Goal: Obtain resource: Download file/media

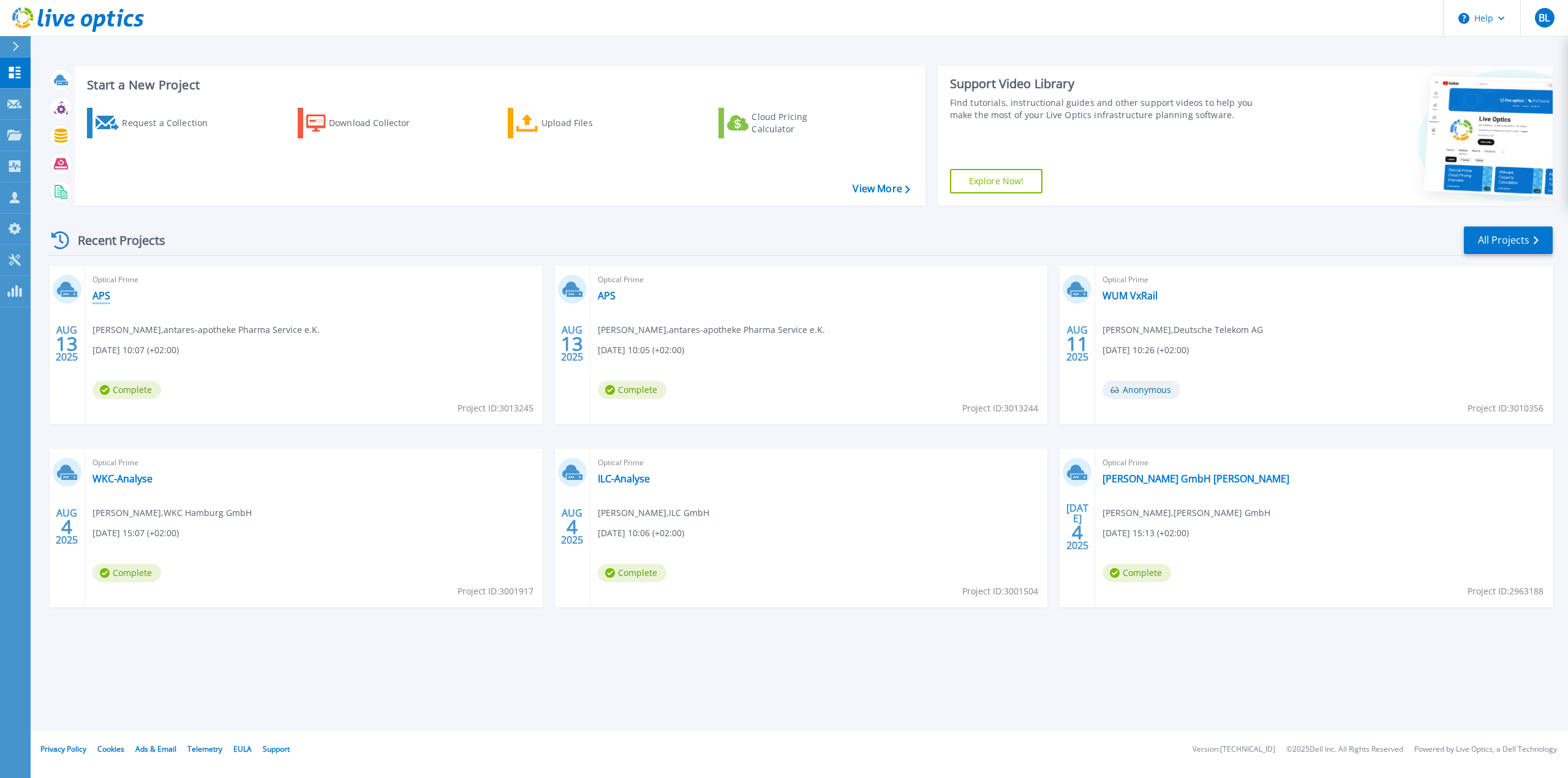
click at [101, 295] on link "APS" at bounding box center [101, 295] width 17 height 12
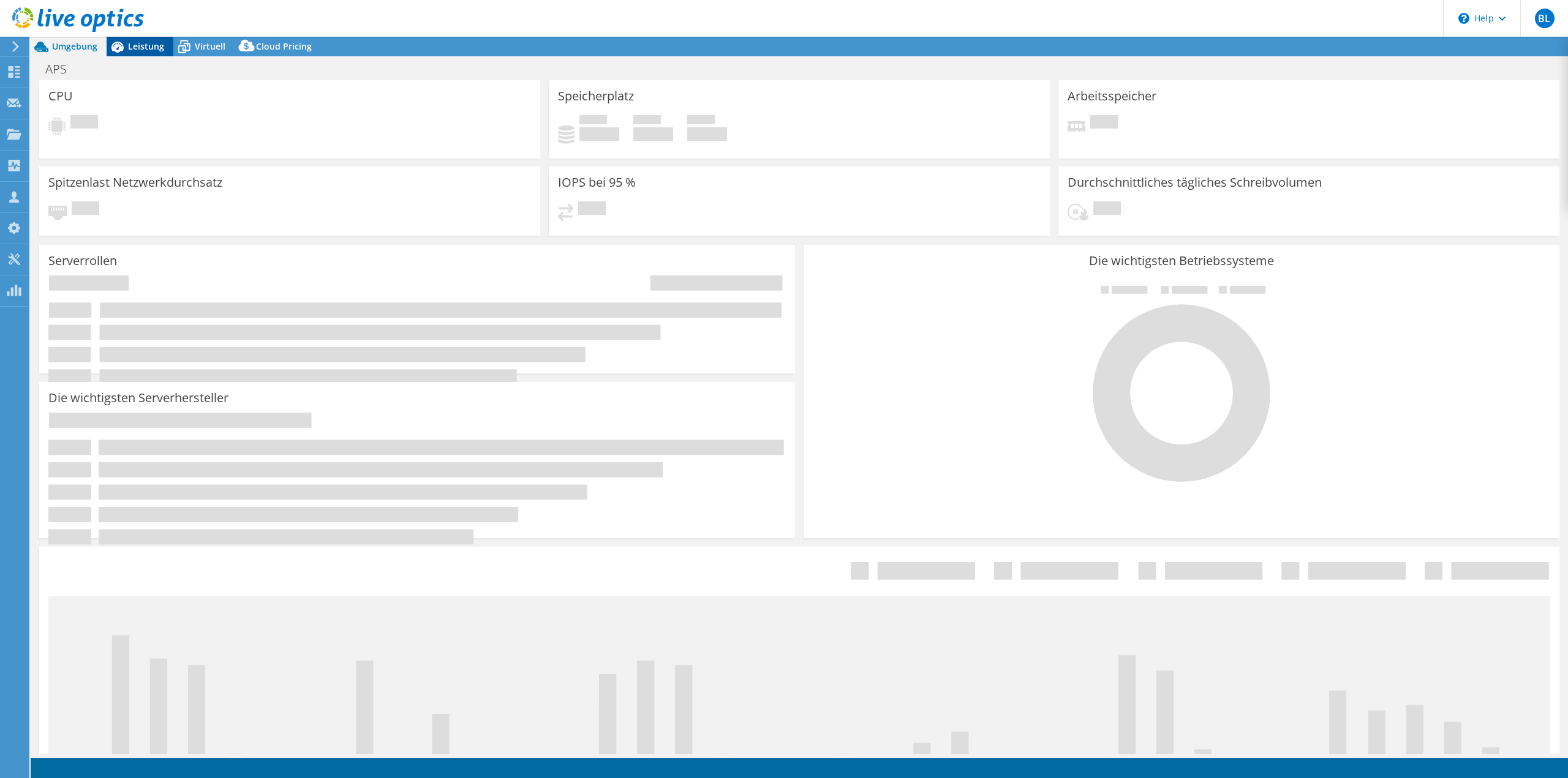
click at [152, 41] on span "Leistung" at bounding box center [146, 46] width 36 height 11
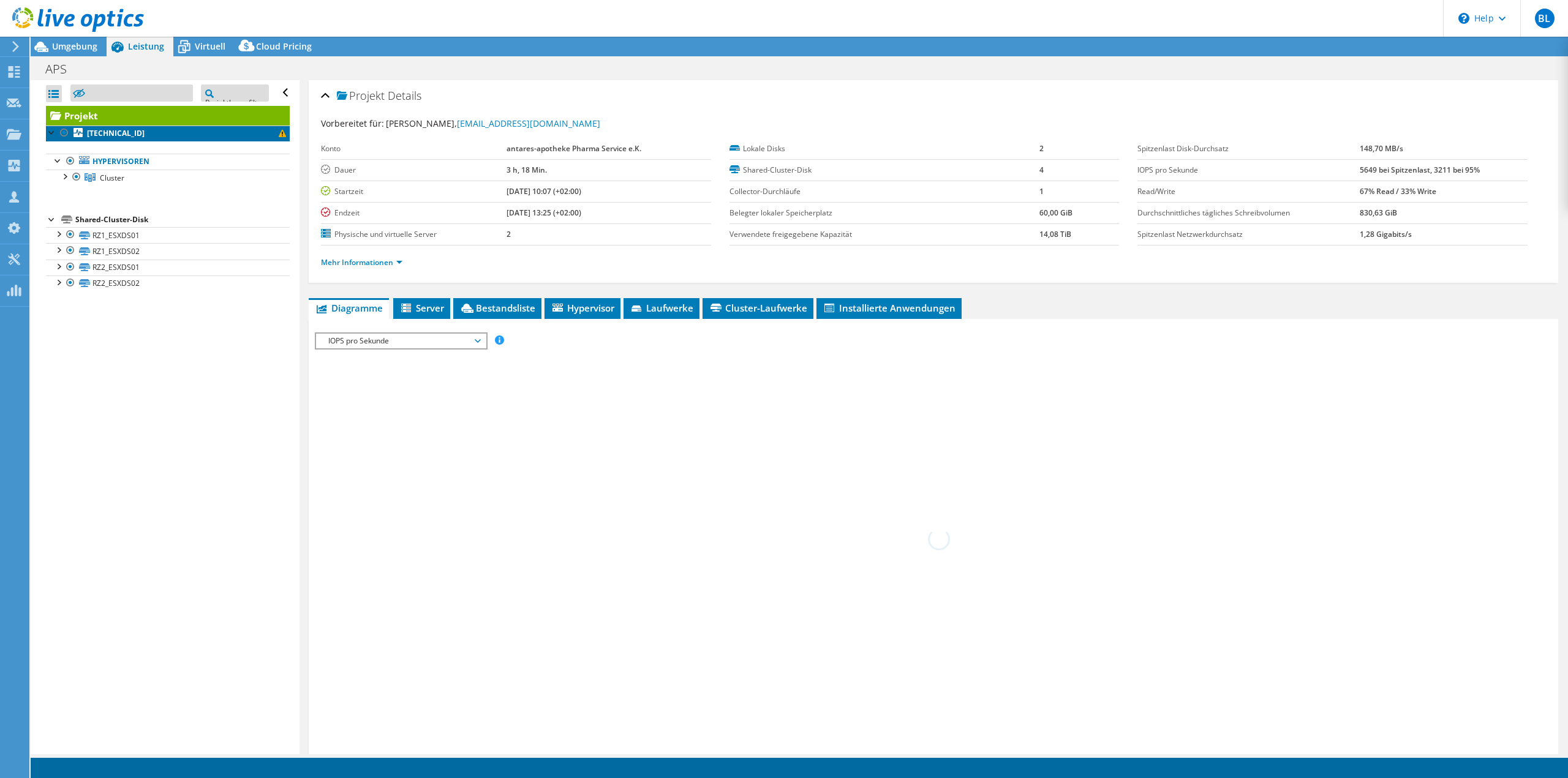
click at [180, 126] on link "[TECHNICAL_ID]" at bounding box center [167, 134] width 244 height 16
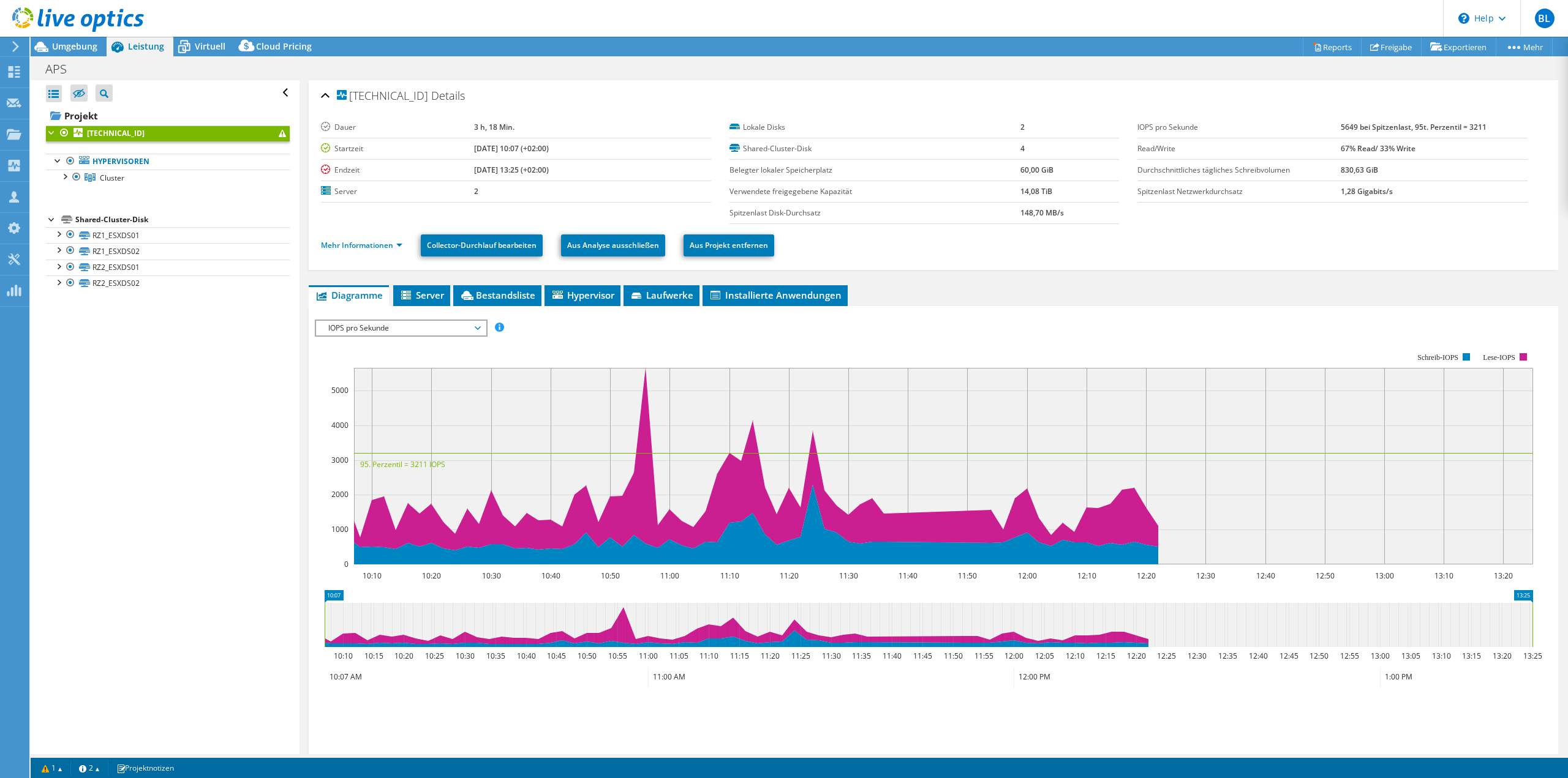
select select "USD"
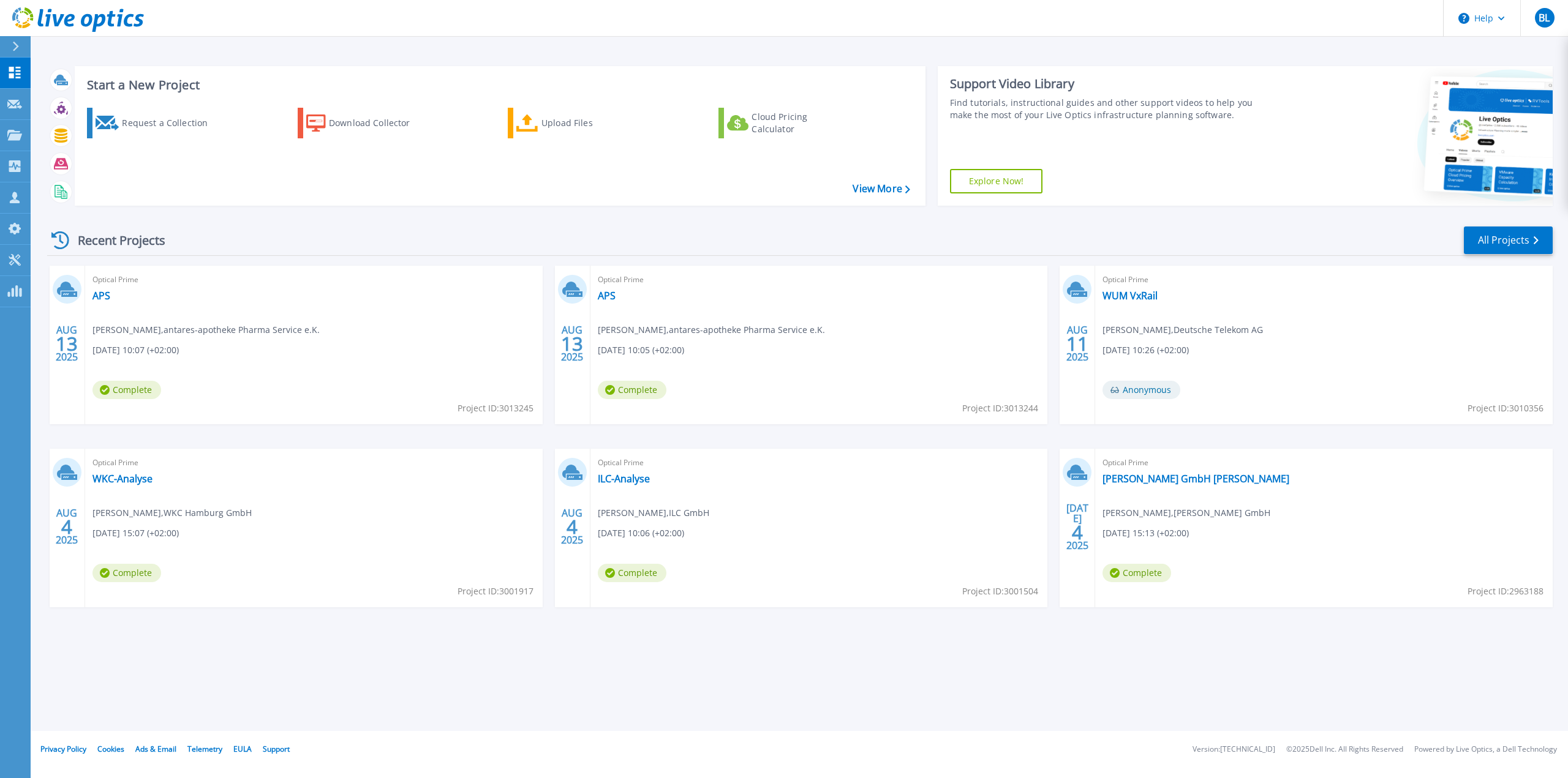
click at [614, 305] on div "Optical Prime APS Mario Gielsdorf , antares-apotheke Pharma Service e.K. 08.13.…" at bounding box center [819, 345] width 457 height 158
click at [610, 302] on div "Optical Prime APS Mario Gielsdorf , antares-apotheke Pharma Service e.K. 08.13.…" at bounding box center [819, 345] width 457 height 158
click at [608, 298] on link "APS" at bounding box center [606, 295] width 17 height 12
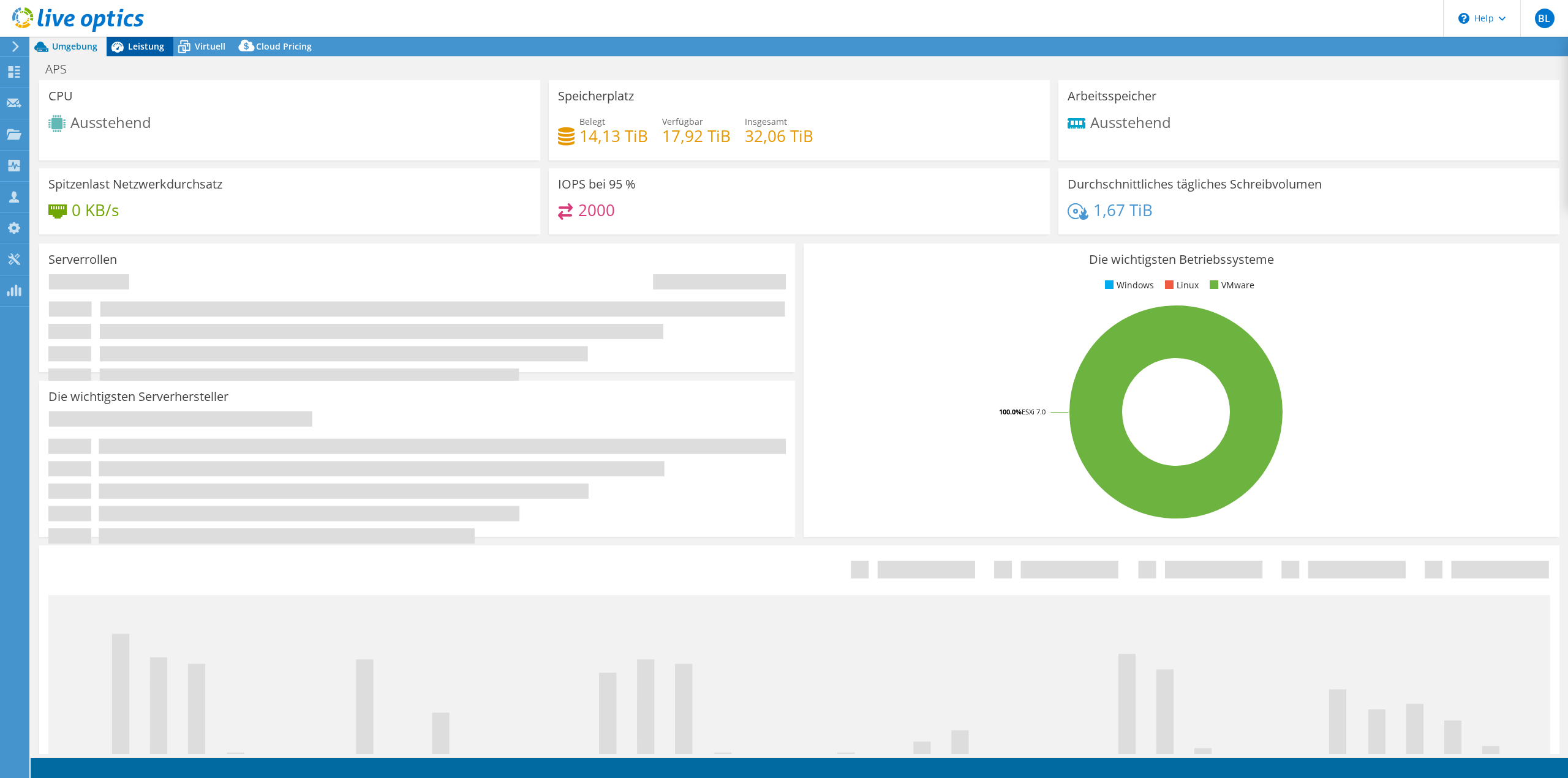
click at [149, 41] on span "Leistung" at bounding box center [146, 46] width 36 height 11
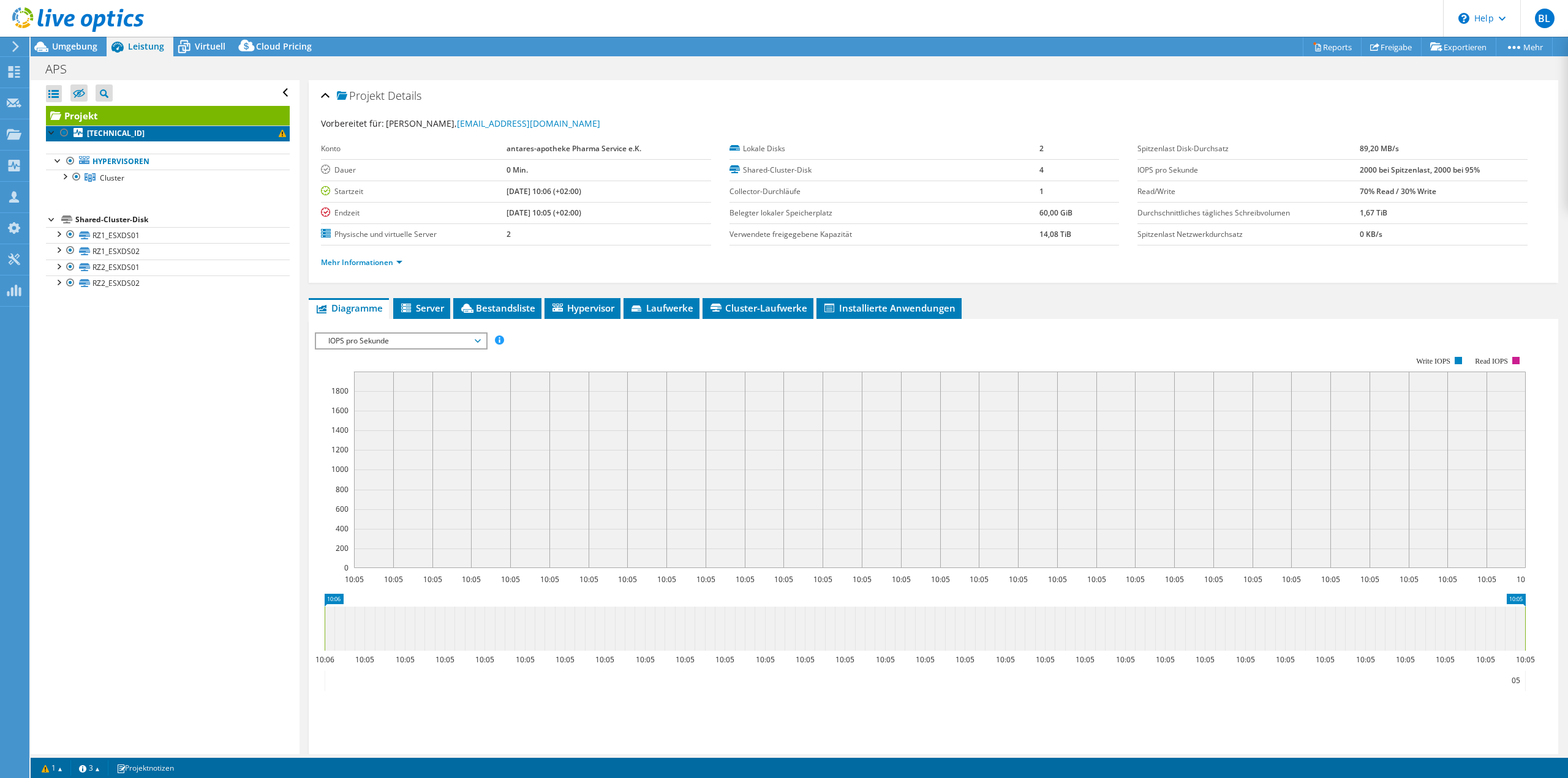
click at [163, 129] on link "[TECHNICAL_ID]" at bounding box center [167, 134] width 244 height 16
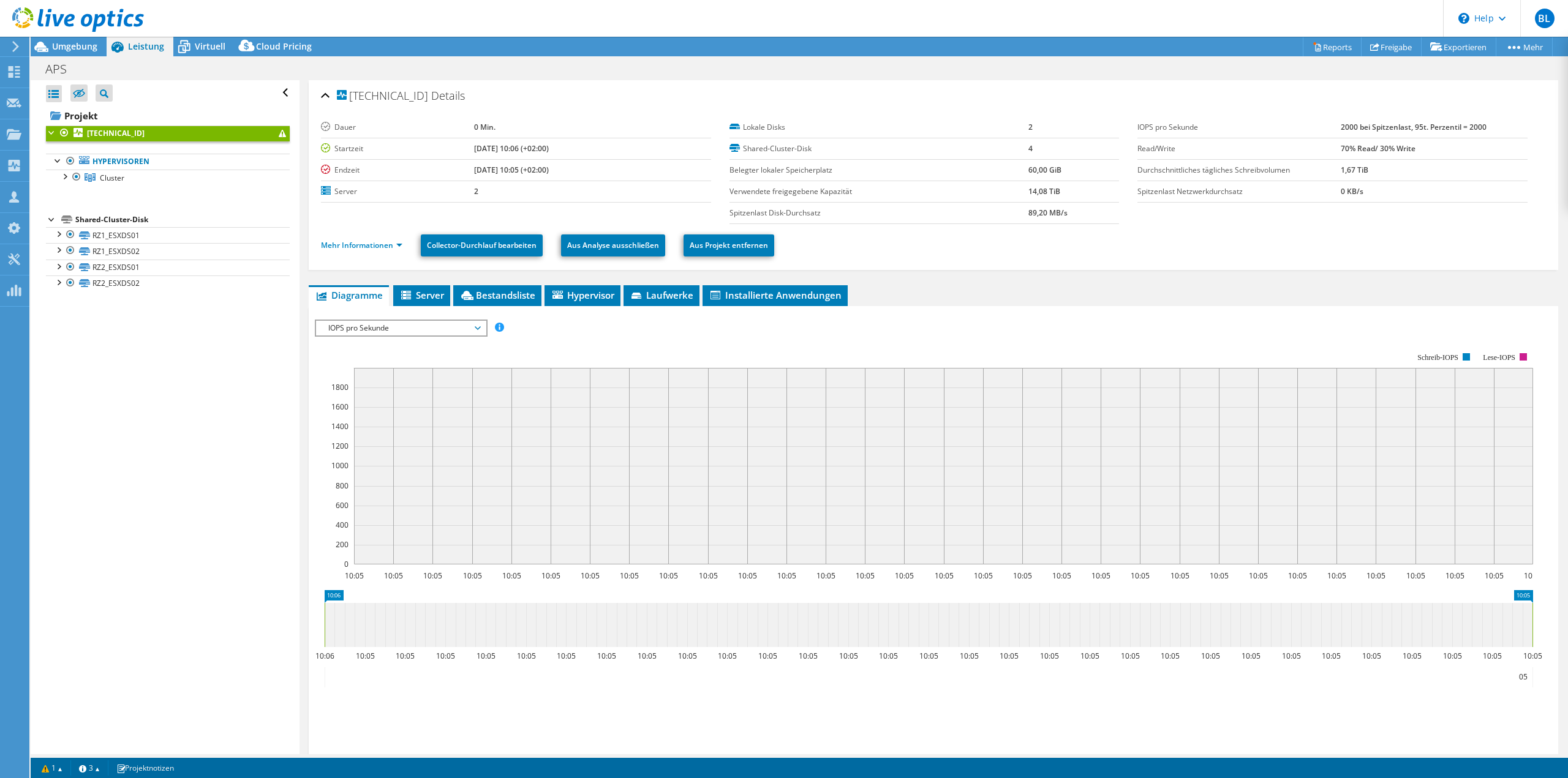
click at [87, 20] on icon at bounding box center [78, 19] width 132 height 25
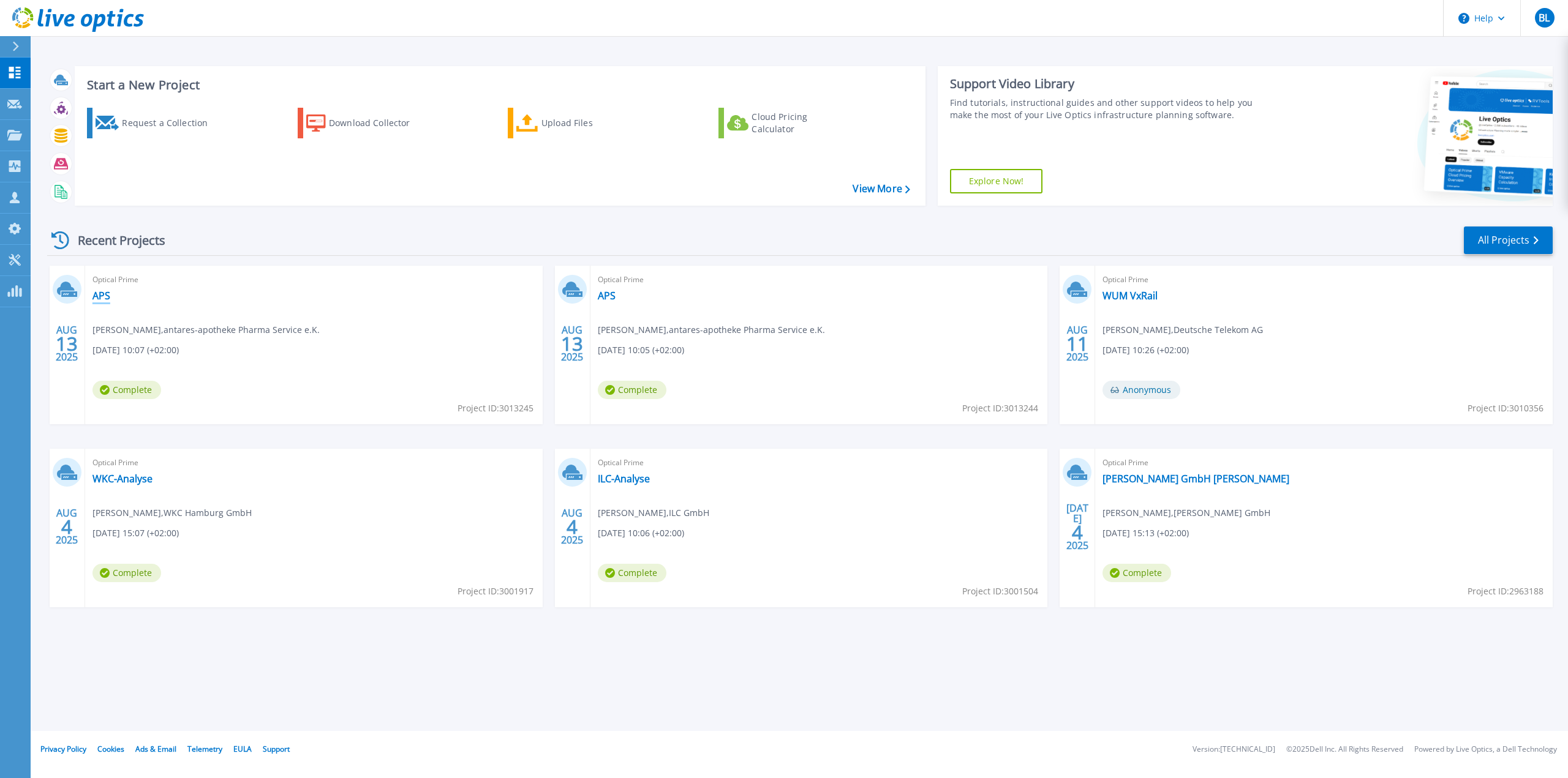
click at [99, 290] on link "APS" at bounding box center [101, 295] width 17 height 12
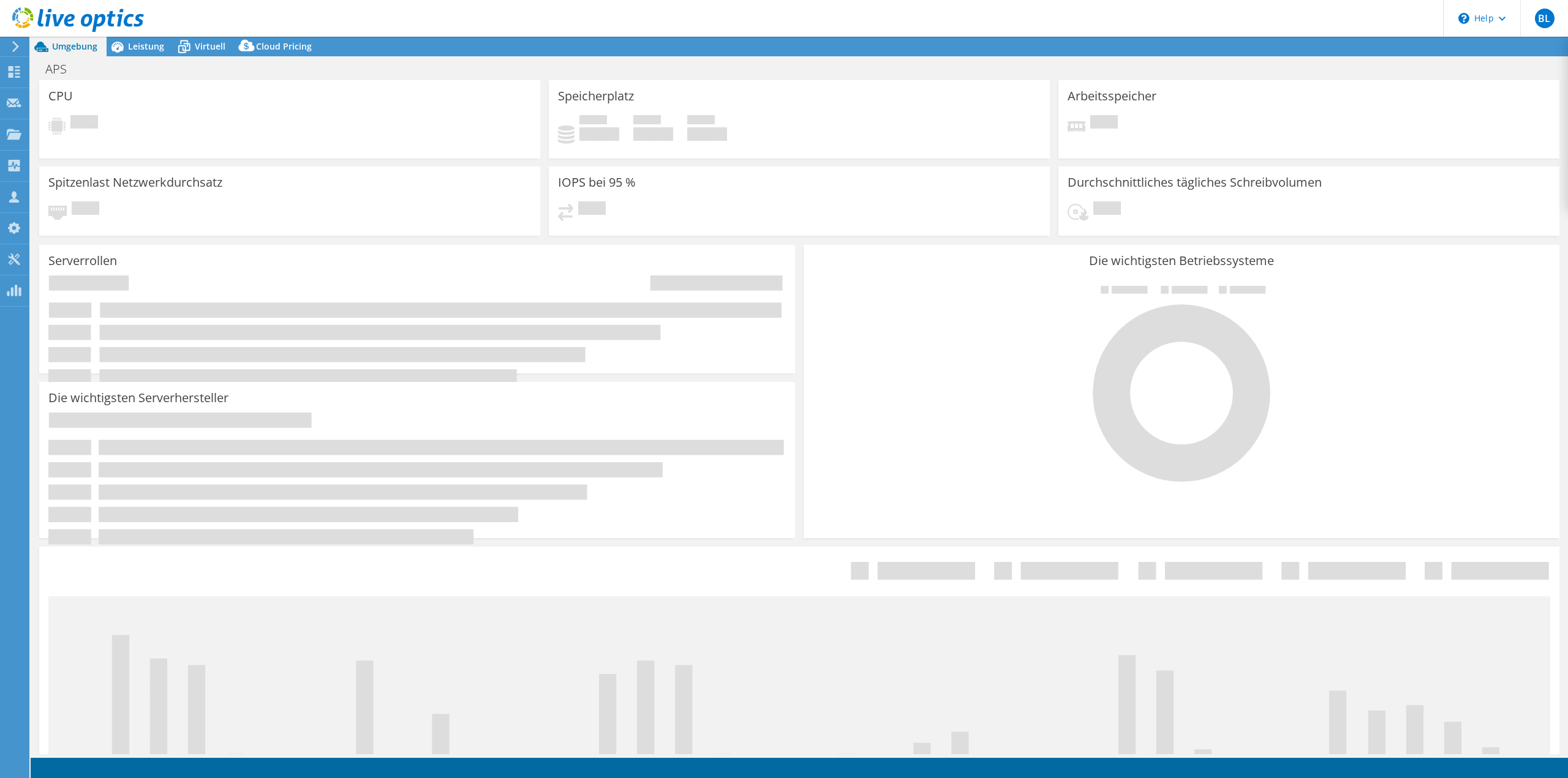
select select "USD"
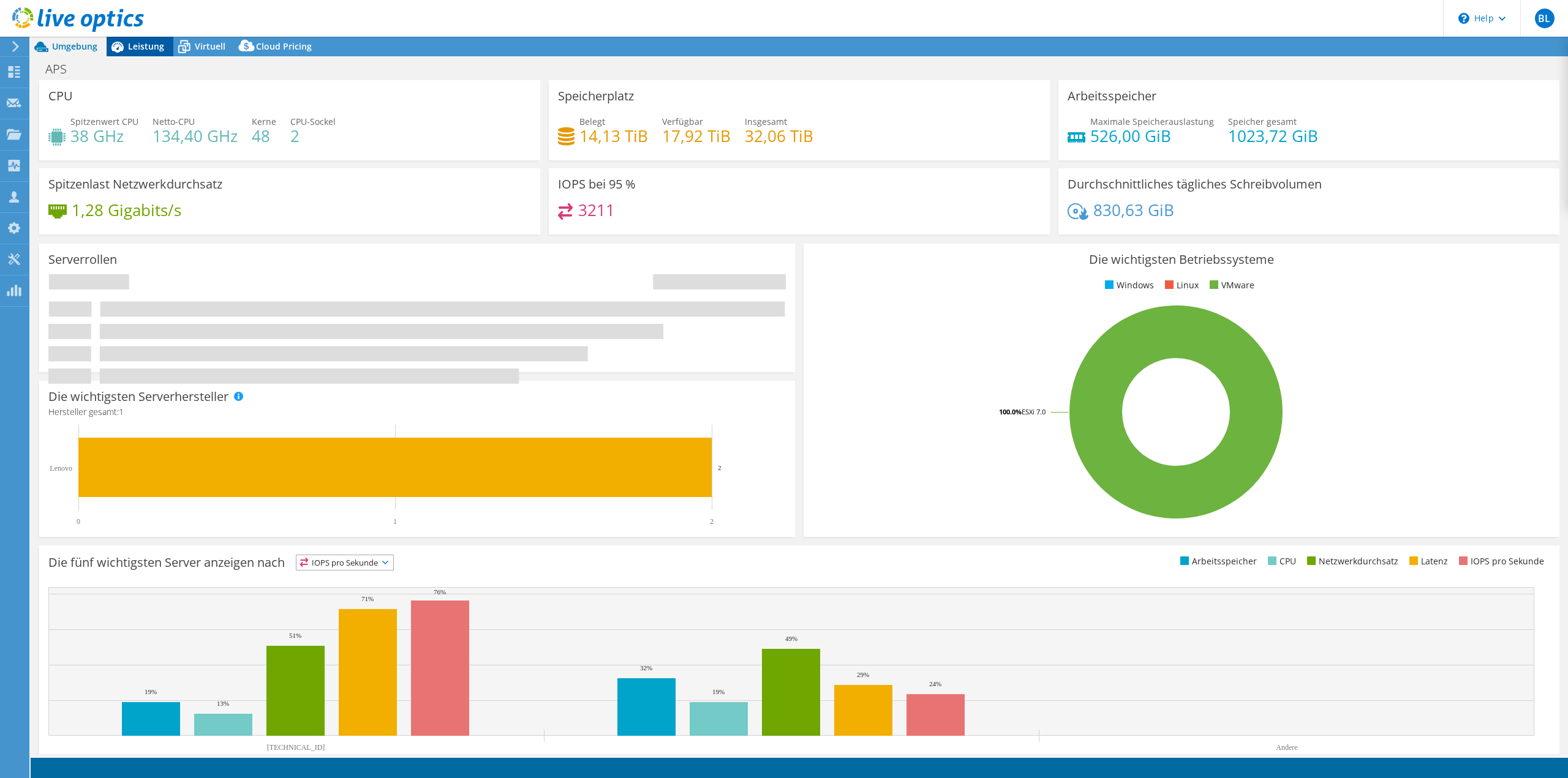
click at [134, 50] on span "Leistung" at bounding box center [146, 46] width 36 height 11
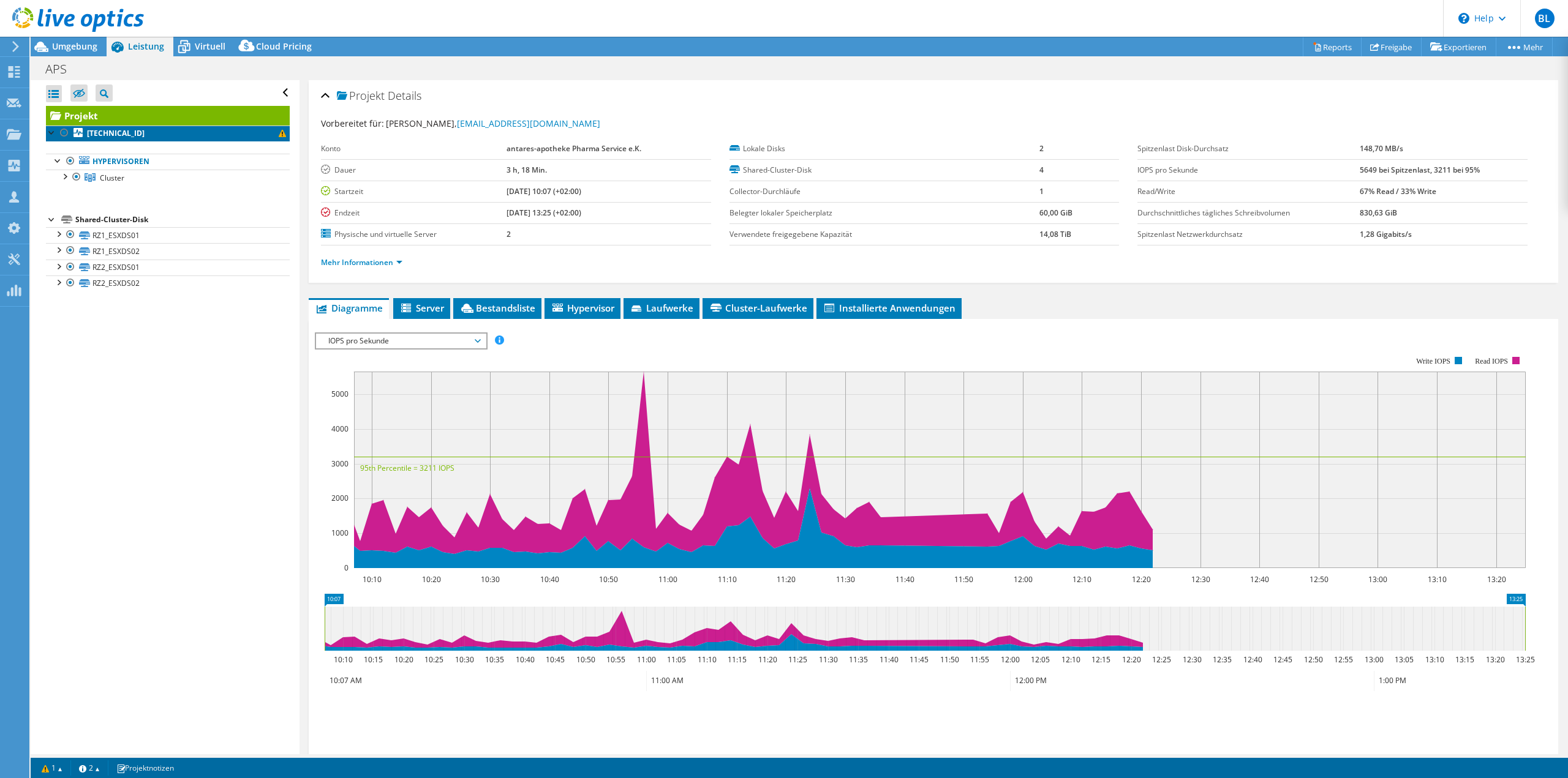
click at [130, 136] on link "[TECHNICAL_ID]" at bounding box center [167, 134] width 244 height 16
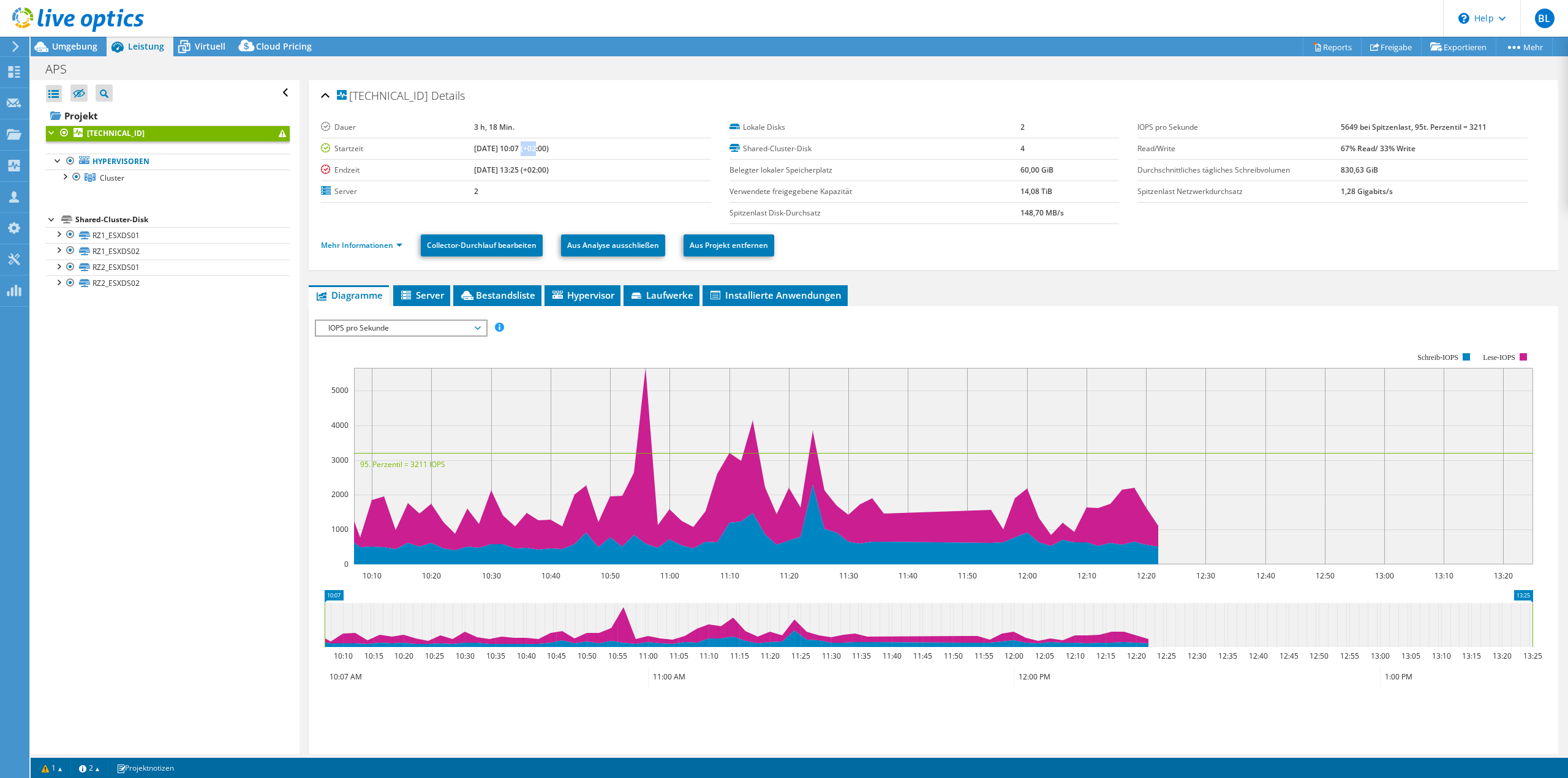
drag, startPoint x: 516, startPoint y: 150, endPoint x: 500, endPoint y: 149, distance: 16.0
click at [500, 149] on b "[DATE] 10:07 (+02:00)" at bounding box center [511, 148] width 75 height 11
click at [499, 173] on b "[DATE] 13:25 (+02:00)" at bounding box center [511, 170] width 75 height 11
click at [475, 127] on b "3 h, 18 Min." at bounding box center [494, 127] width 40 height 11
click at [500, 128] on td "3 h, 18 Min." at bounding box center [592, 128] width 236 height 21
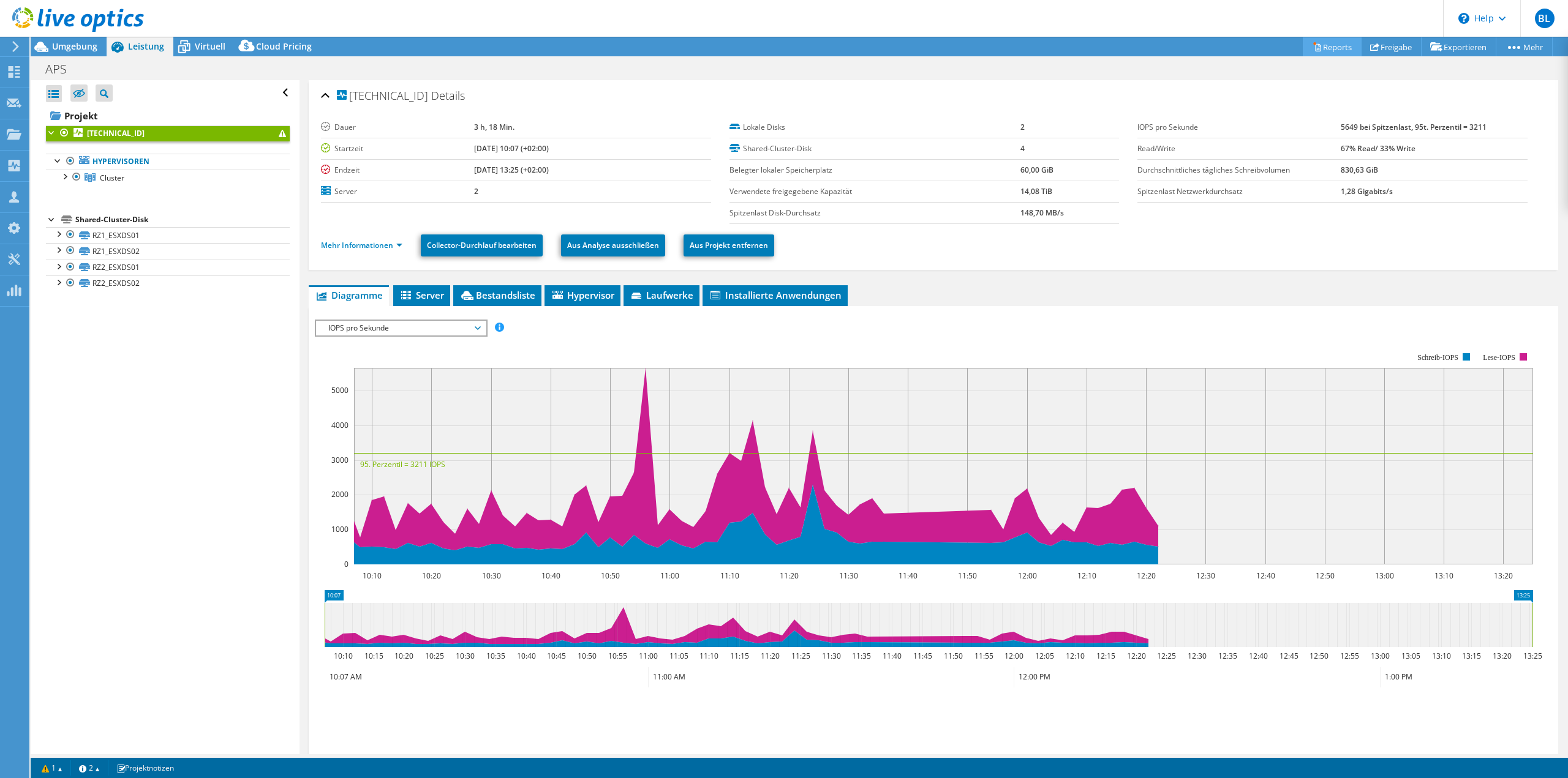
click at [1314, 45] on link "Reports" at bounding box center [1332, 47] width 59 height 19
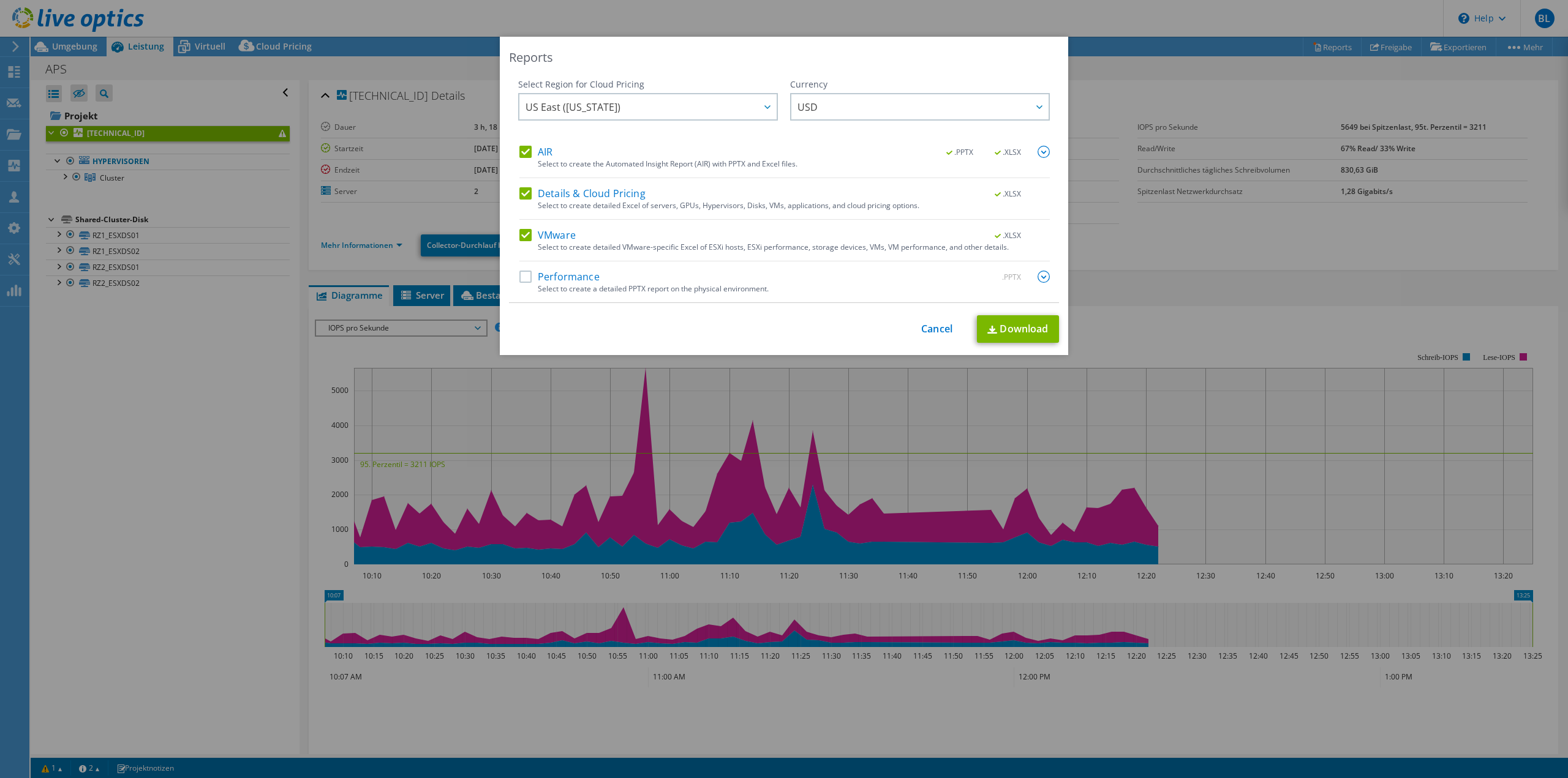
click at [903, 333] on div "This process may take a while, please wait... Cancel Download" at bounding box center [784, 329] width 550 height 28
click at [921, 329] on link "Cancel" at bounding box center [937, 329] width 32 height 11
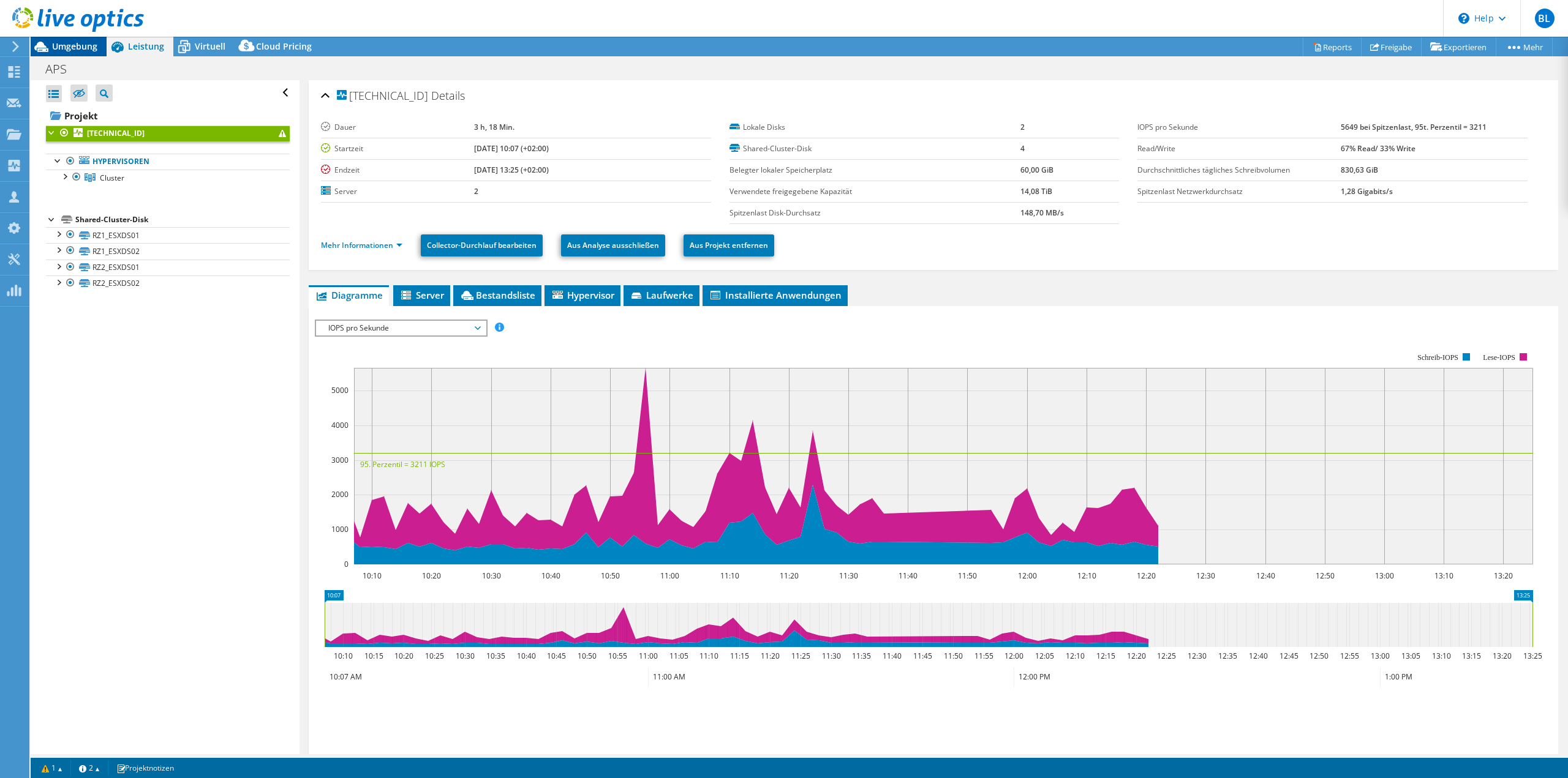
click at [60, 48] on span "Umgebung" at bounding box center [75, 46] width 45 height 11
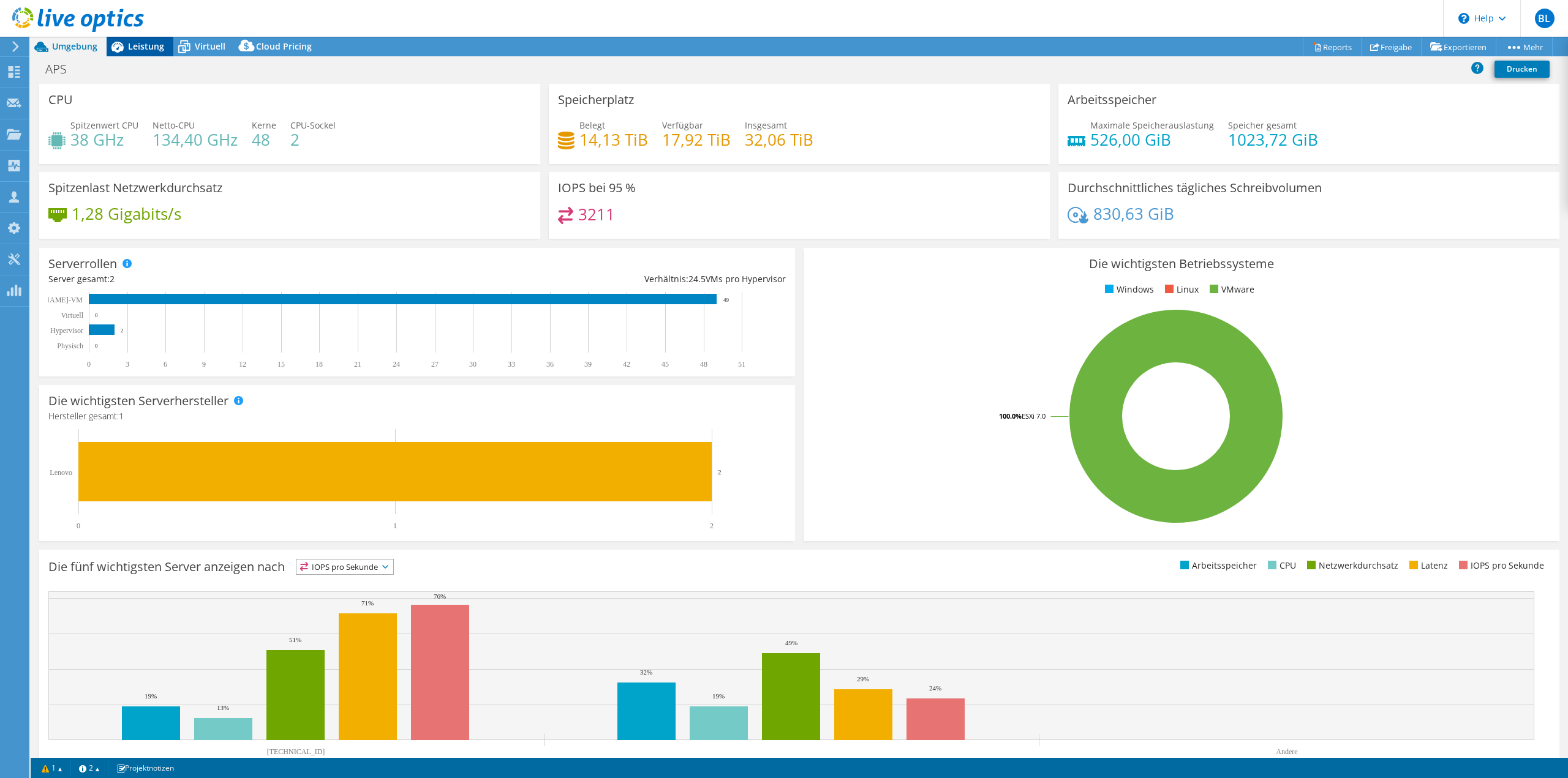
click at [142, 45] on span "Leistung" at bounding box center [146, 46] width 36 height 11
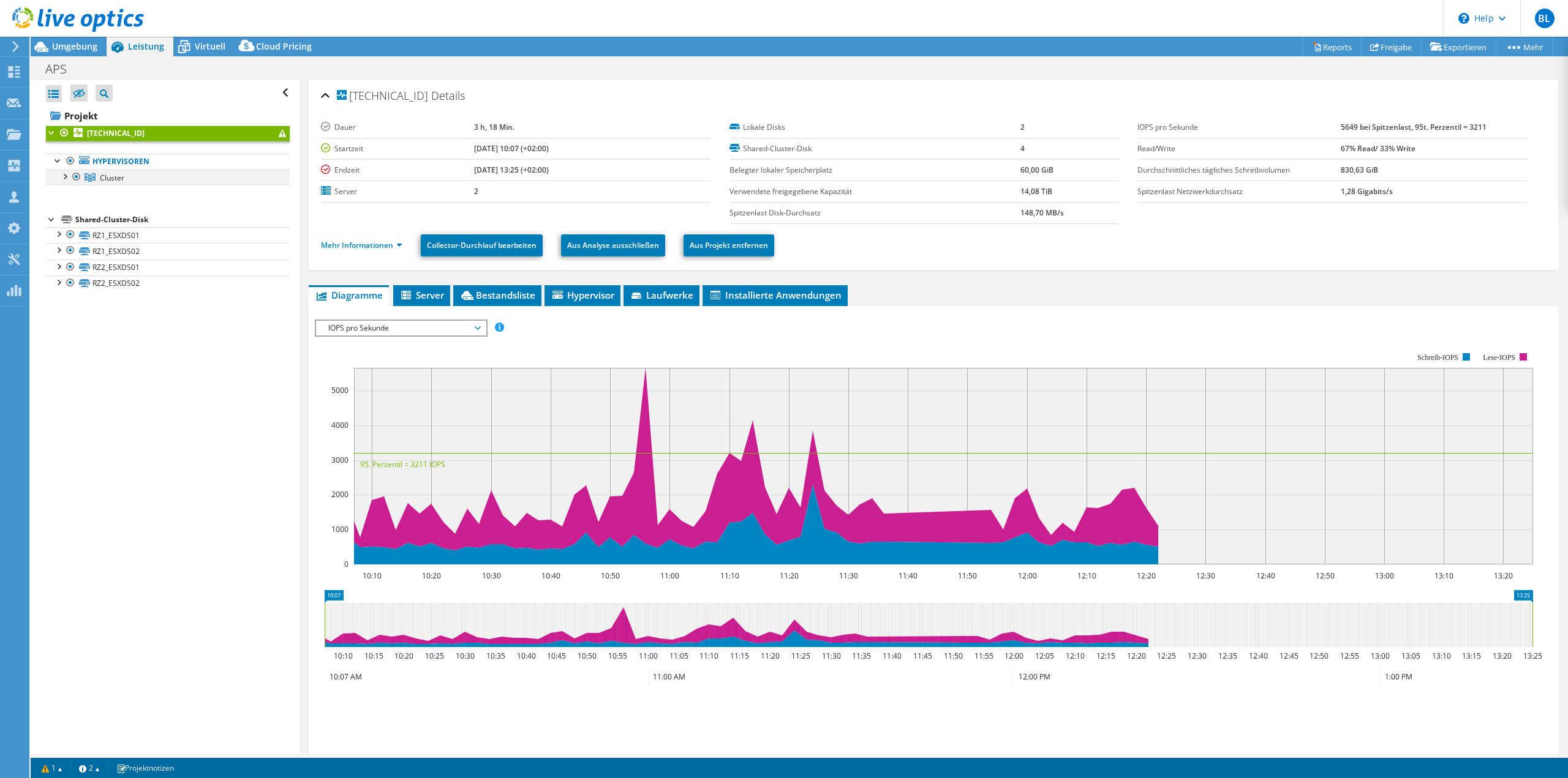
click at [67, 179] on div at bounding box center [64, 176] width 12 height 12
click at [157, 193] on link "[TECHNICAL_ID]" at bounding box center [167, 193] width 244 height 16
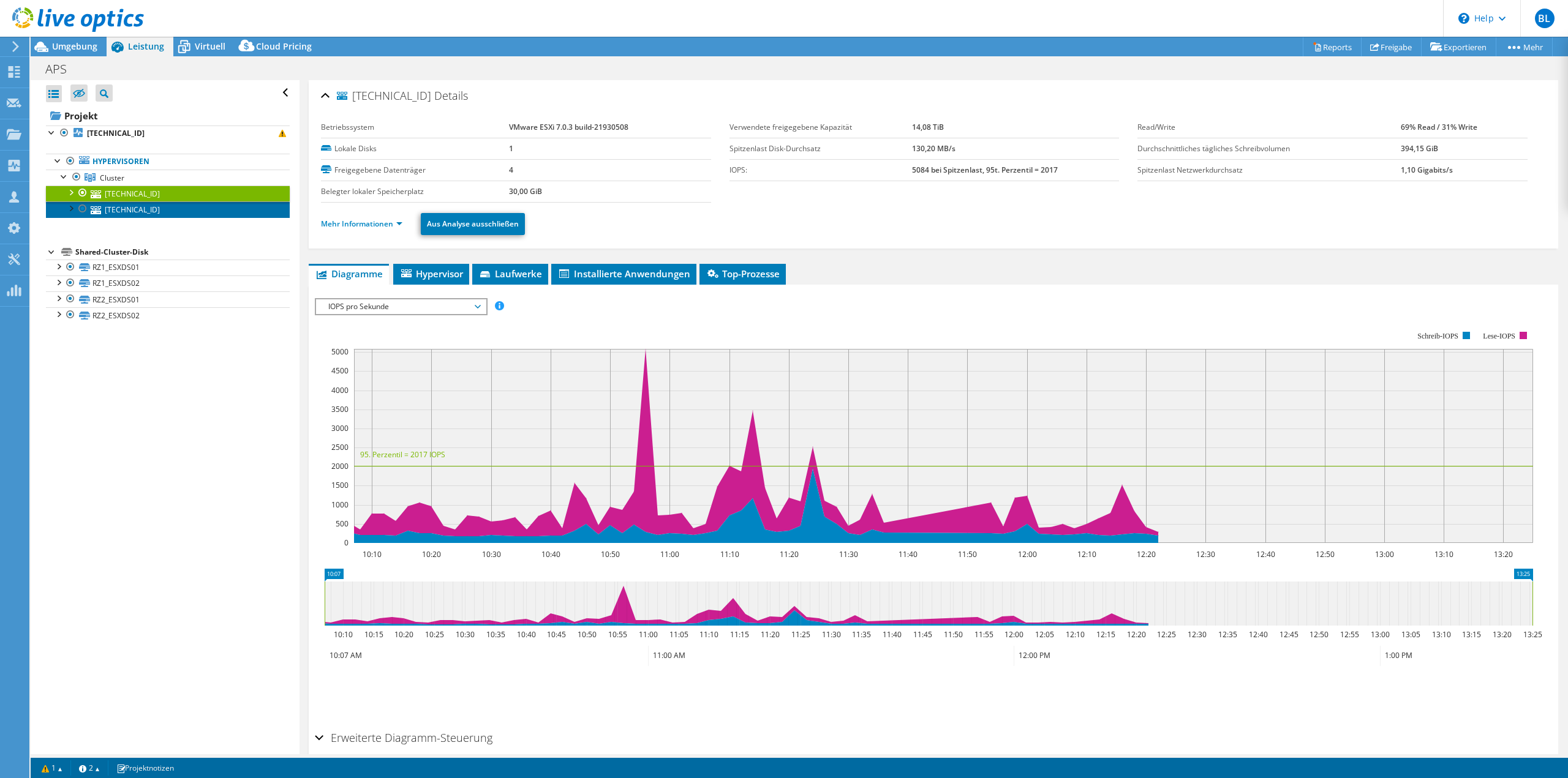
click at [160, 207] on link "[TECHNICAL_ID]" at bounding box center [167, 209] width 244 height 16
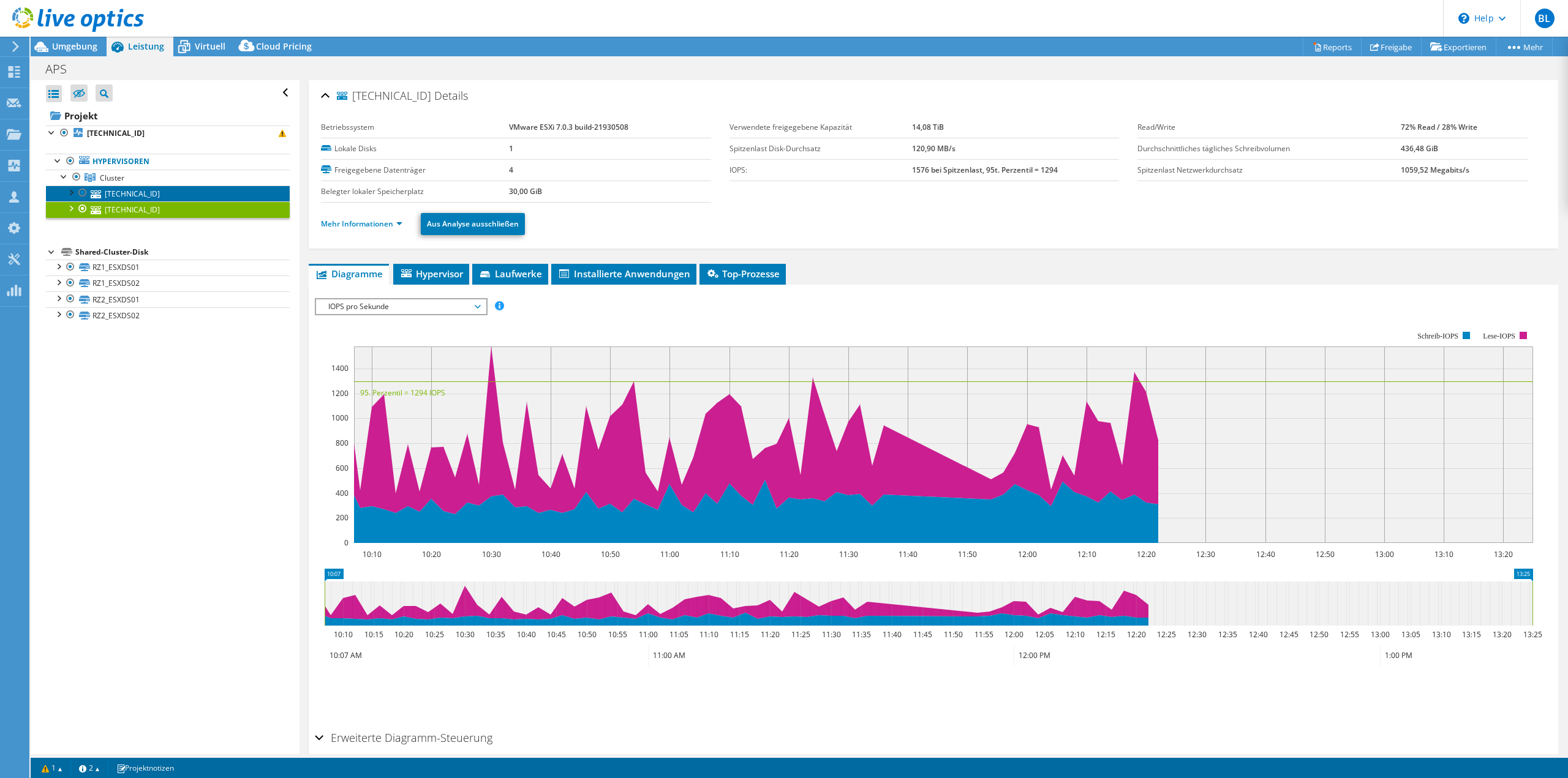
click at [165, 199] on link "[TECHNICAL_ID]" at bounding box center [167, 193] width 244 height 16
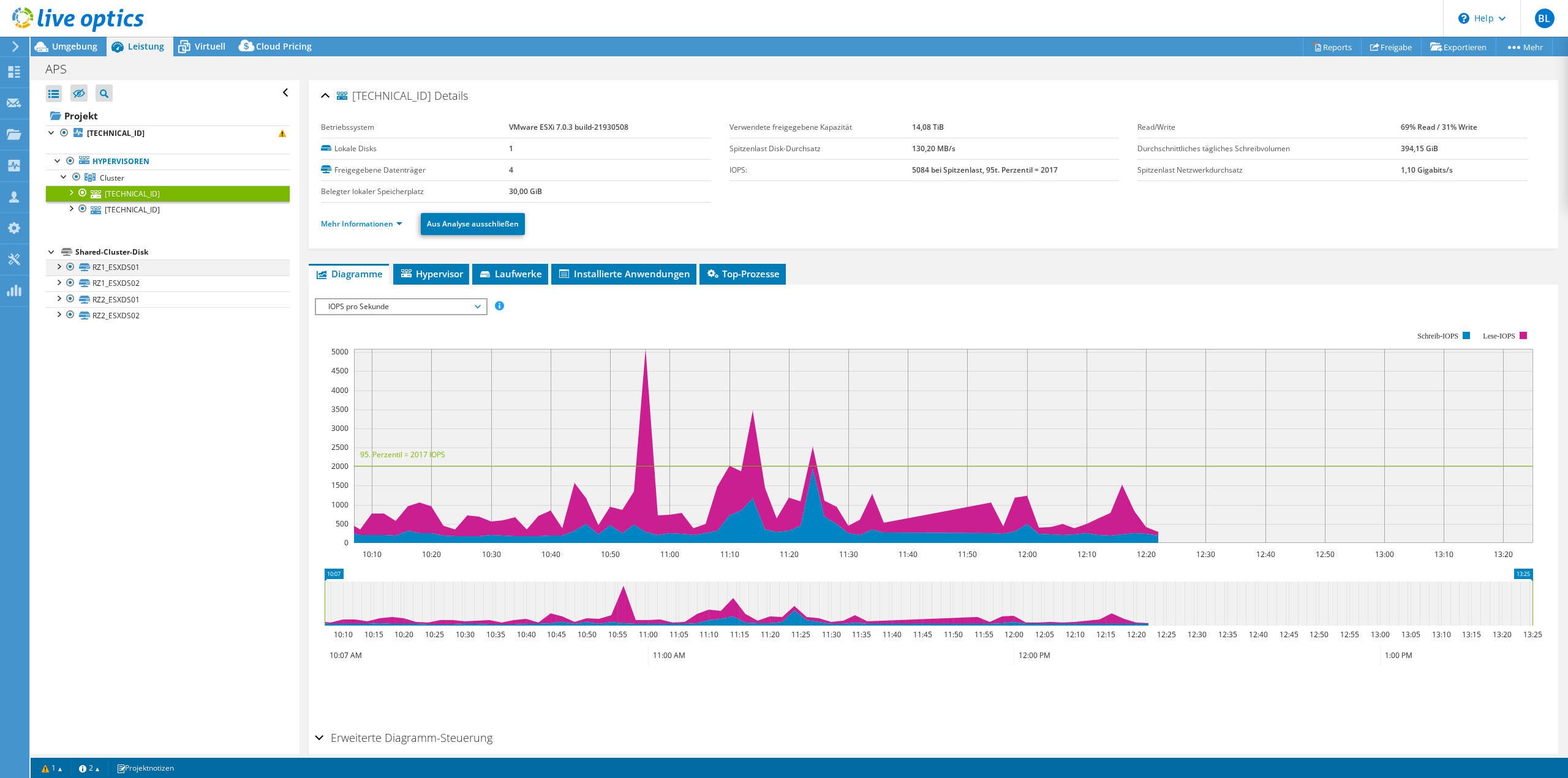
click at [58, 268] on div at bounding box center [58, 266] width 12 height 12
click at [58, 268] on div at bounding box center [58, 266] width 12 height 12
click at [76, 52] on div "Umgebung" at bounding box center [68, 46] width 76 height 19
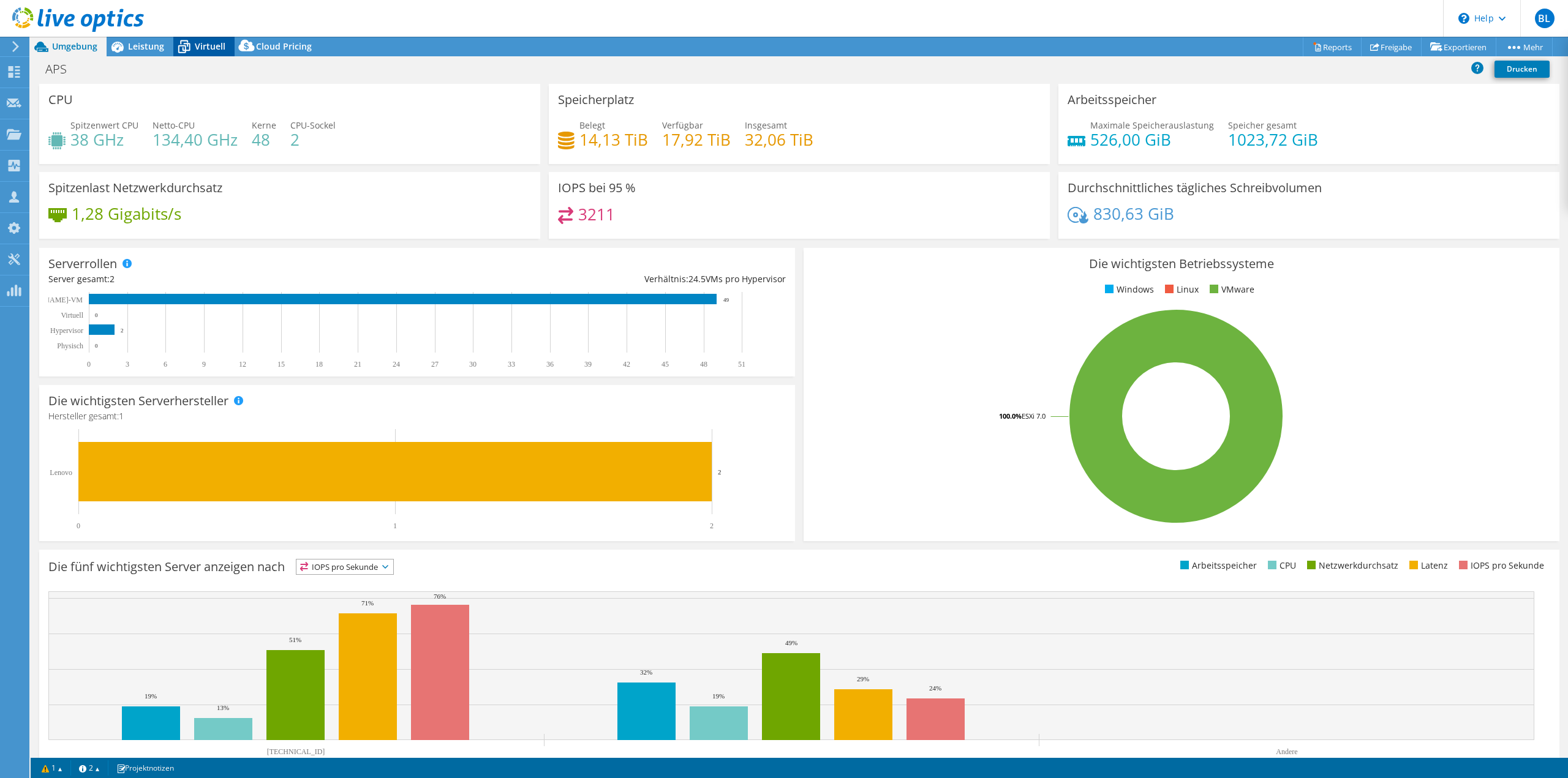
click at [175, 46] on icon at bounding box center [184, 47] width 21 height 21
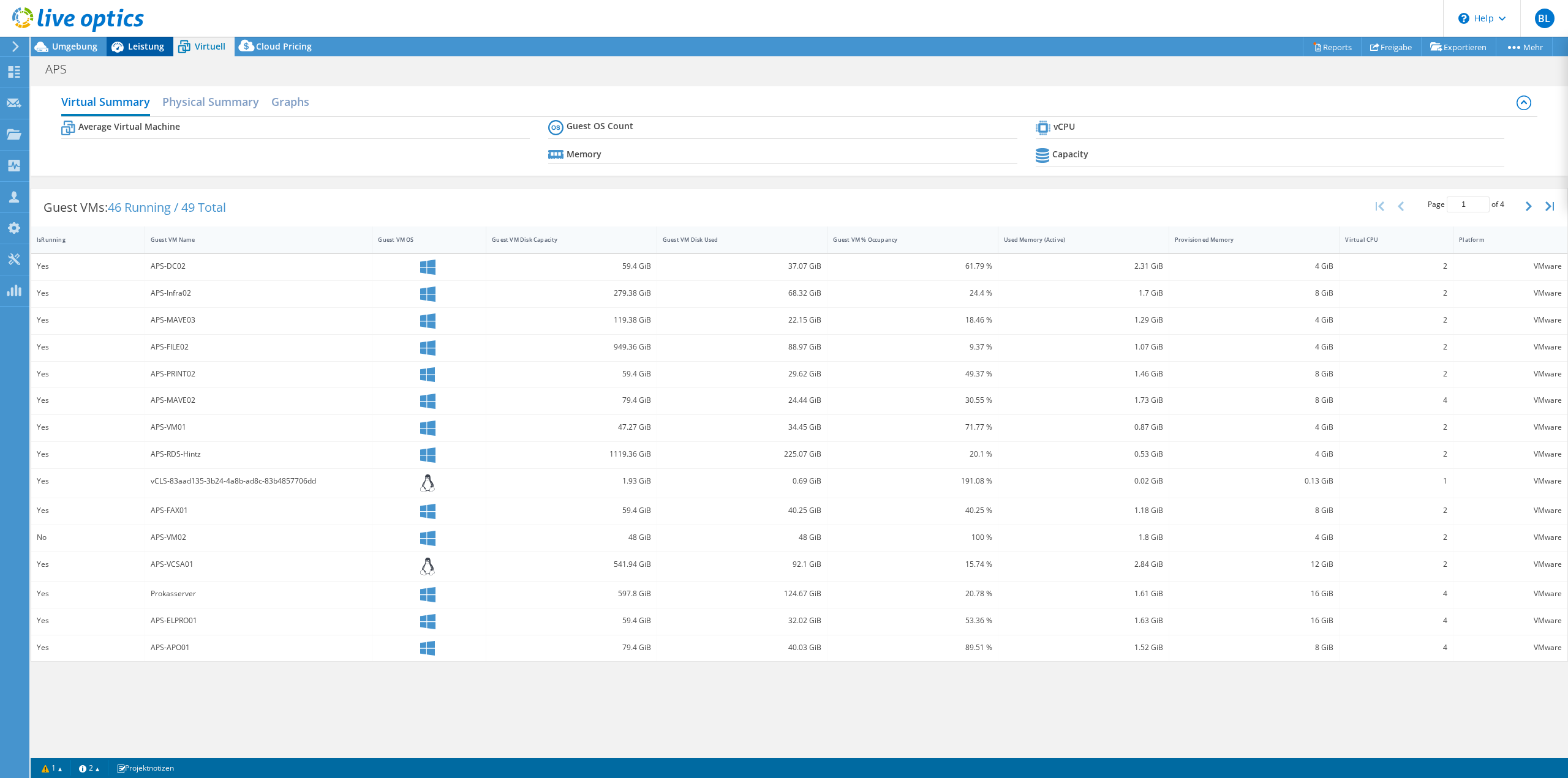
click at [150, 49] on span "Leistung" at bounding box center [146, 46] width 36 height 11
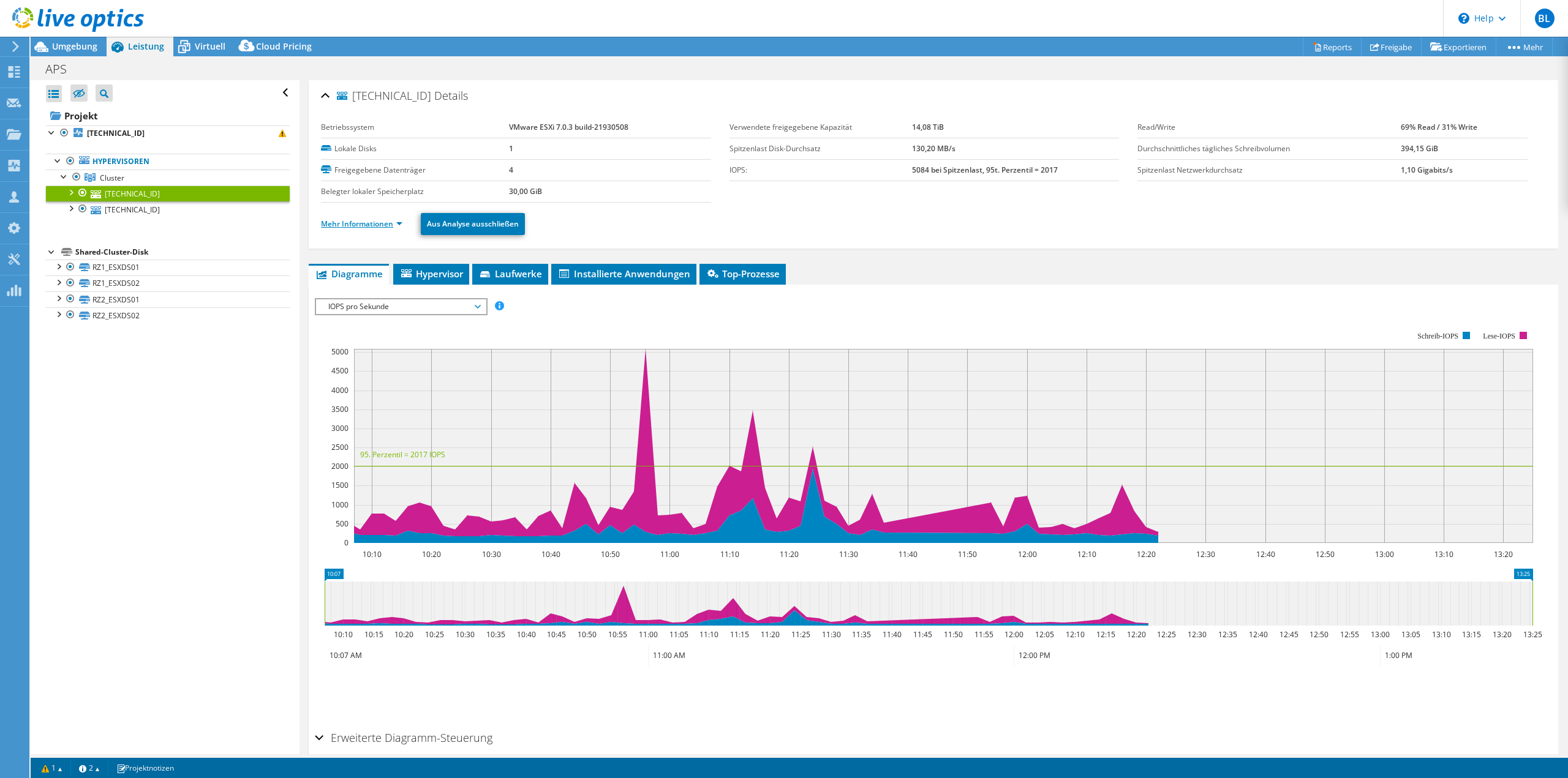
click at [350, 221] on link "Mehr Informationen" at bounding box center [361, 224] width 81 height 11
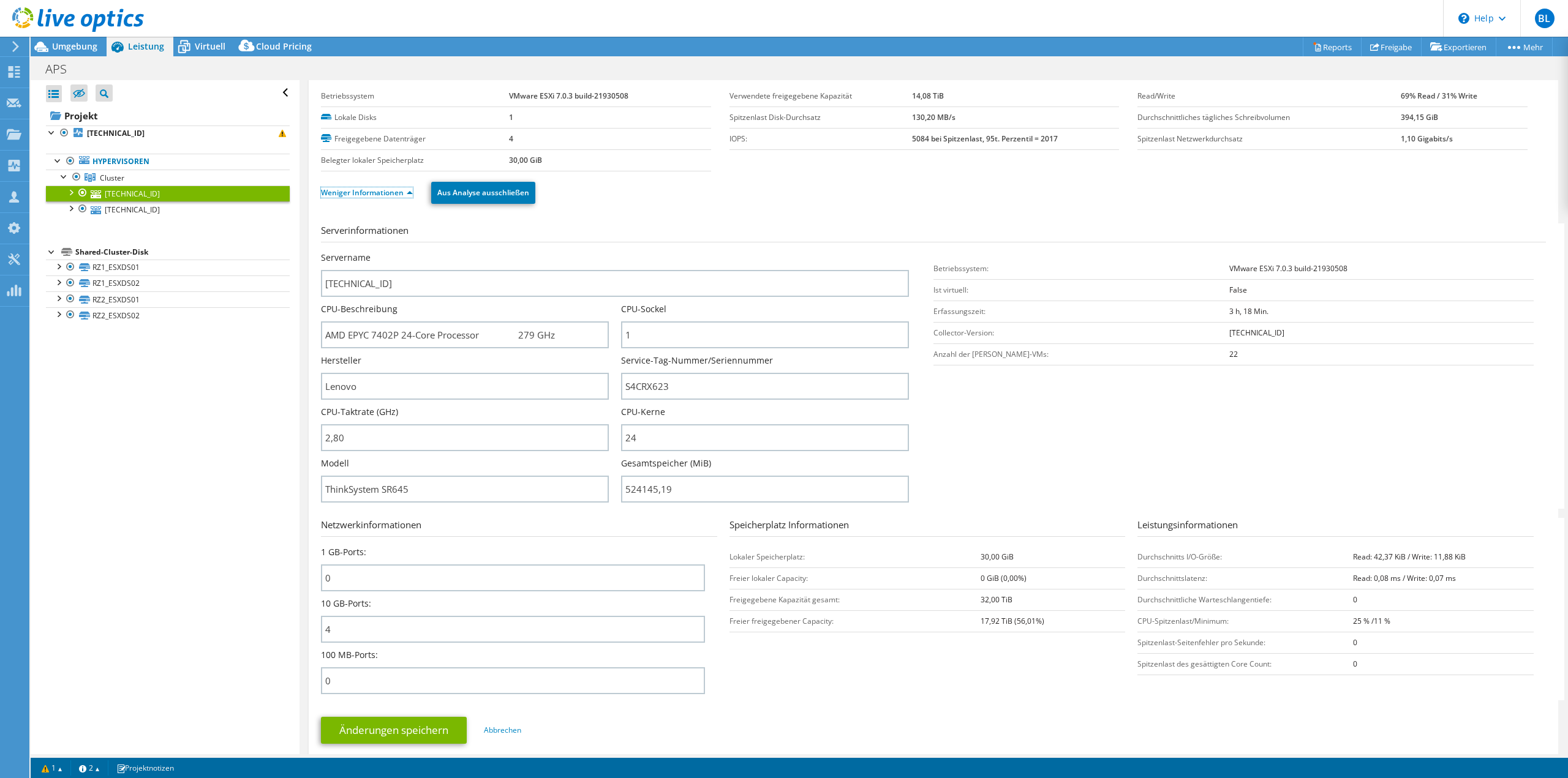
scroll to position [61, 0]
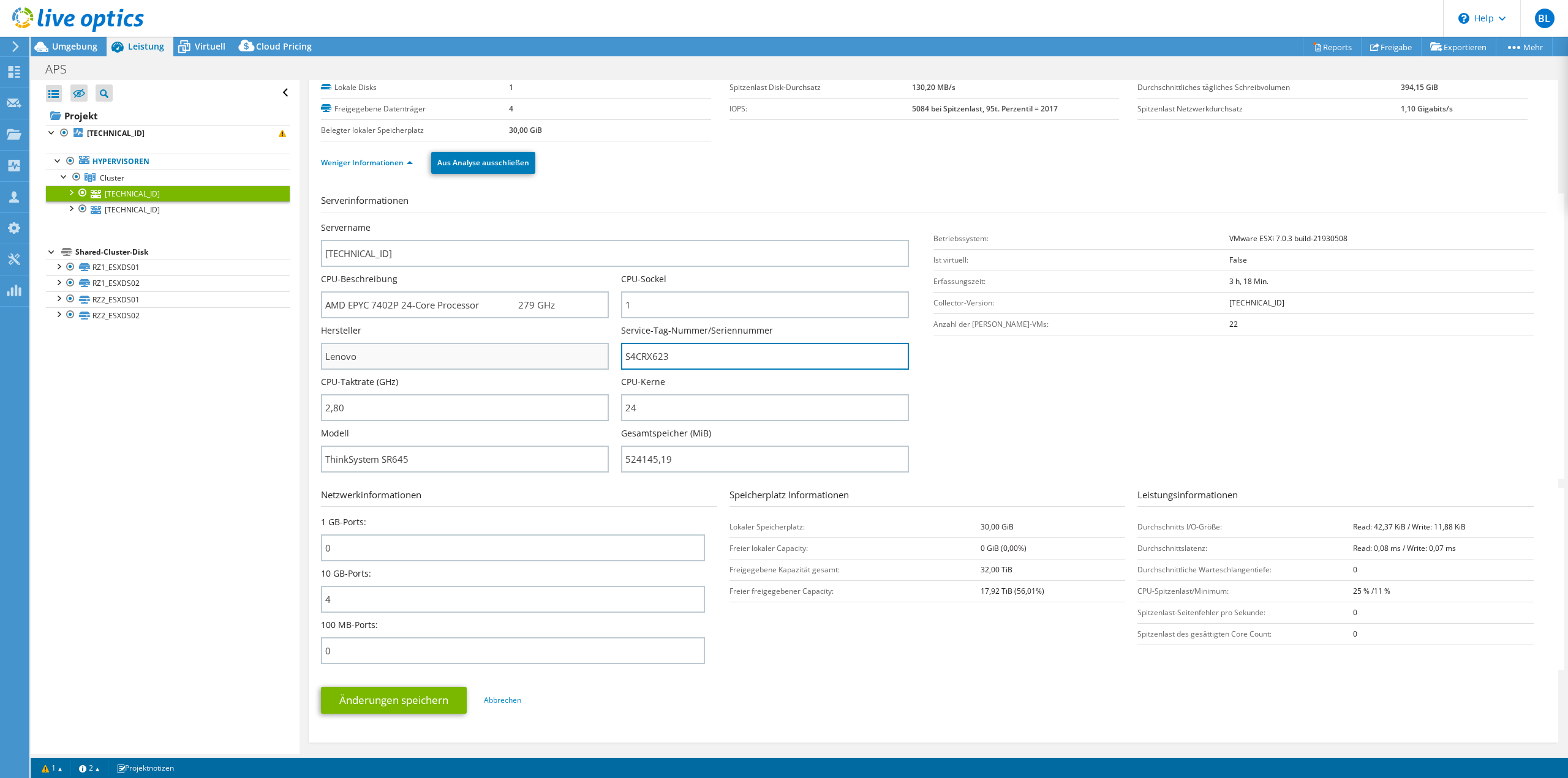
drag, startPoint x: 673, startPoint y: 361, endPoint x: 588, endPoint y: 360, distance: 85.0
click at [588, 222] on div "Servername [TECHNICAL_ID] CPU-Beschreibung AMD EPYC 7402P 24-Core Processor 279…" at bounding box center [621, 222] width 600 height 0
click at [156, 211] on link "[TECHNICAL_ID]" at bounding box center [167, 209] width 244 height 16
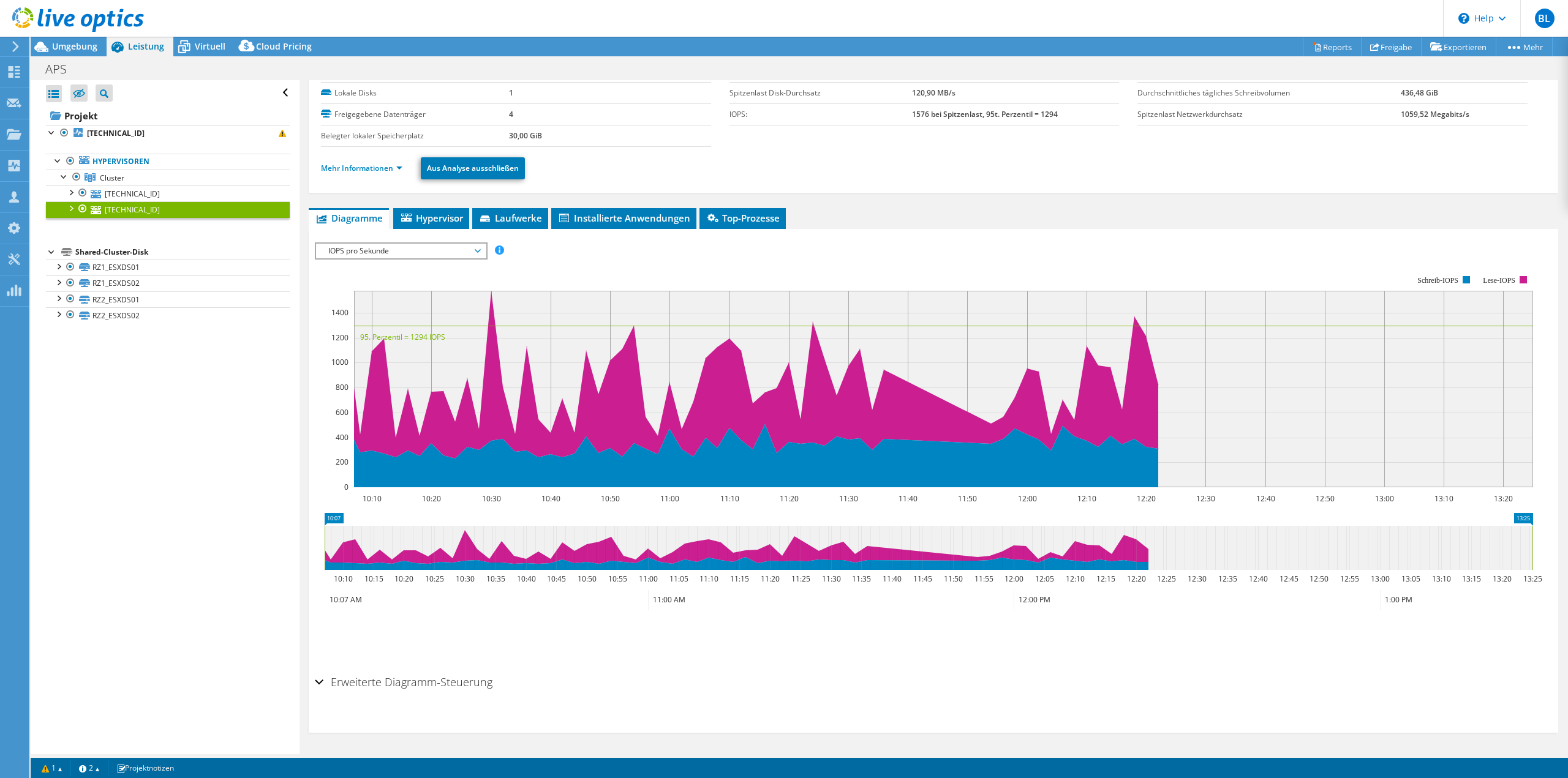
scroll to position [0, 0]
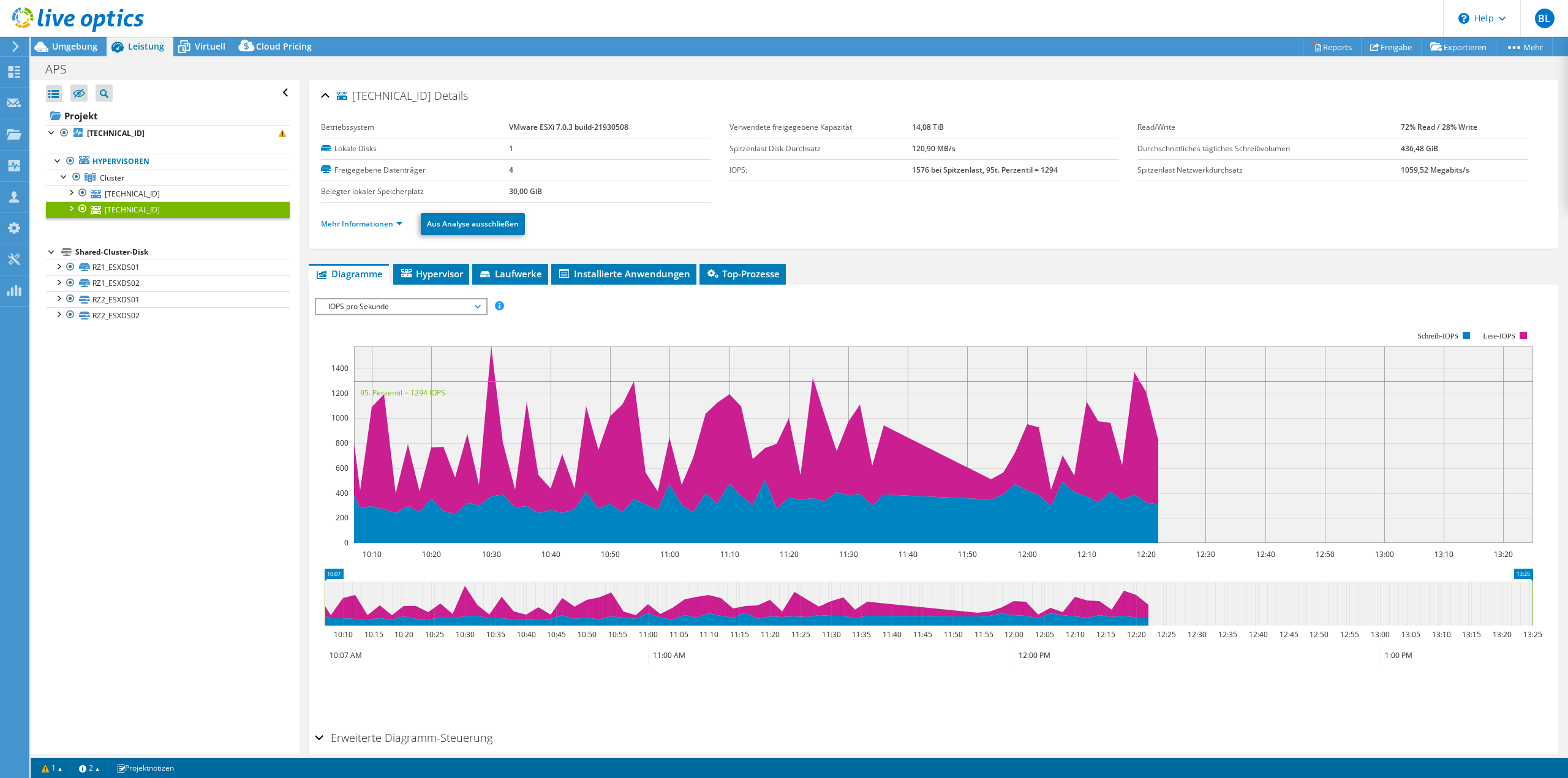
click at [373, 217] on li "Mehr Informationen" at bounding box center [365, 224] width 89 height 13
click at [372, 223] on link "Mehr Informationen" at bounding box center [361, 224] width 81 height 11
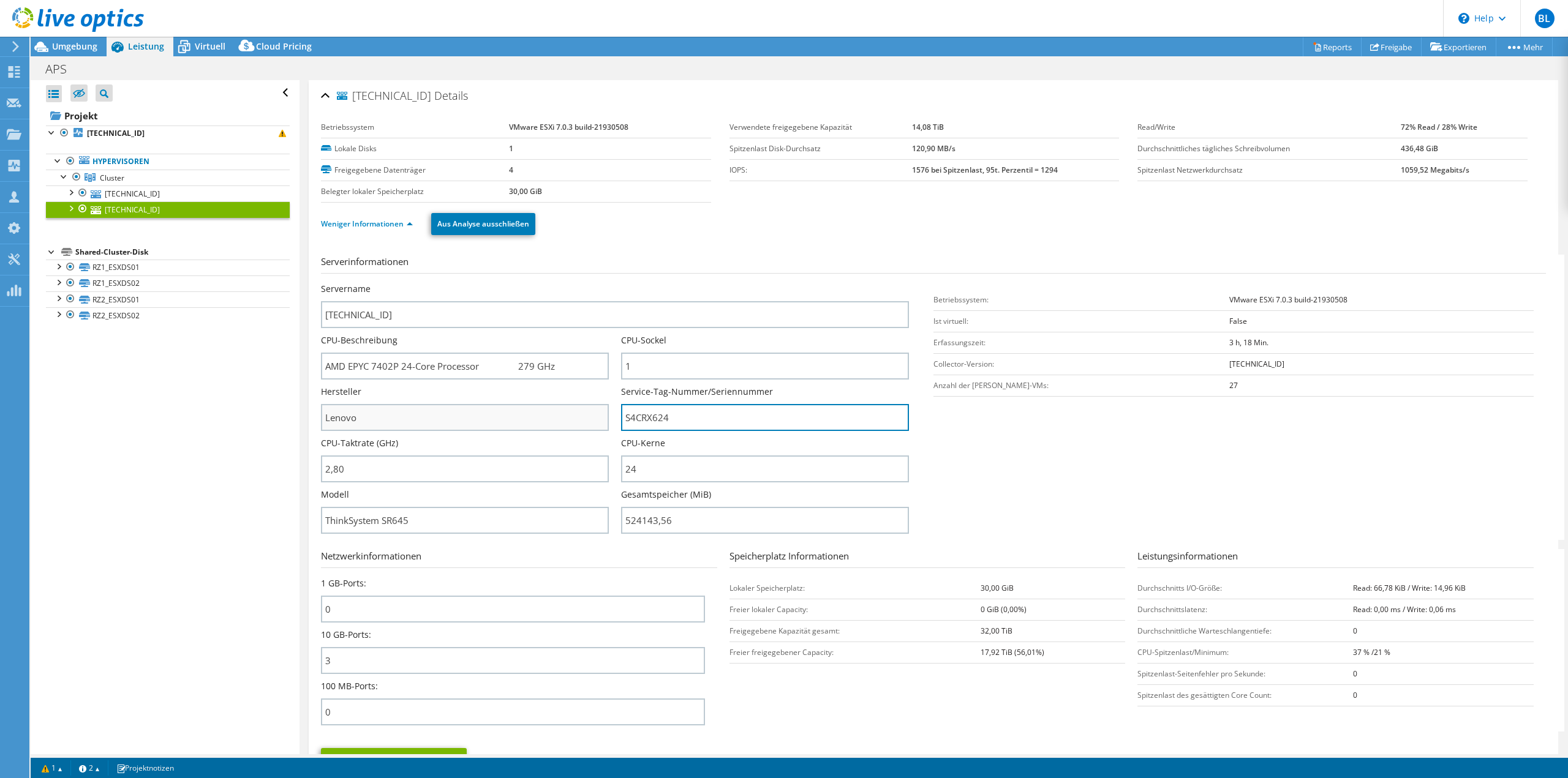
drag, startPoint x: 661, startPoint y: 420, endPoint x: 577, endPoint y: 419, distance: 84.0
click at [577, 283] on div "Servername [TECHNICAL_ID] CPU-Beschreibung AMD EPYC 7402P 24-Core Processor 279…" at bounding box center [621, 283] width 600 height 0
click at [219, 583] on div "Alle öffnen Alle schließen Ausgeschlossene Knoten verbergen Projektbaumfilter" at bounding box center [165, 417] width 268 height 674
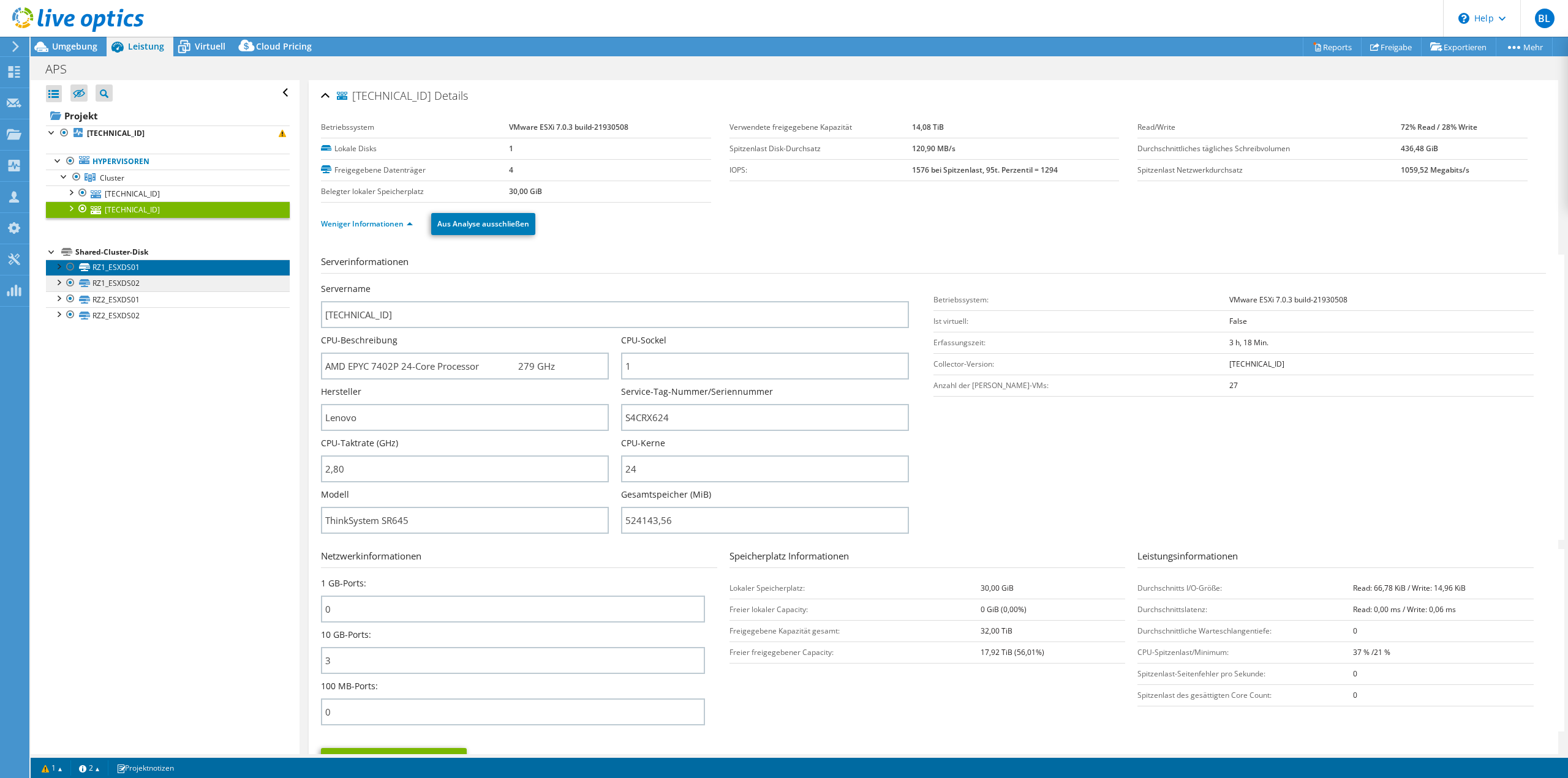
click at [113, 274] on link "RZ1_ESXDS01" at bounding box center [167, 268] width 244 height 16
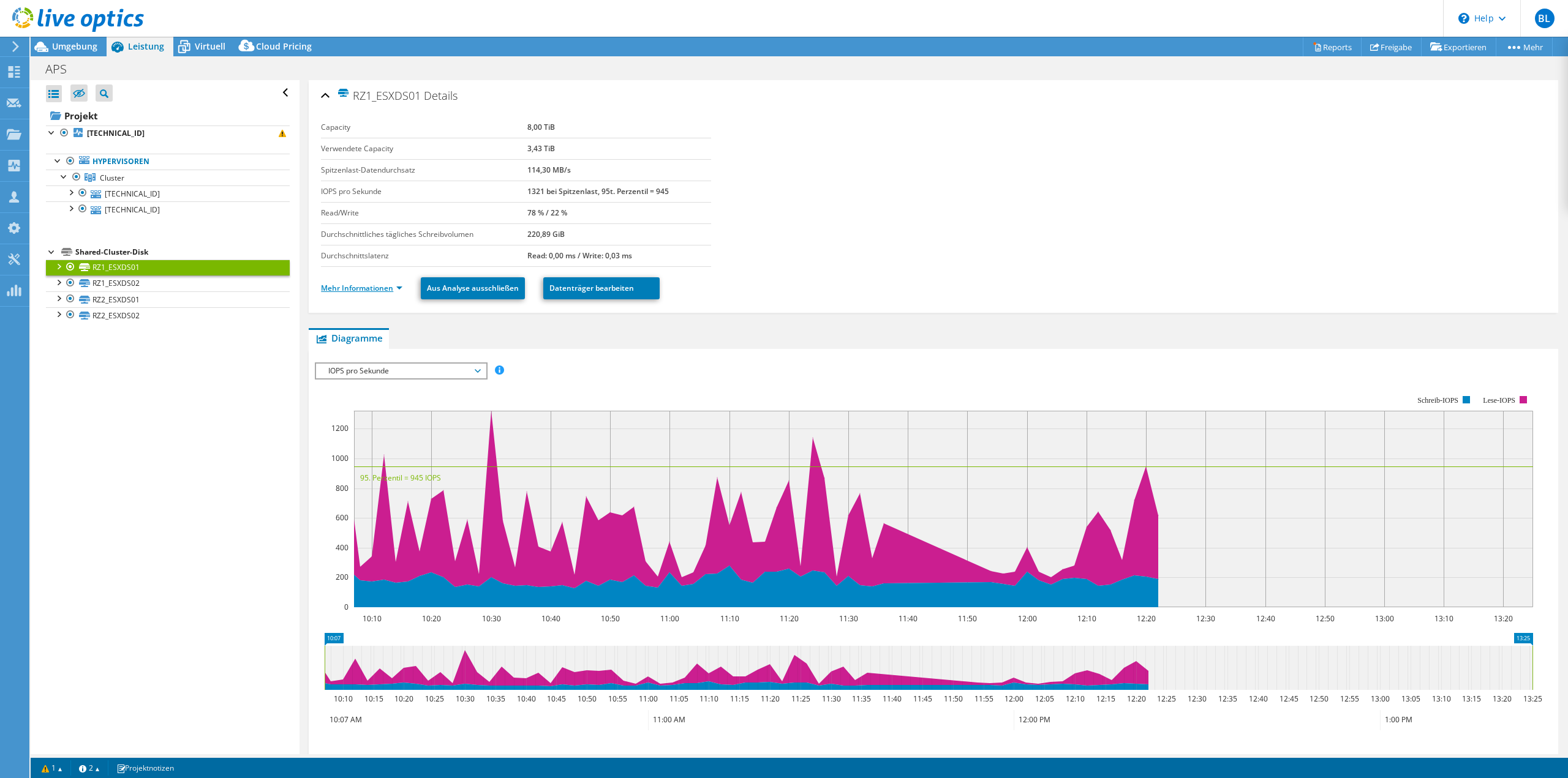
click at [357, 289] on link "Mehr Informationen" at bounding box center [361, 288] width 81 height 11
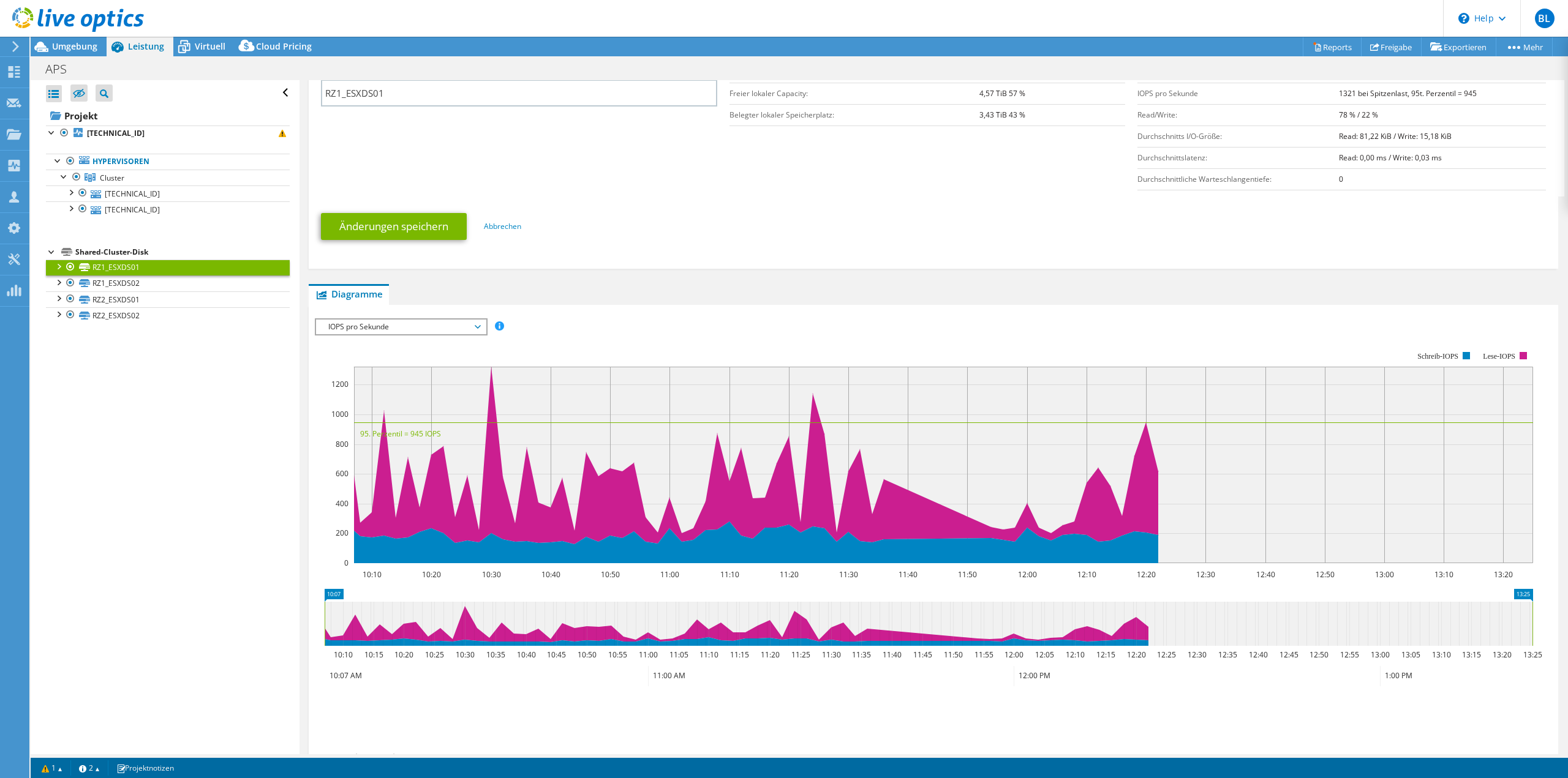
scroll to position [306, 0]
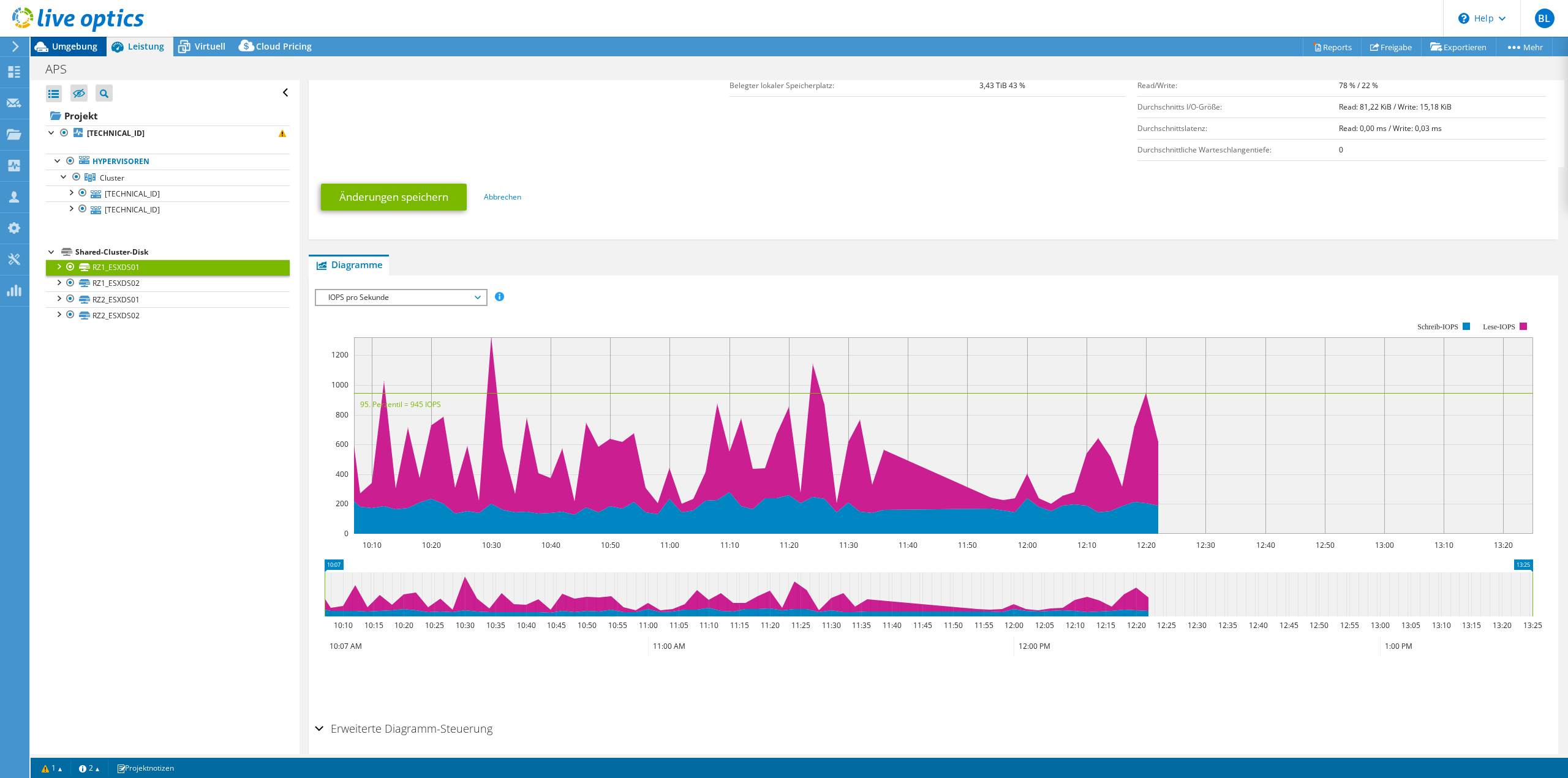
click at [80, 42] on span "Umgebung" at bounding box center [75, 46] width 45 height 11
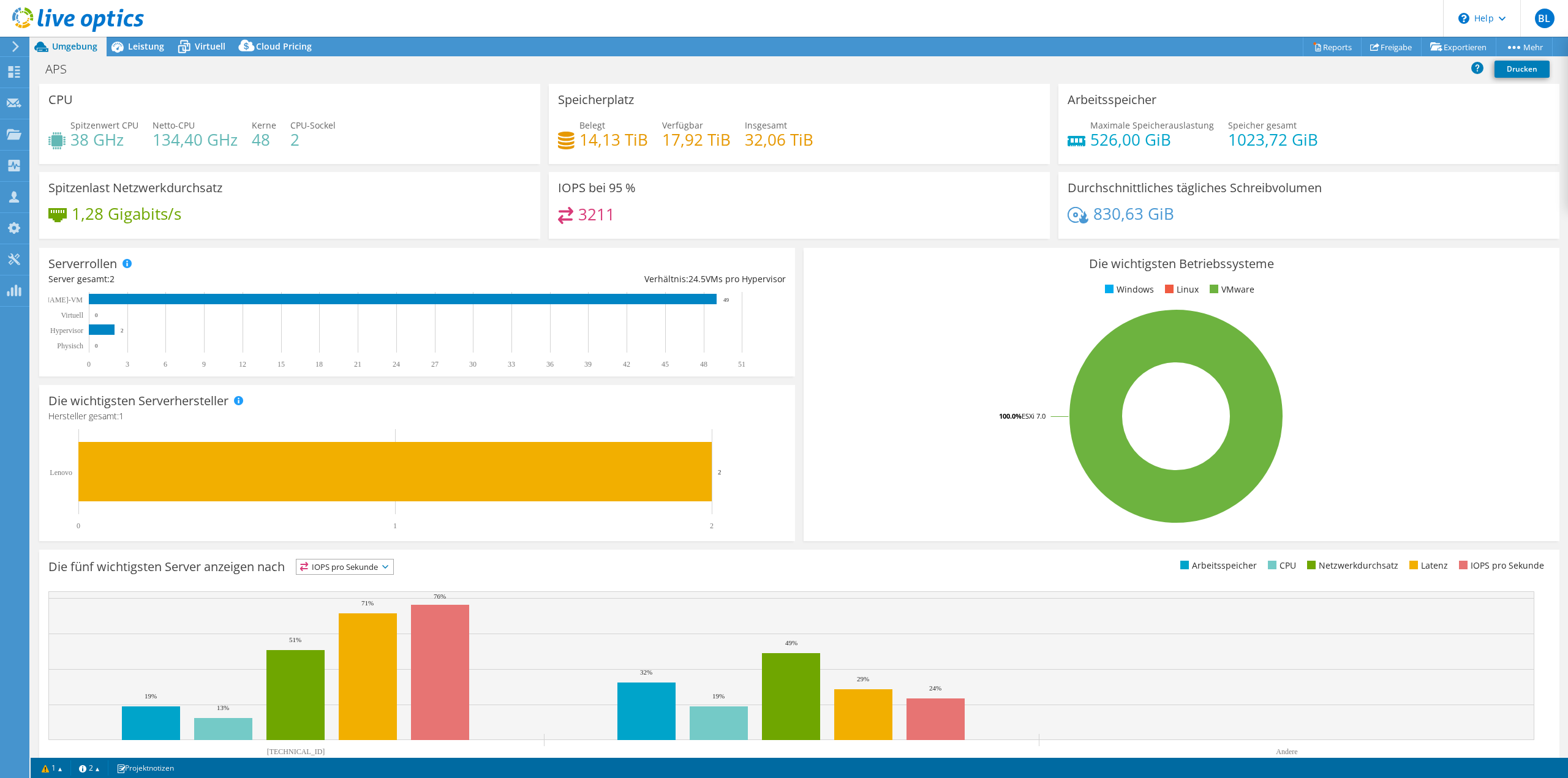
click at [678, 152] on div "Belegt 14,13 TiB [STREET_ADDRESS] Insgesamt 32,06 TiB" at bounding box center [799, 138] width 483 height 40
click at [227, 146] on h4 "134,40 GHz" at bounding box center [195, 140] width 85 height 13
click at [227, 144] on h4 "134,40 GHz" at bounding box center [195, 140] width 85 height 13
click at [273, 136] on h4 "48" at bounding box center [264, 140] width 24 height 13
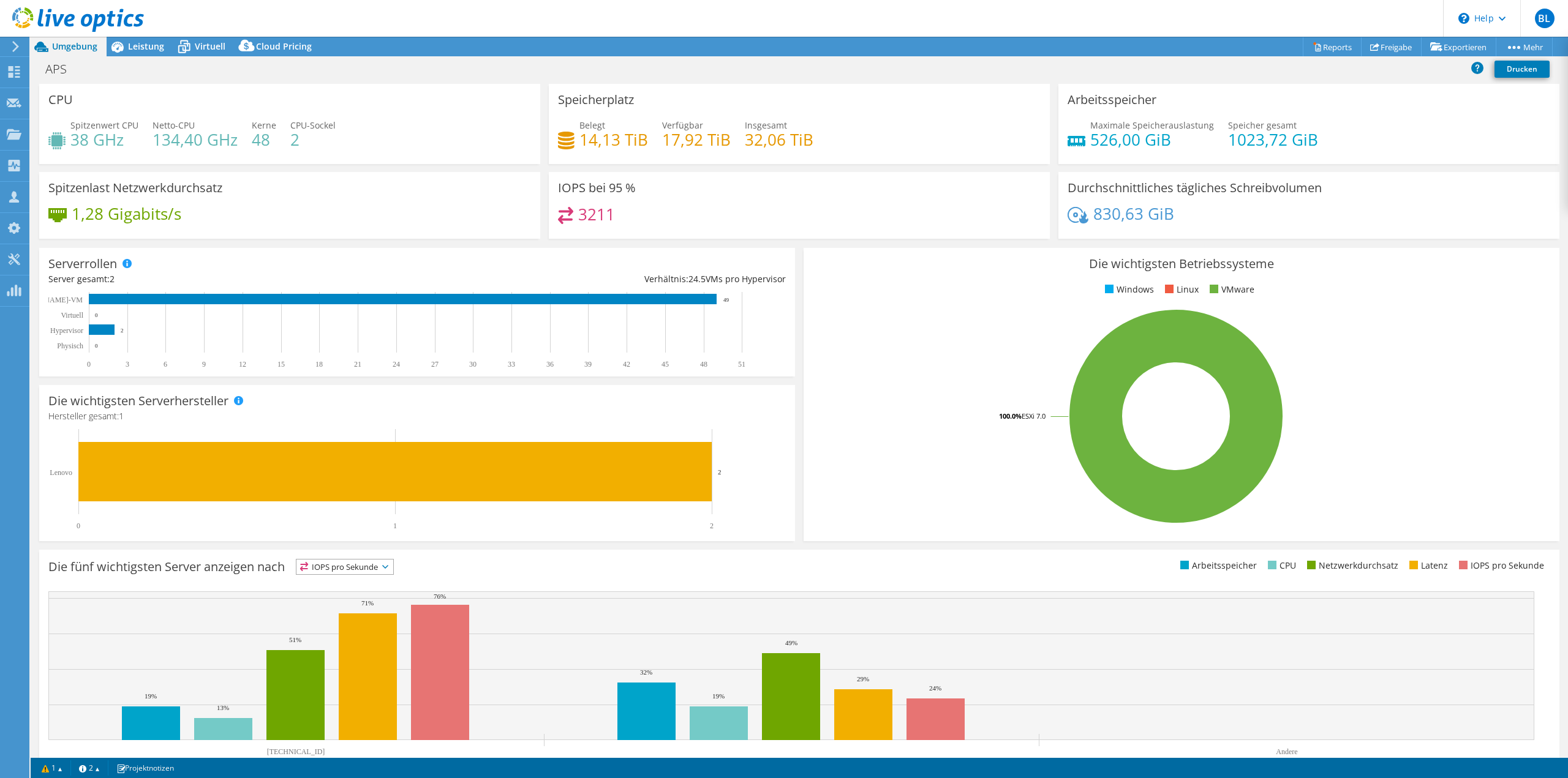
click at [1230, 153] on div "Maximale Speicherauslastung 526,00 [PERSON_NAME] gesamt 1023,72 GiB" at bounding box center [1309, 138] width 483 height 40
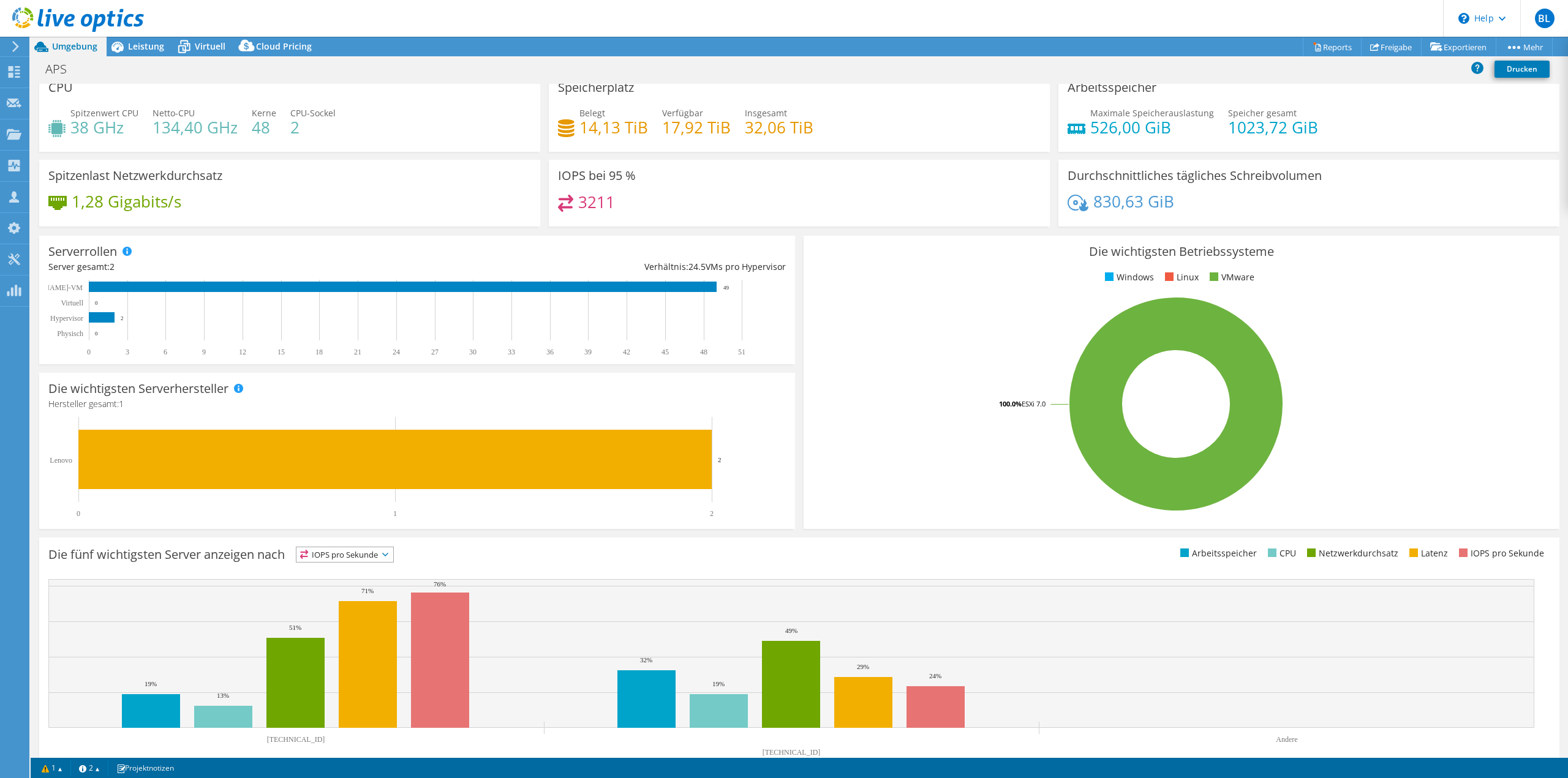
scroll to position [0, 0]
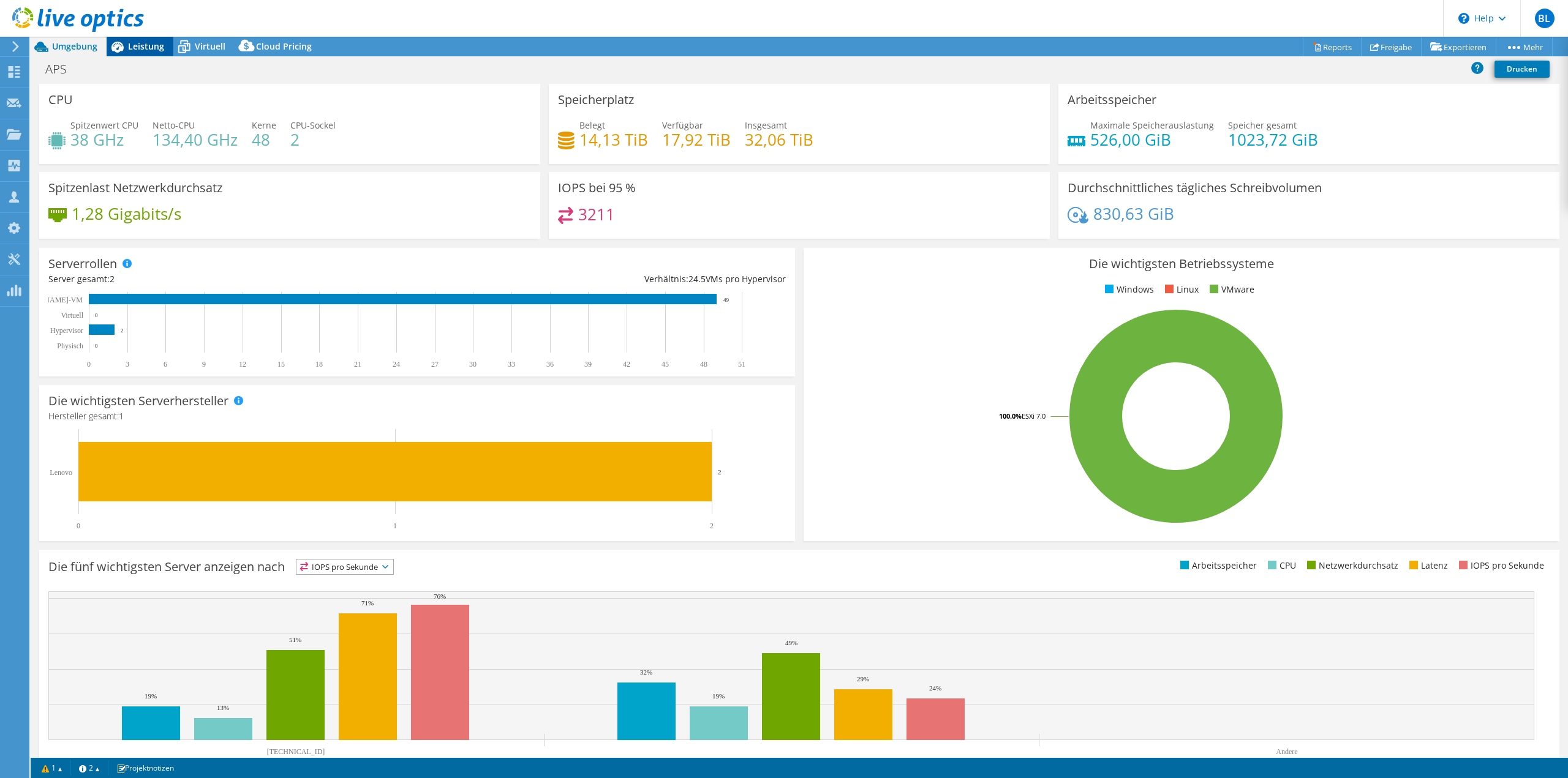
click at [141, 48] on span "Leistung" at bounding box center [146, 46] width 36 height 11
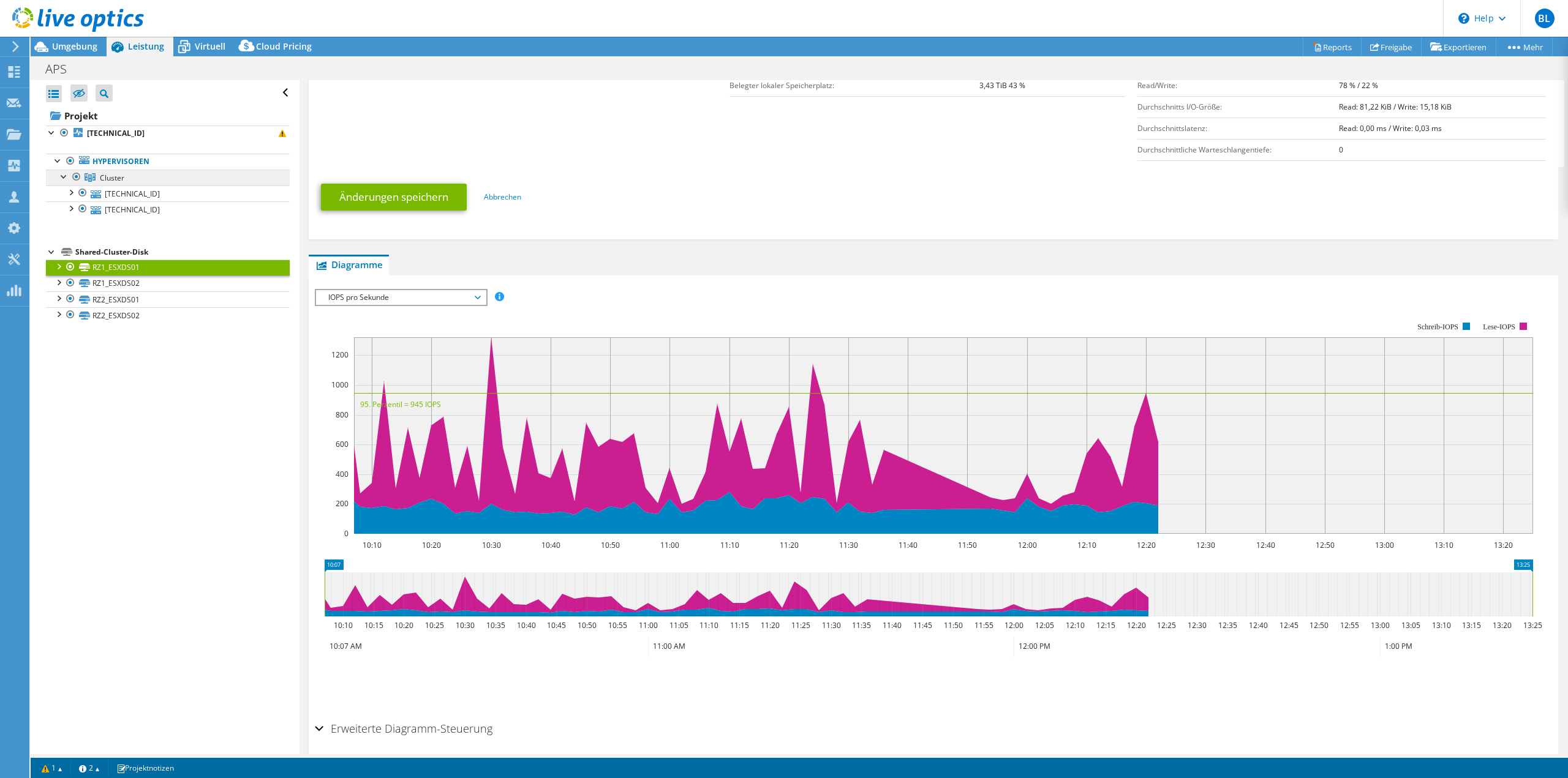
click at [132, 175] on link "Cluster" at bounding box center [167, 178] width 244 height 16
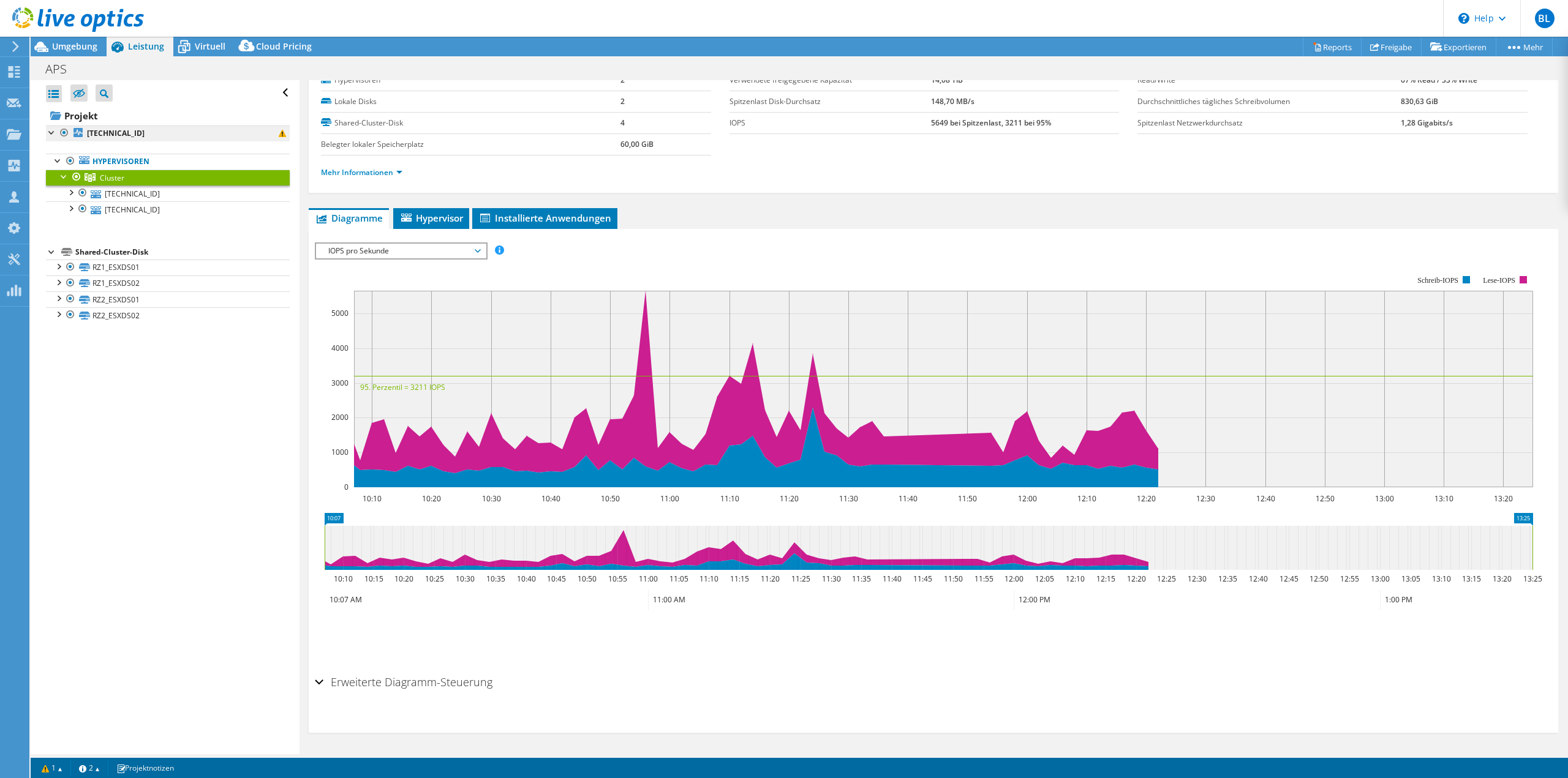
scroll to position [47, 0]
click at [444, 217] on span "Hypervisor" at bounding box center [431, 218] width 64 height 12
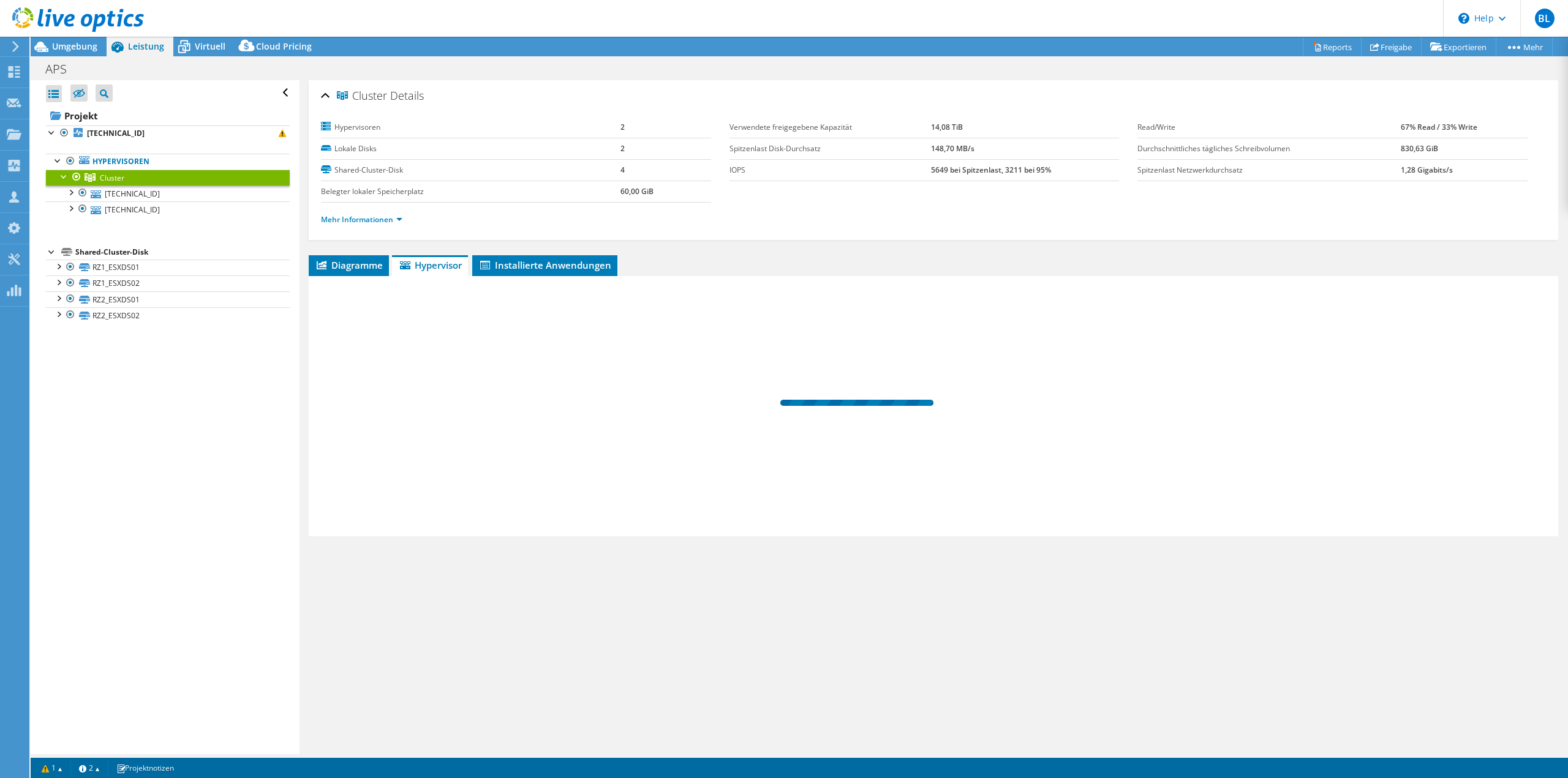
scroll to position [0, 0]
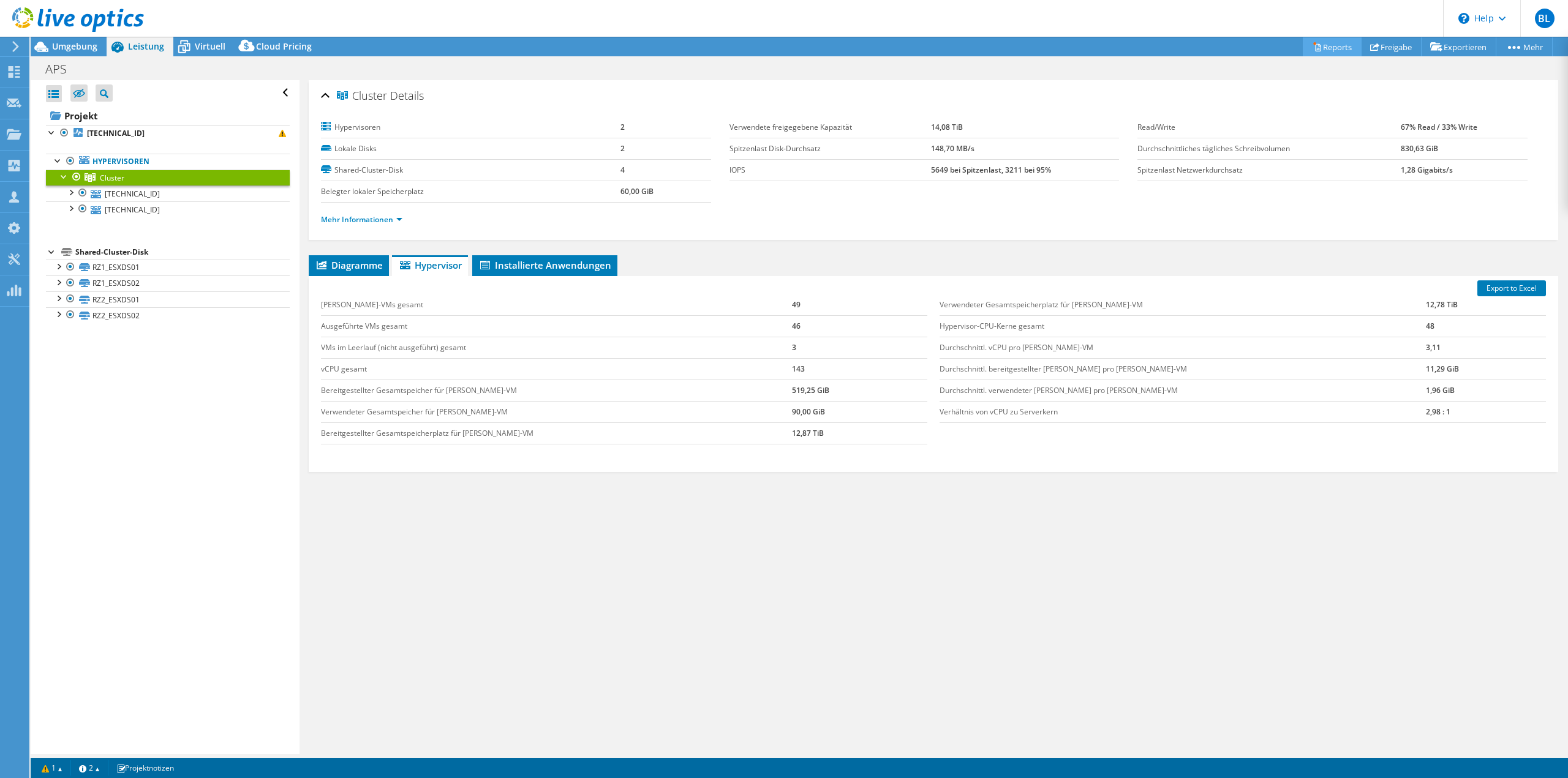
click at [1322, 42] on link "Reports" at bounding box center [1332, 47] width 59 height 19
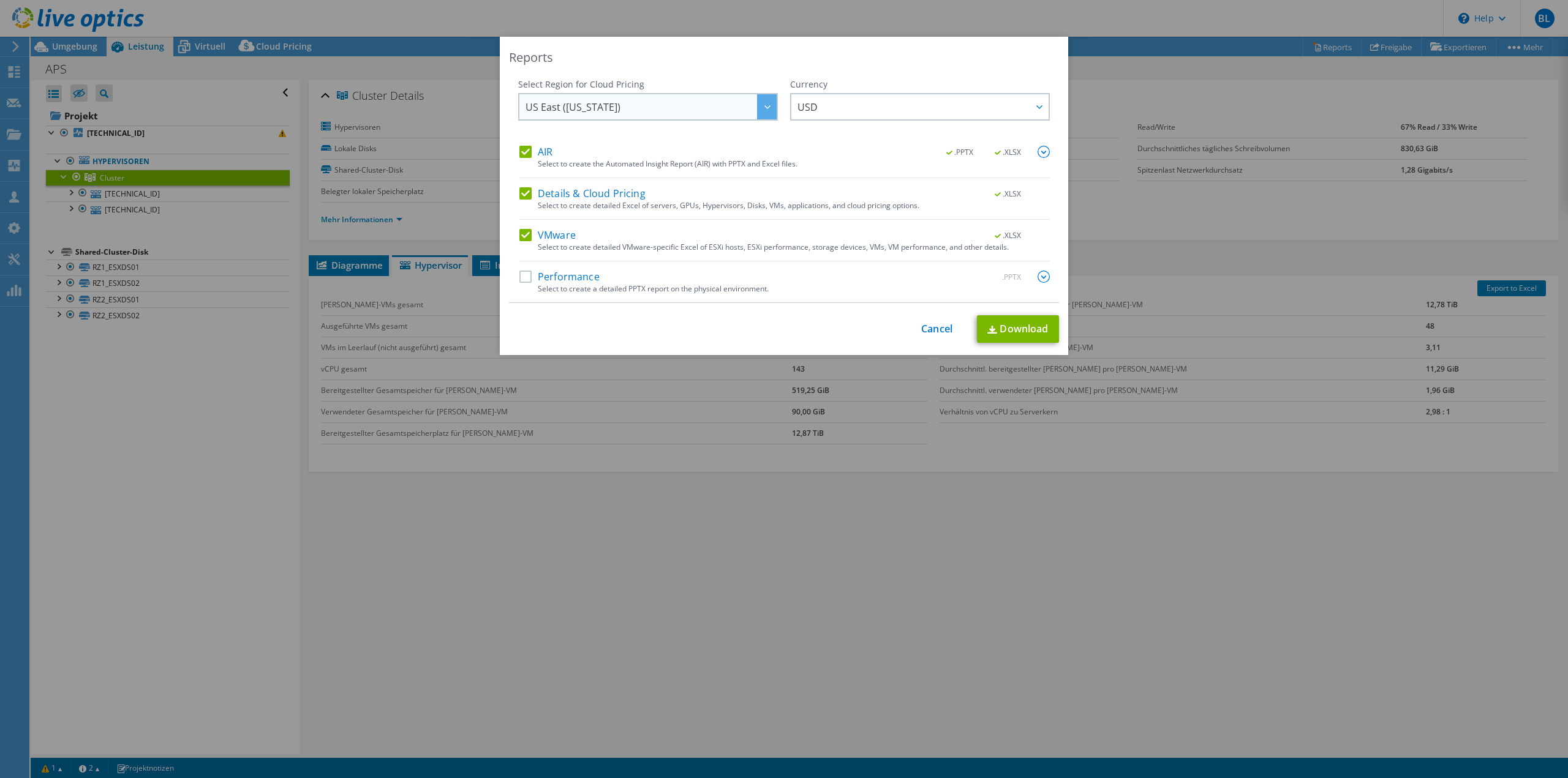
click at [665, 114] on span "US East ([US_STATE])" at bounding box center [651, 106] width 251 height 25
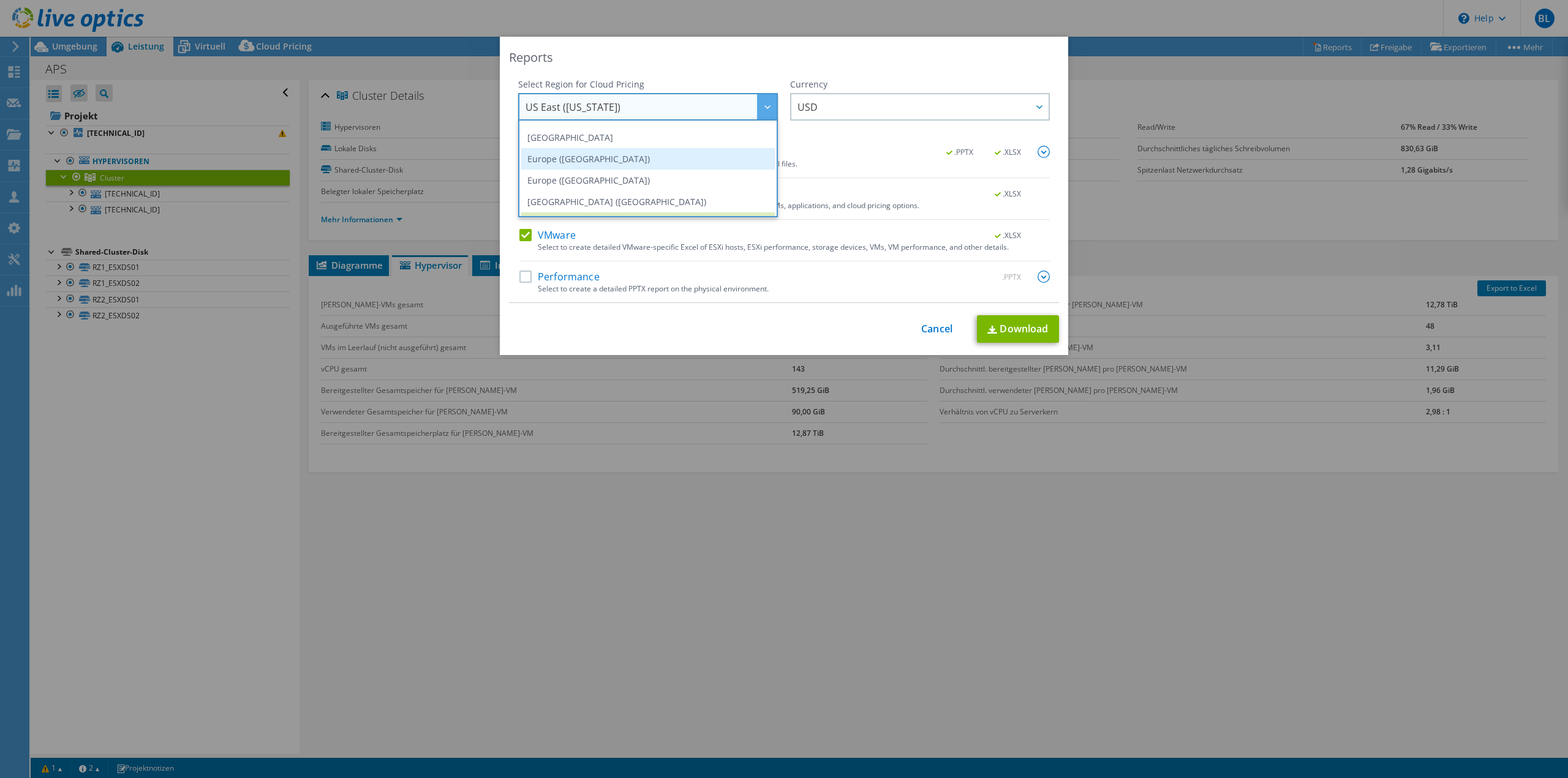
scroll to position [104, 0]
click at [665, 183] on li "Europe ([GEOGRAPHIC_DATA])" at bounding box center [648, 179] width 254 height 21
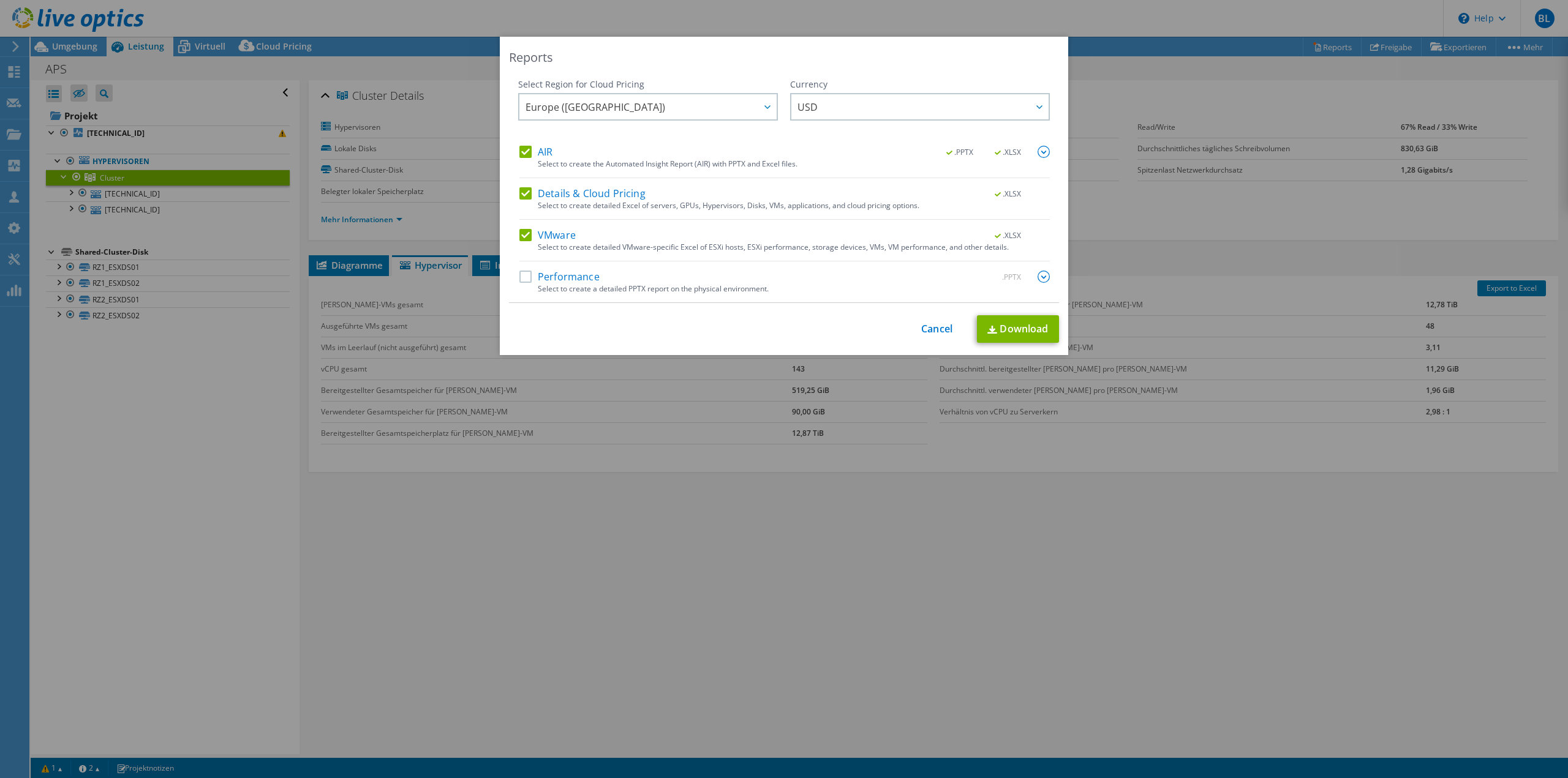
click at [524, 273] on label "Performance" at bounding box center [559, 277] width 80 height 12
click at [0, 0] on input "Performance" at bounding box center [0, 0] width 0 height 0
click at [855, 96] on span "USD" at bounding box center [923, 106] width 251 height 25
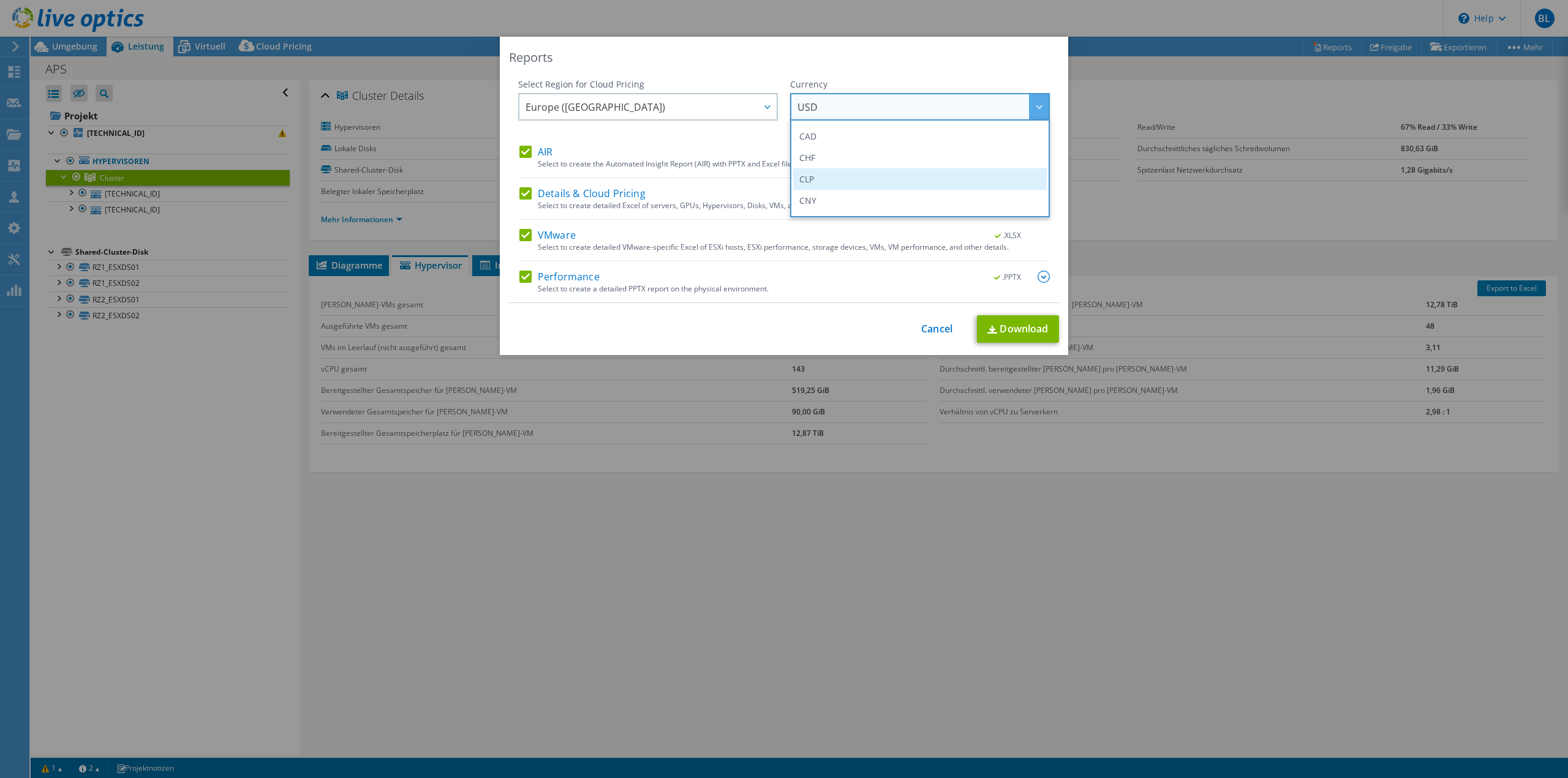
scroll to position [122, 0]
click at [848, 179] on li "EUR" at bounding box center [920, 182] width 254 height 21
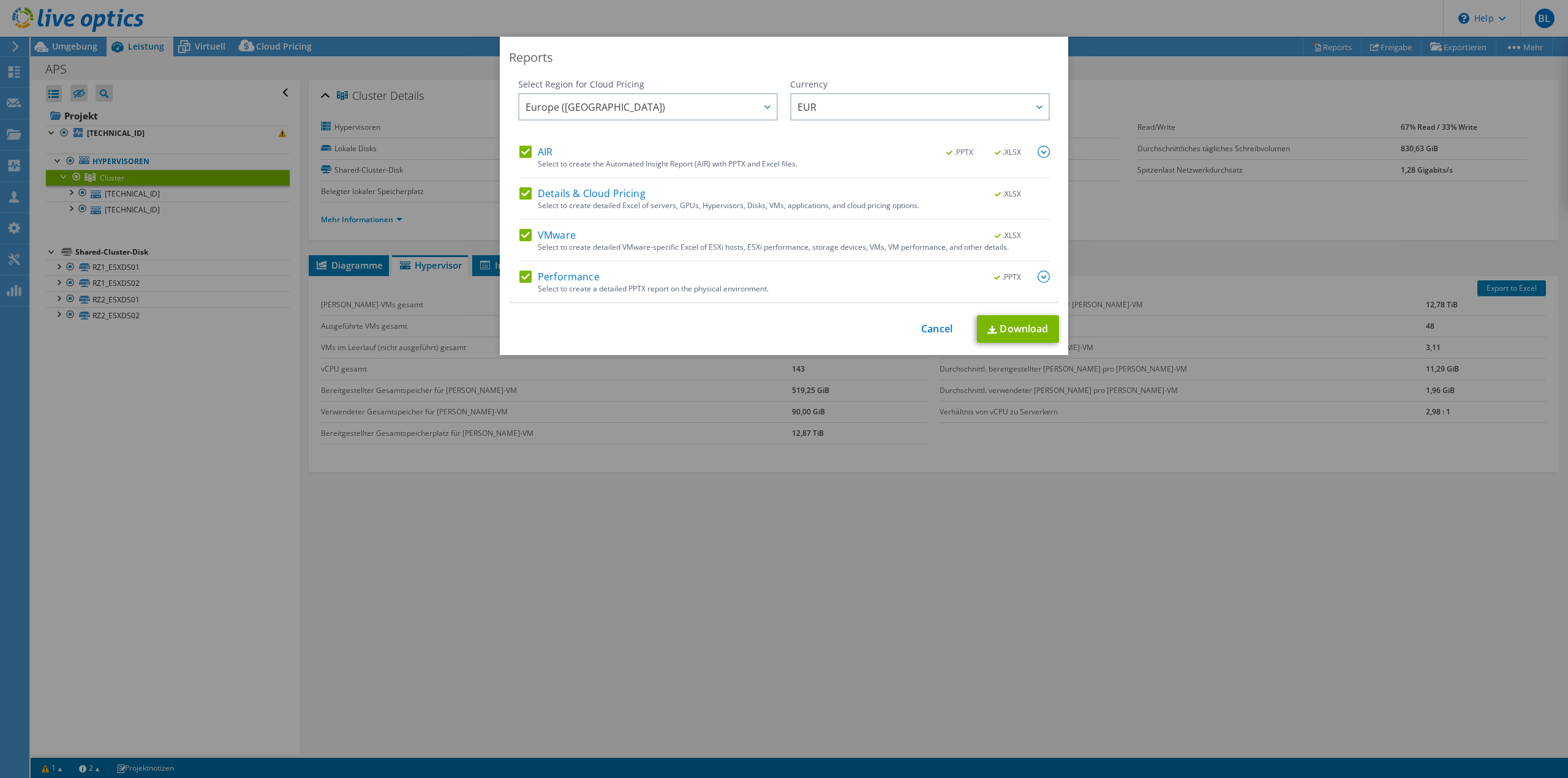
click at [1044, 274] on img at bounding box center [1044, 277] width 12 height 12
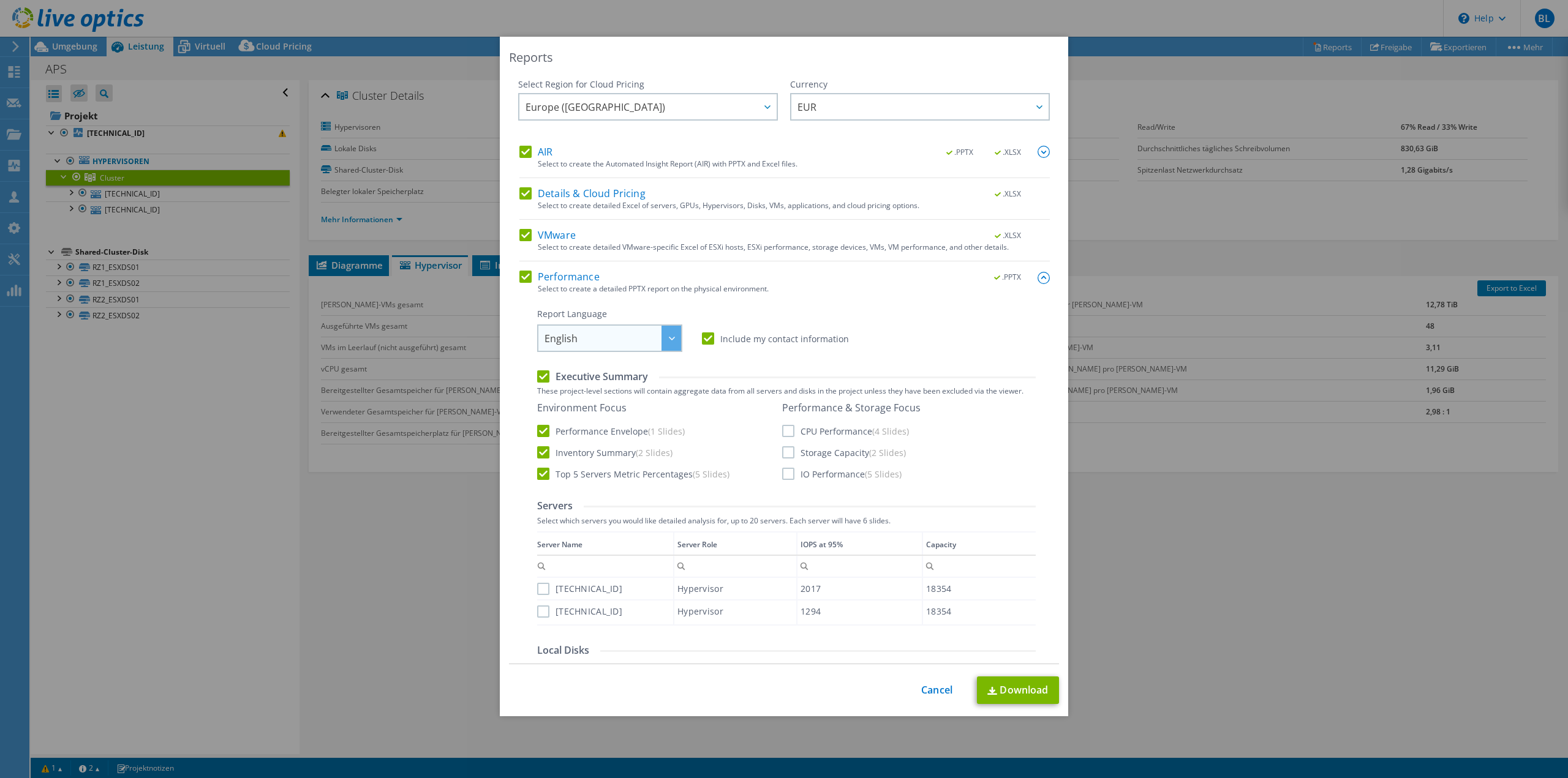
click at [630, 340] on span "English" at bounding box center [612, 338] width 136 height 25
click at [631, 385] on li "Deutsch" at bounding box center [609, 386] width 139 height 21
click at [784, 431] on label "CPU Performance (4 Slides)" at bounding box center [845, 431] width 127 height 12
click at [0, 0] on input "CPU Performance (4 Slides)" at bounding box center [0, 0] width 0 height 0
click at [784, 457] on label "Storage Capacity (2 Slides)" at bounding box center [844, 452] width 124 height 12
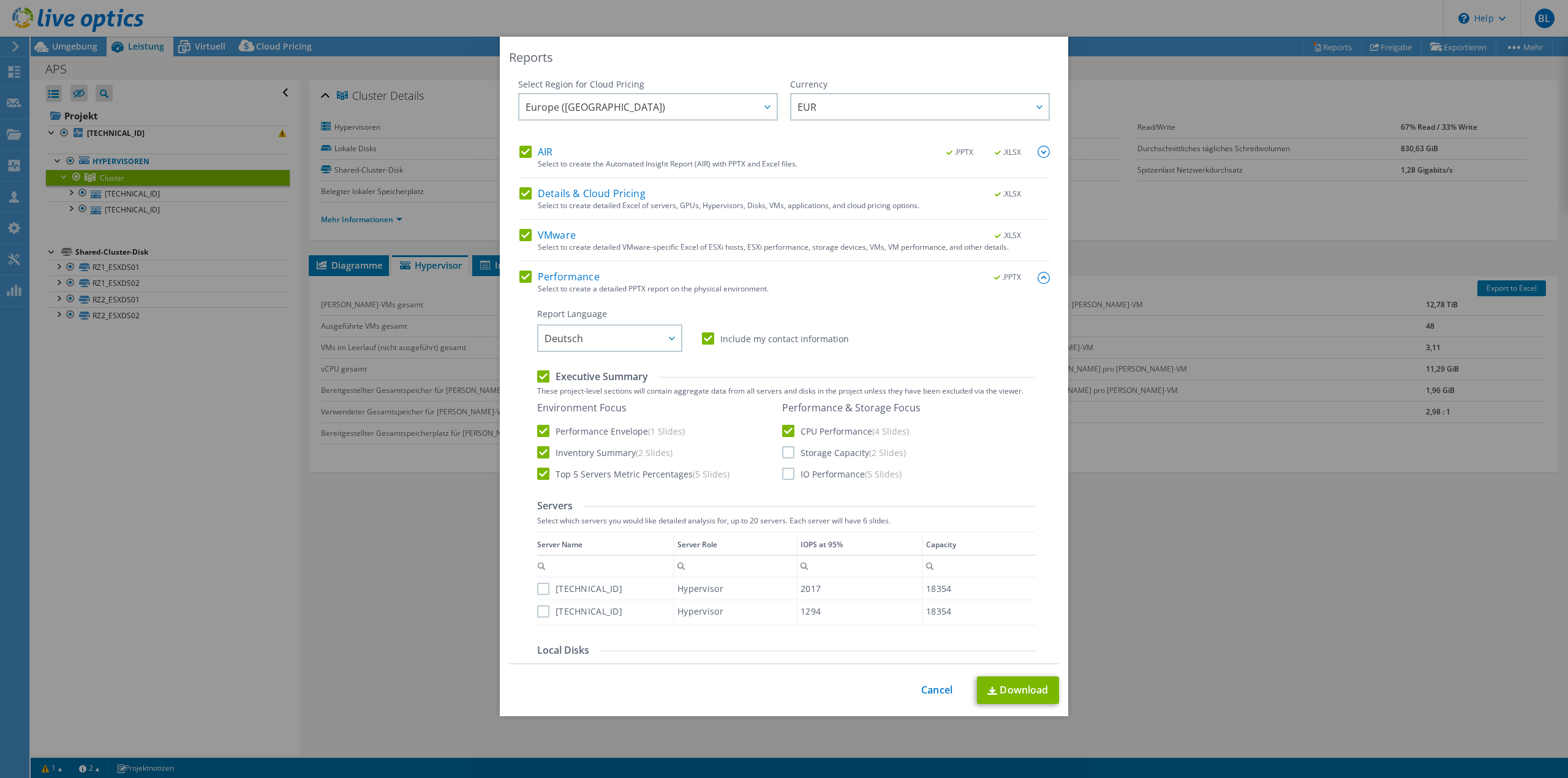
click at [0, 0] on input "Storage Capacity (2 Slides)" at bounding box center [0, 0] width 0 height 0
click at [786, 473] on label "IO Performance (5 Slides)" at bounding box center [842, 474] width 120 height 12
click at [0, 0] on input "IO Performance (5 Slides)" at bounding box center [0, 0] width 0 height 0
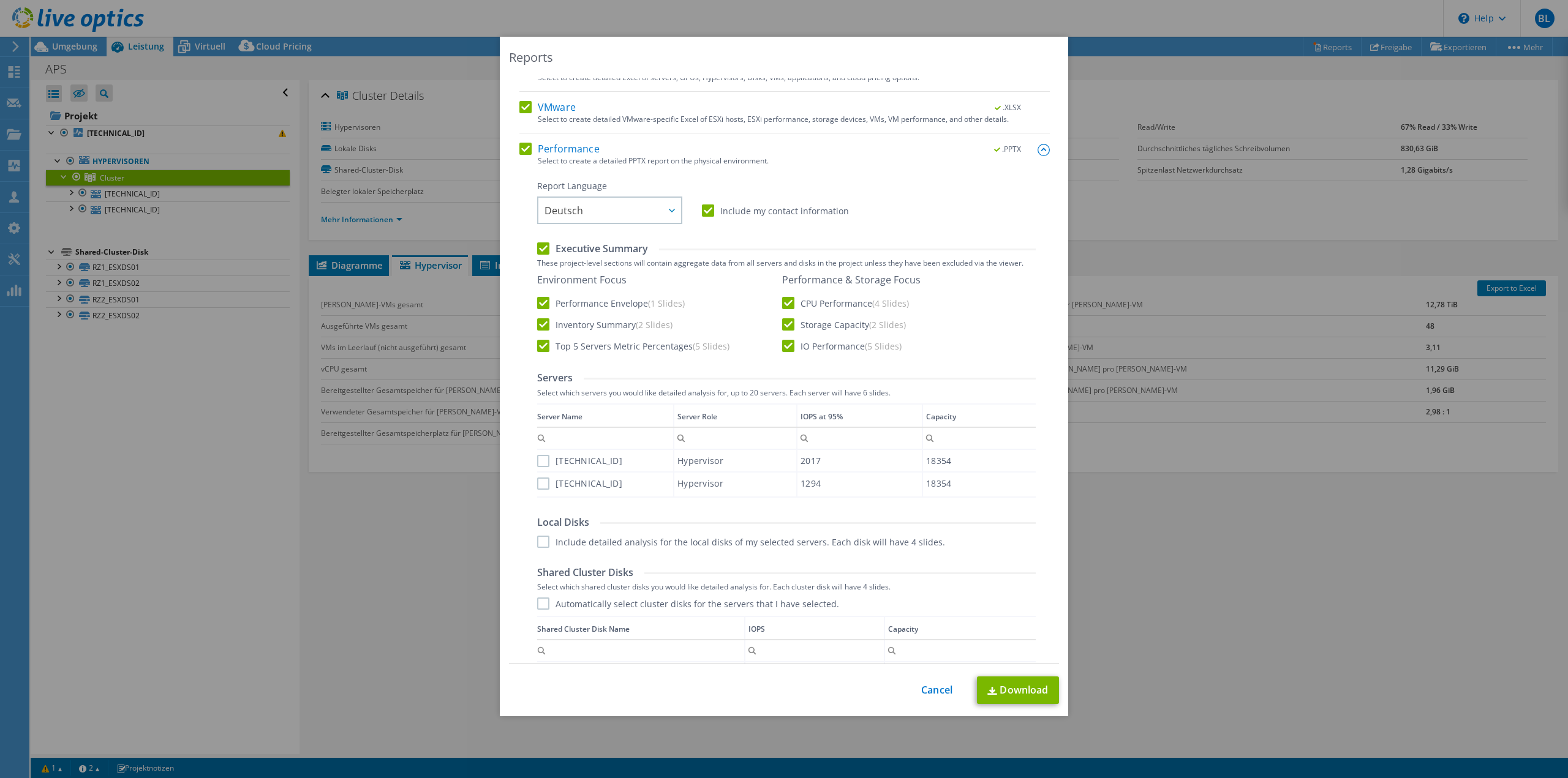
scroll to position [184, 0]
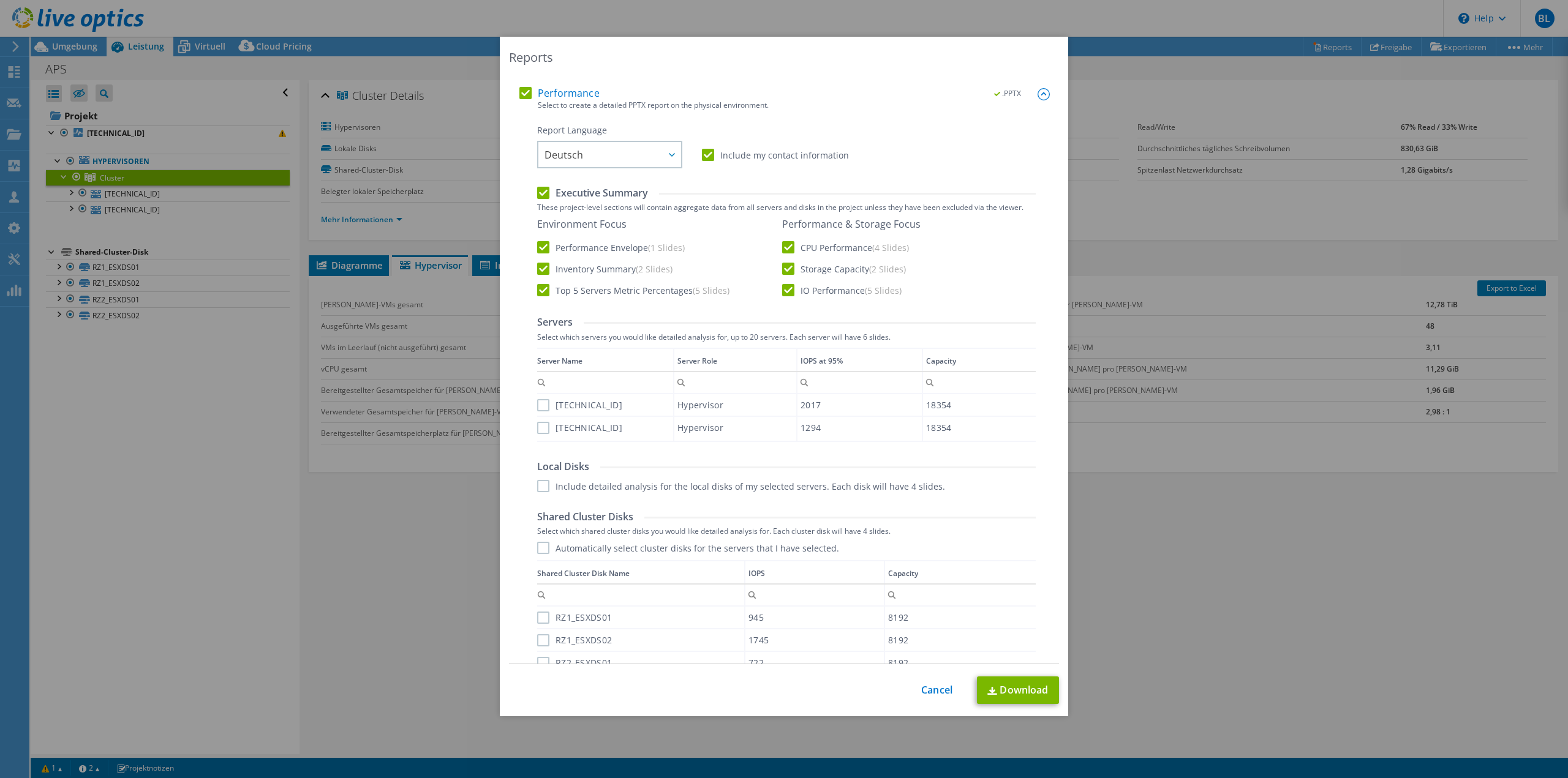
click at [541, 409] on label "[TECHNICAL_ID]" at bounding box center [580, 405] width 85 height 12
click at [0, 0] on input "[TECHNICAL_ID]" at bounding box center [0, 0] width 0 height 0
click at [540, 430] on label "[TECHNICAL_ID]" at bounding box center [580, 428] width 85 height 12
click at [0, 0] on input "[TECHNICAL_ID]" at bounding box center [0, 0] width 0 height 0
click at [537, 549] on label "Automatically select cluster disks for the servers that I have selected." at bounding box center [688, 548] width 302 height 12
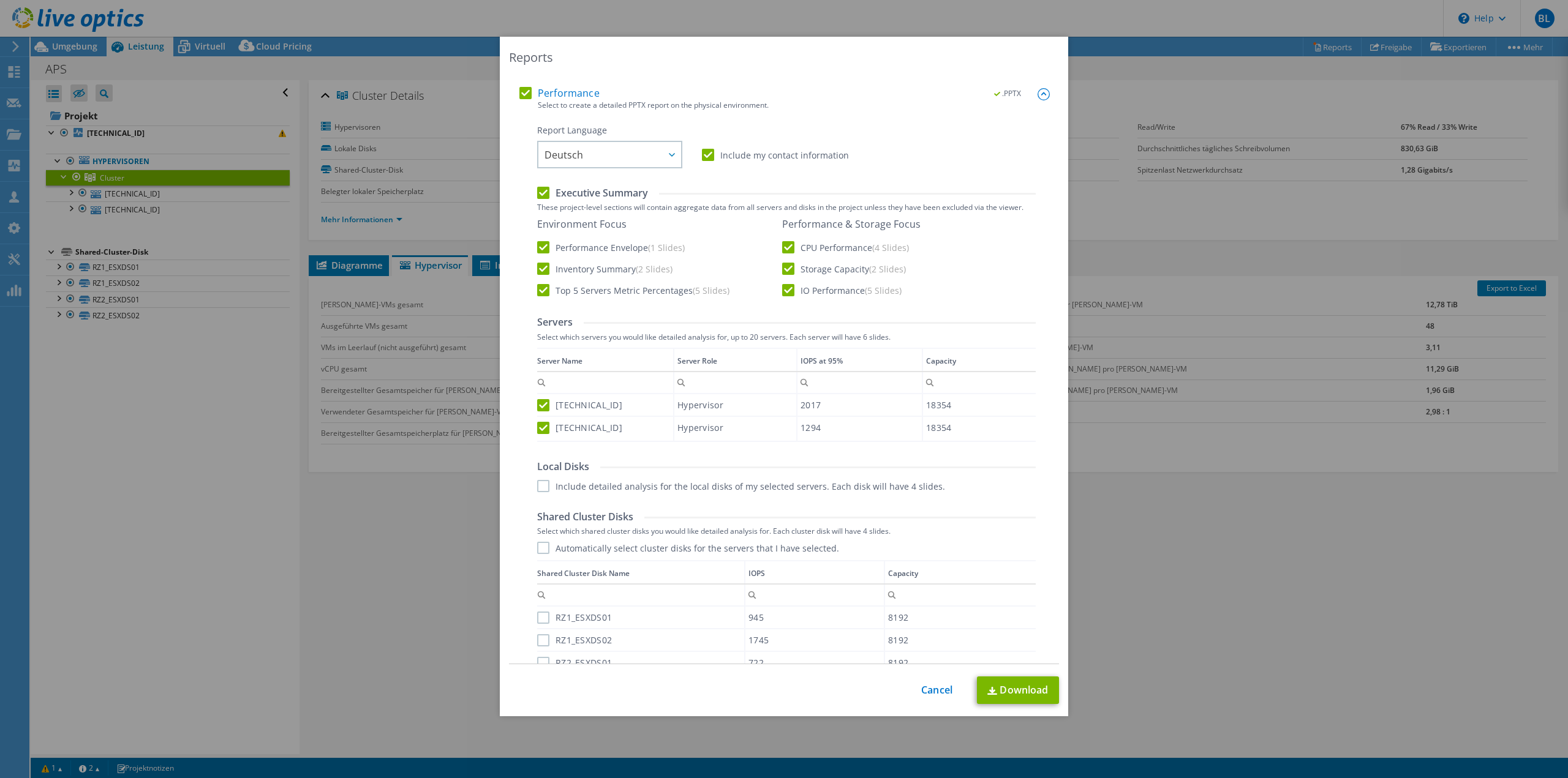
click at [0, 0] on input "Automatically select cluster disks for the servers that I have selected." at bounding box center [0, 0] width 0 height 0
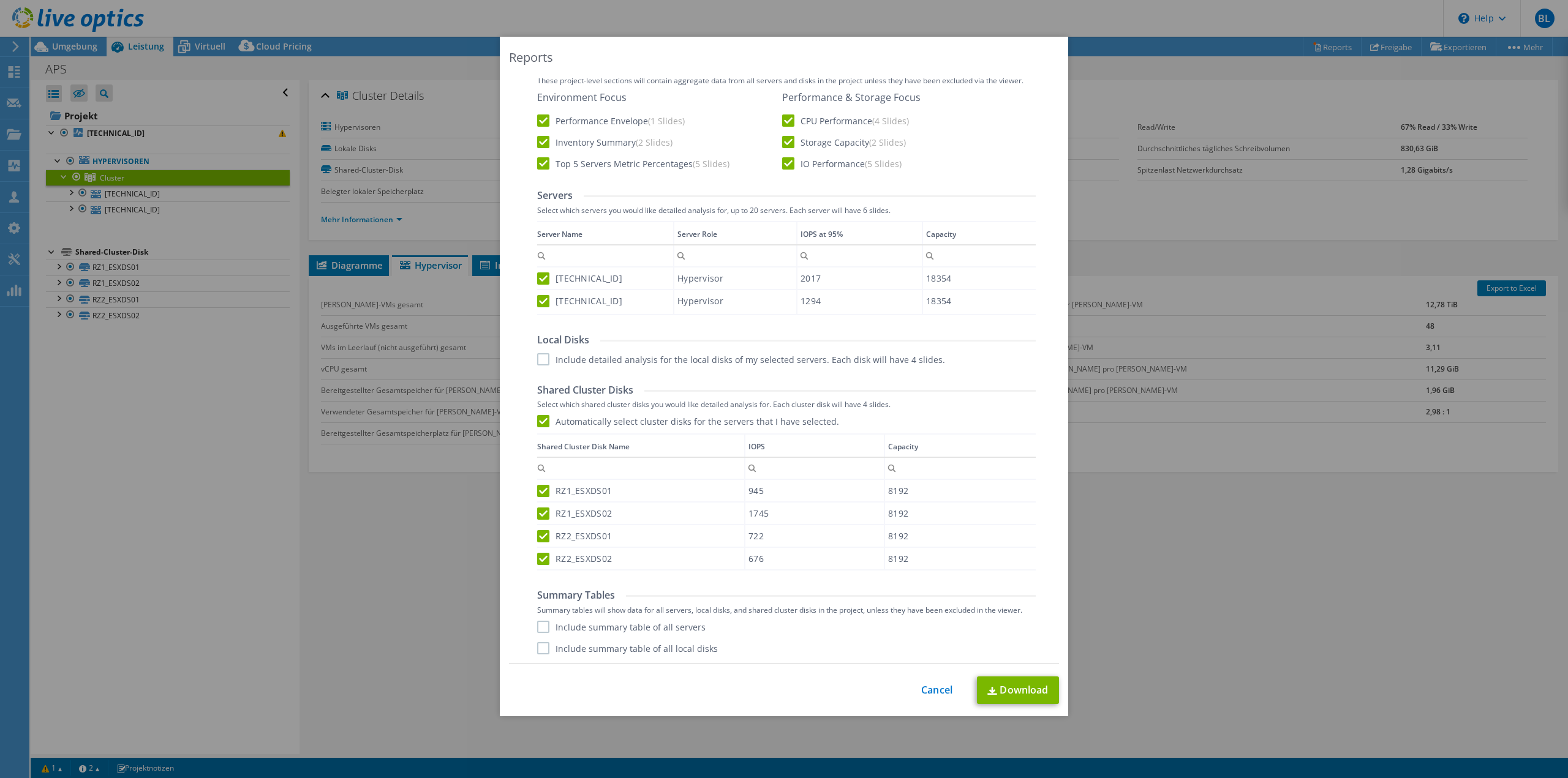
scroll to position [332, 0]
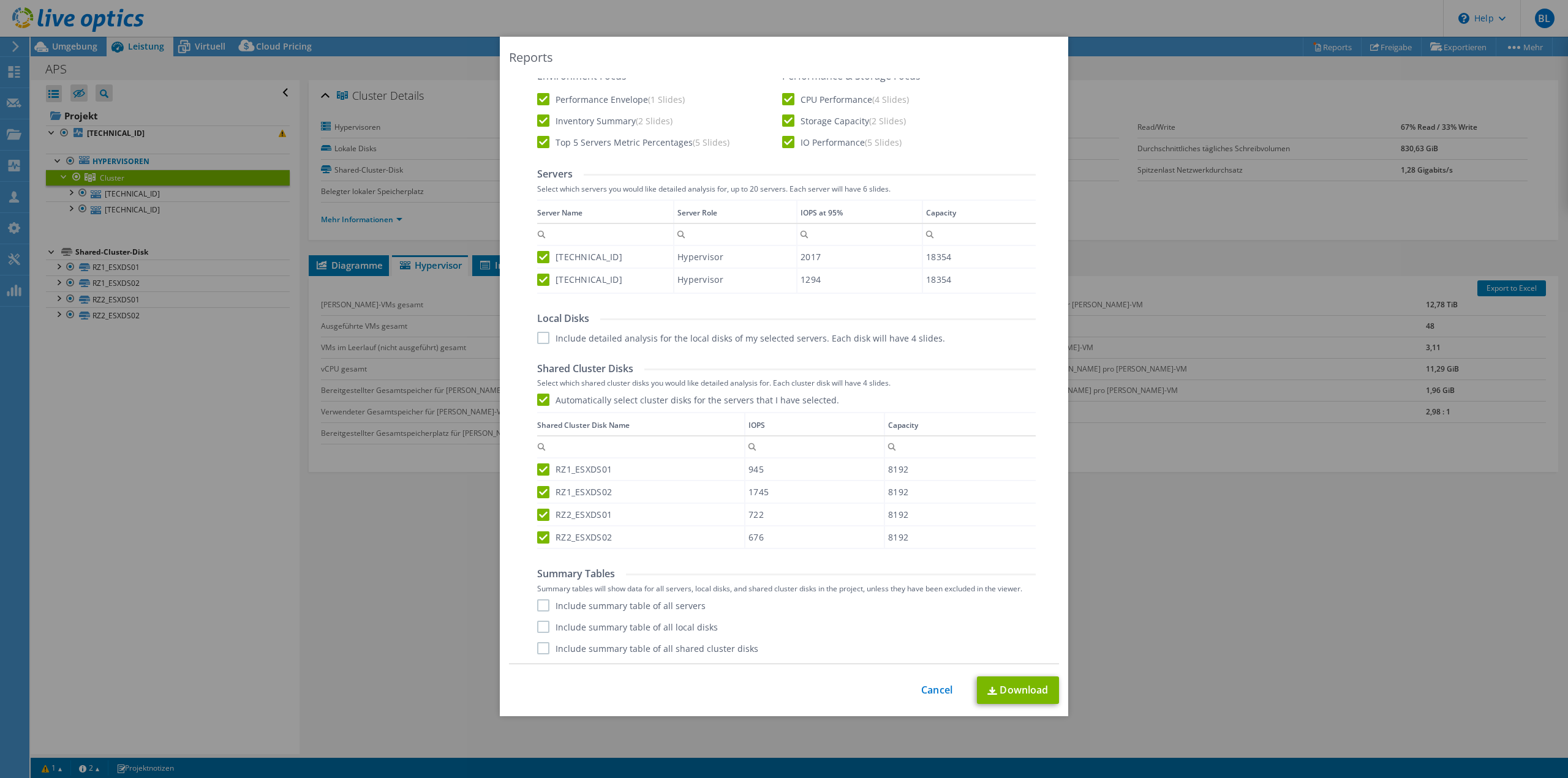
click at [664, 608] on label "Include summary table of all servers" at bounding box center [621, 605] width 169 height 12
click at [0, 0] on input "Include summary table of all servers" at bounding box center [0, 0] width 0 height 0
click at [664, 630] on label "Include summary table of all local disks" at bounding box center [627, 627] width 181 height 12
click at [0, 0] on input "Include summary table of all local disks" at bounding box center [0, 0] width 0 height 0
click at [677, 643] on label "Include summary table of all shared cluster disks" at bounding box center [647, 648] width 221 height 12
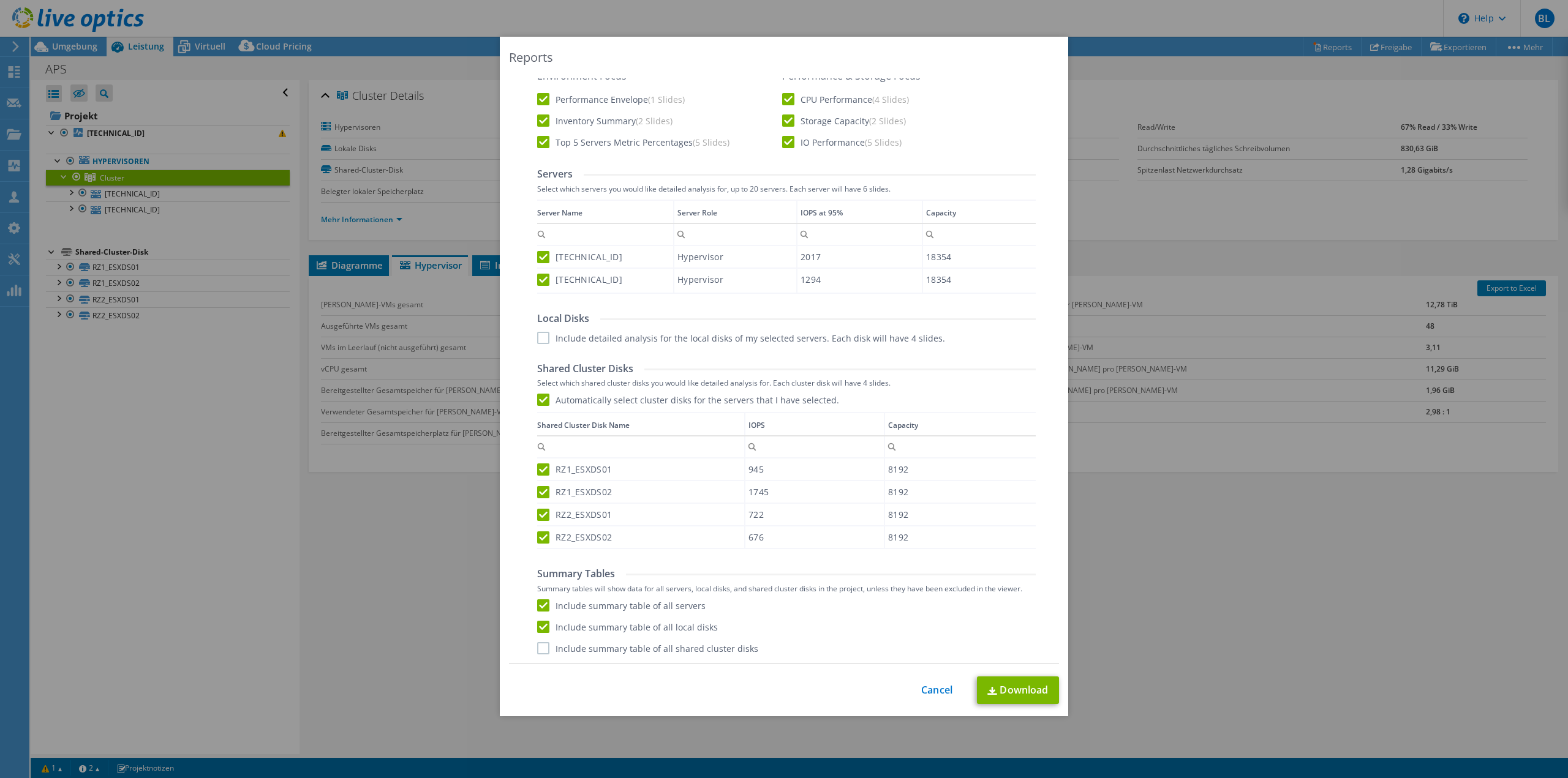
click at [0, 0] on input "Include summary table of all shared cluster disks" at bounding box center [0, 0] width 0 height 0
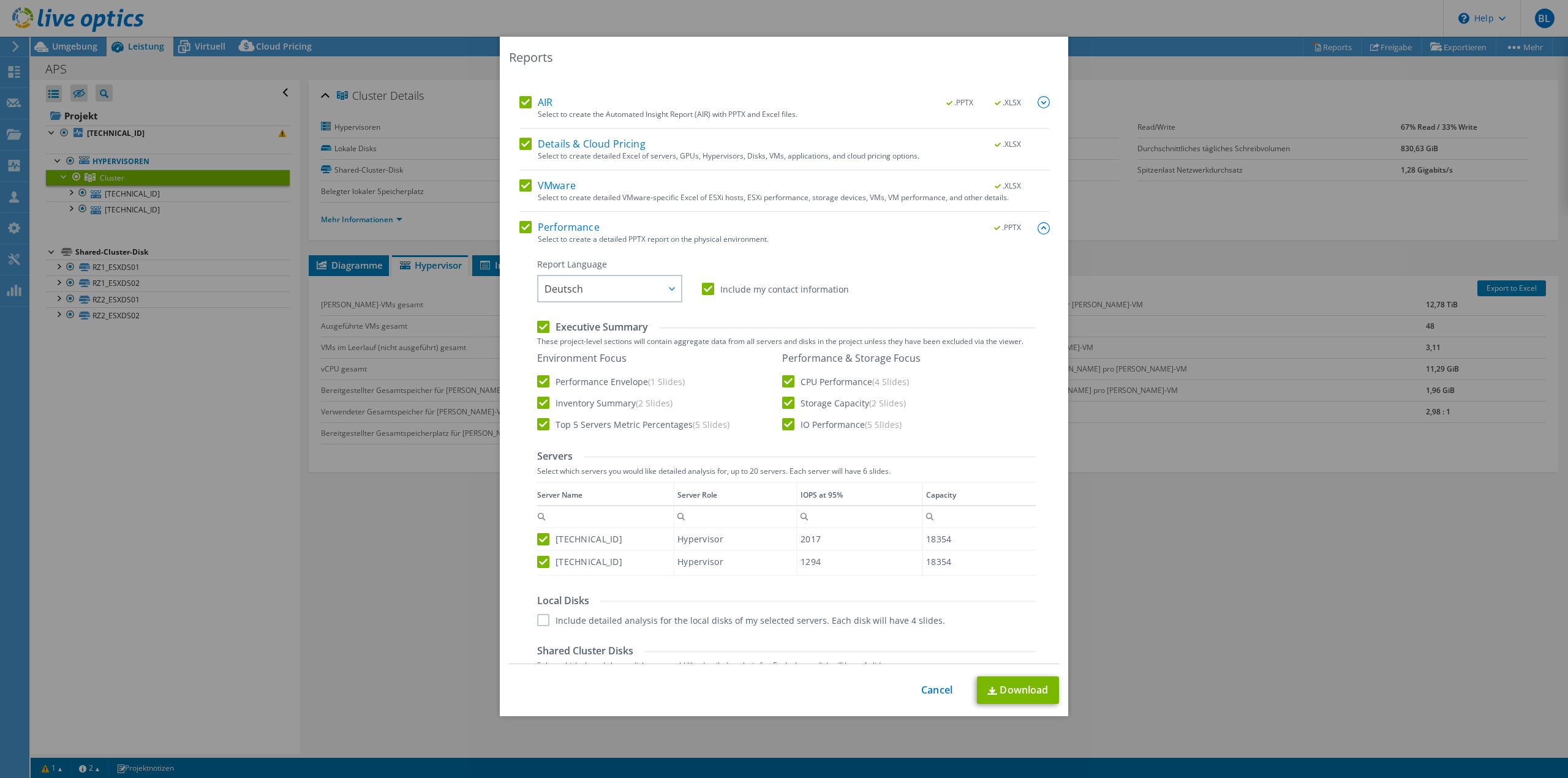
scroll to position [0, 0]
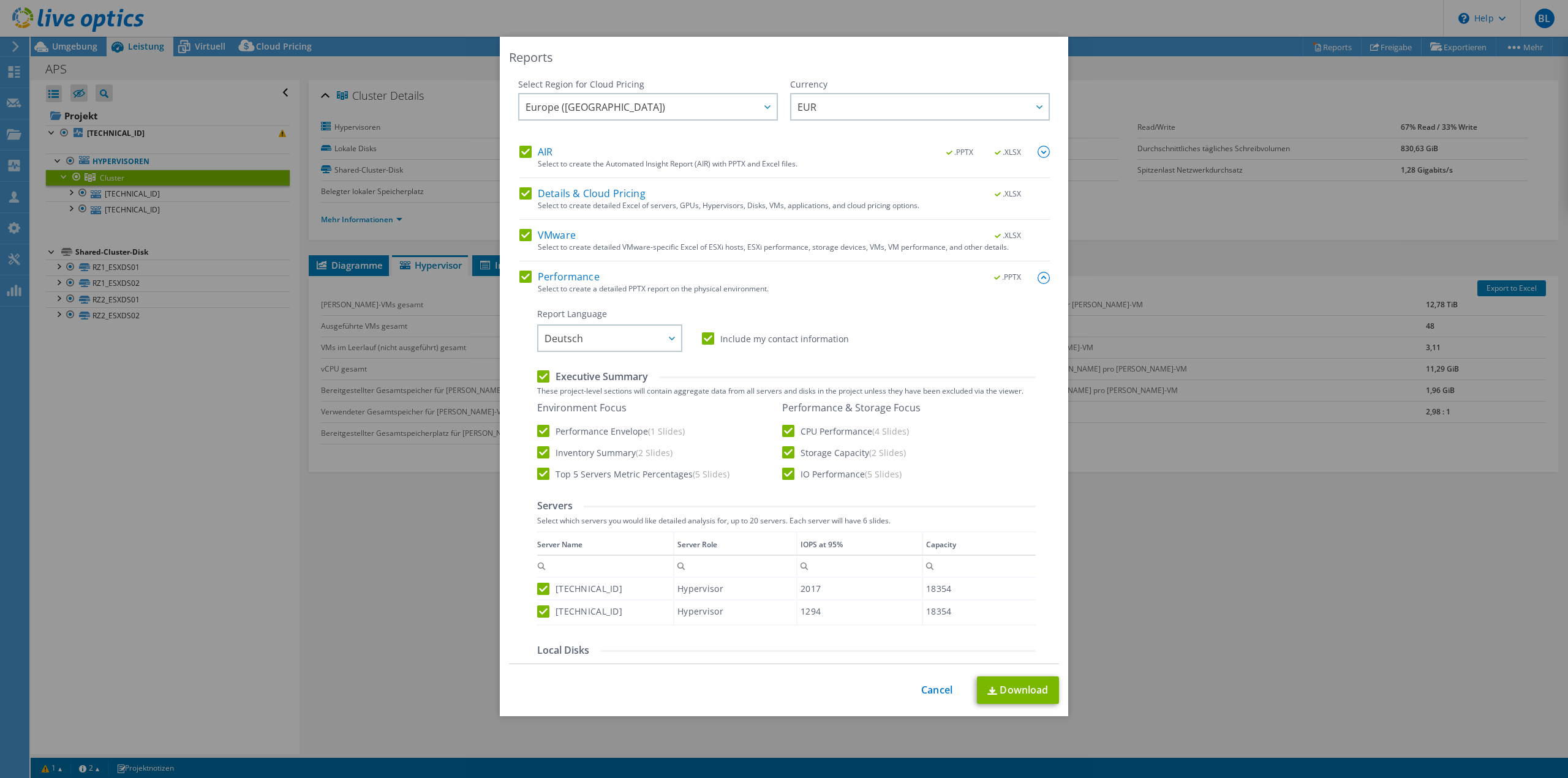
click at [1022, 709] on div "Reports Select Region for Cloud Pricing Asia Pacific ([GEOGRAPHIC_DATA]) [GEOGR…" at bounding box center [784, 377] width 568 height 679
click at [1027, 695] on link "Download" at bounding box center [1018, 690] width 82 height 28
drag, startPoint x: 837, startPoint y: 689, endPoint x: 946, endPoint y: 563, distance: 166.6
click at [837, 689] on div "This process may take a while, please wait... Cancel Download" at bounding box center [784, 690] width 550 height 28
drag, startPoint x: 1164, startPoint y: 80, endPoint x: 1216, endPoint y: 70, distance: 53.0
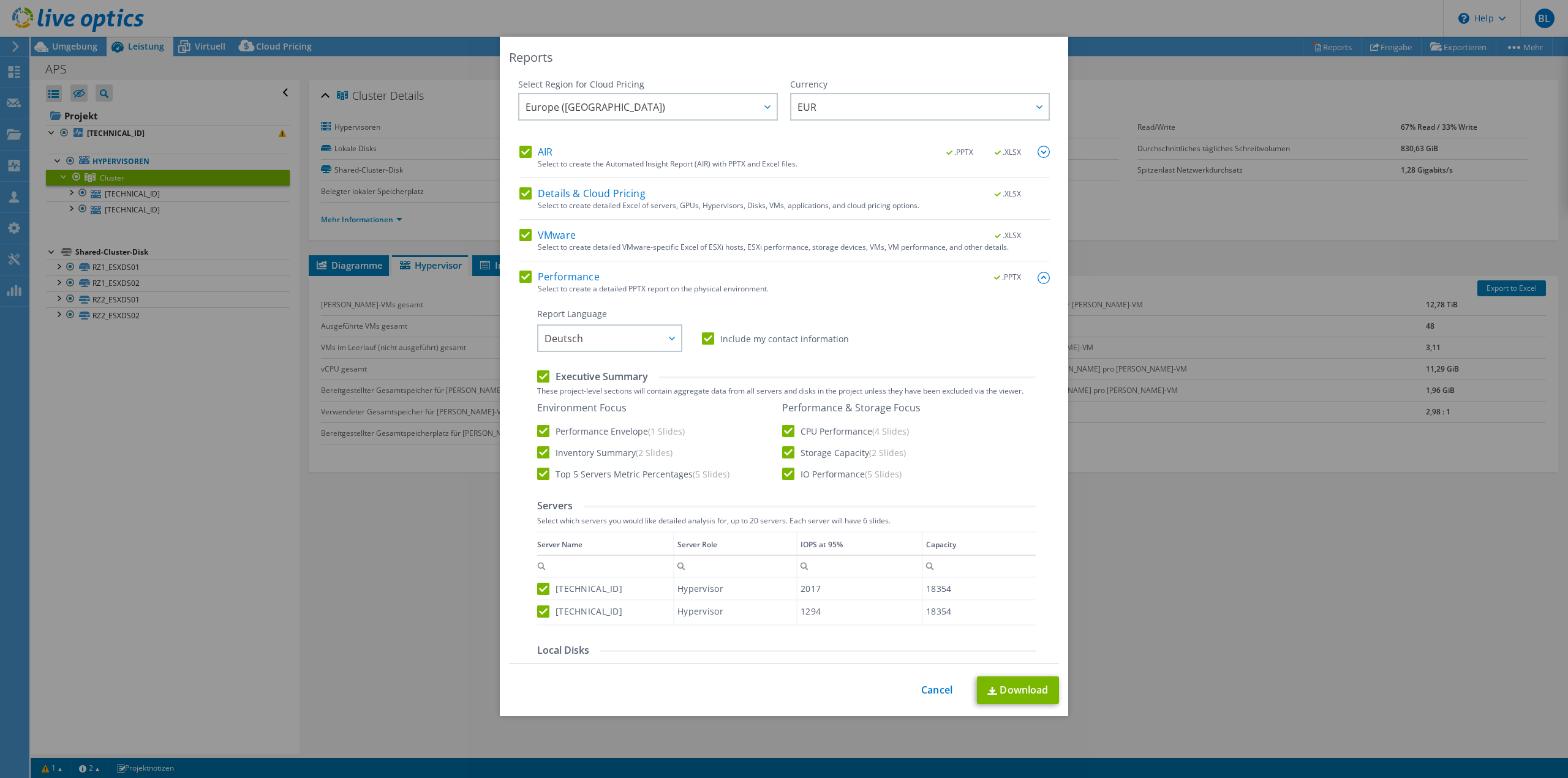
click at [1164, 79] on div "Reports Select Region for Cloud Pricing Asia Pacific ([GEOGRAPHIC_DATA]) [GEOGR…" at bounding box center [784, 389] width 1568 height 705
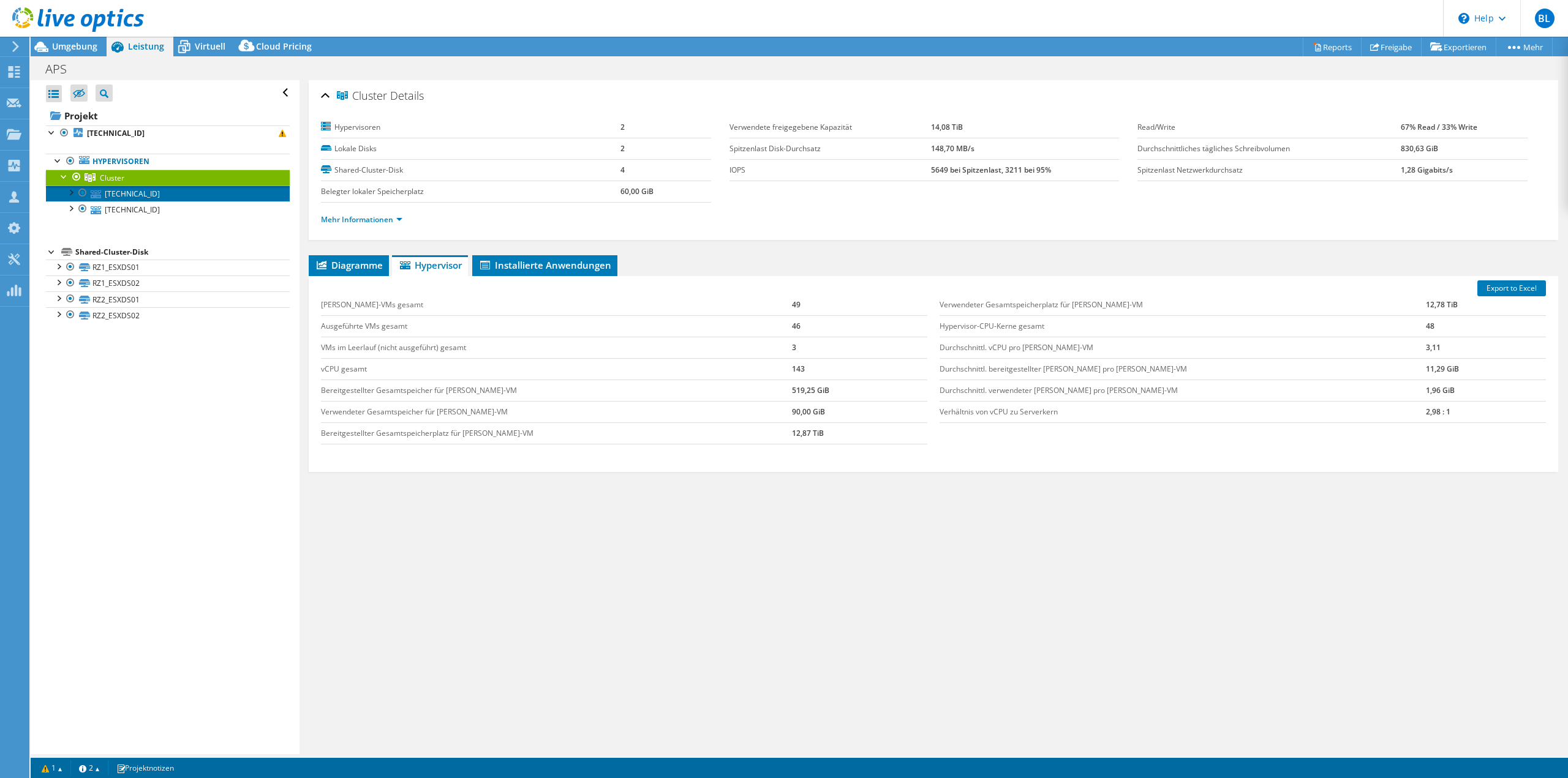
click at [138, 189] on link "[TECHNICAL_ID]" at bounding box center [167, 193] width 244 height 16
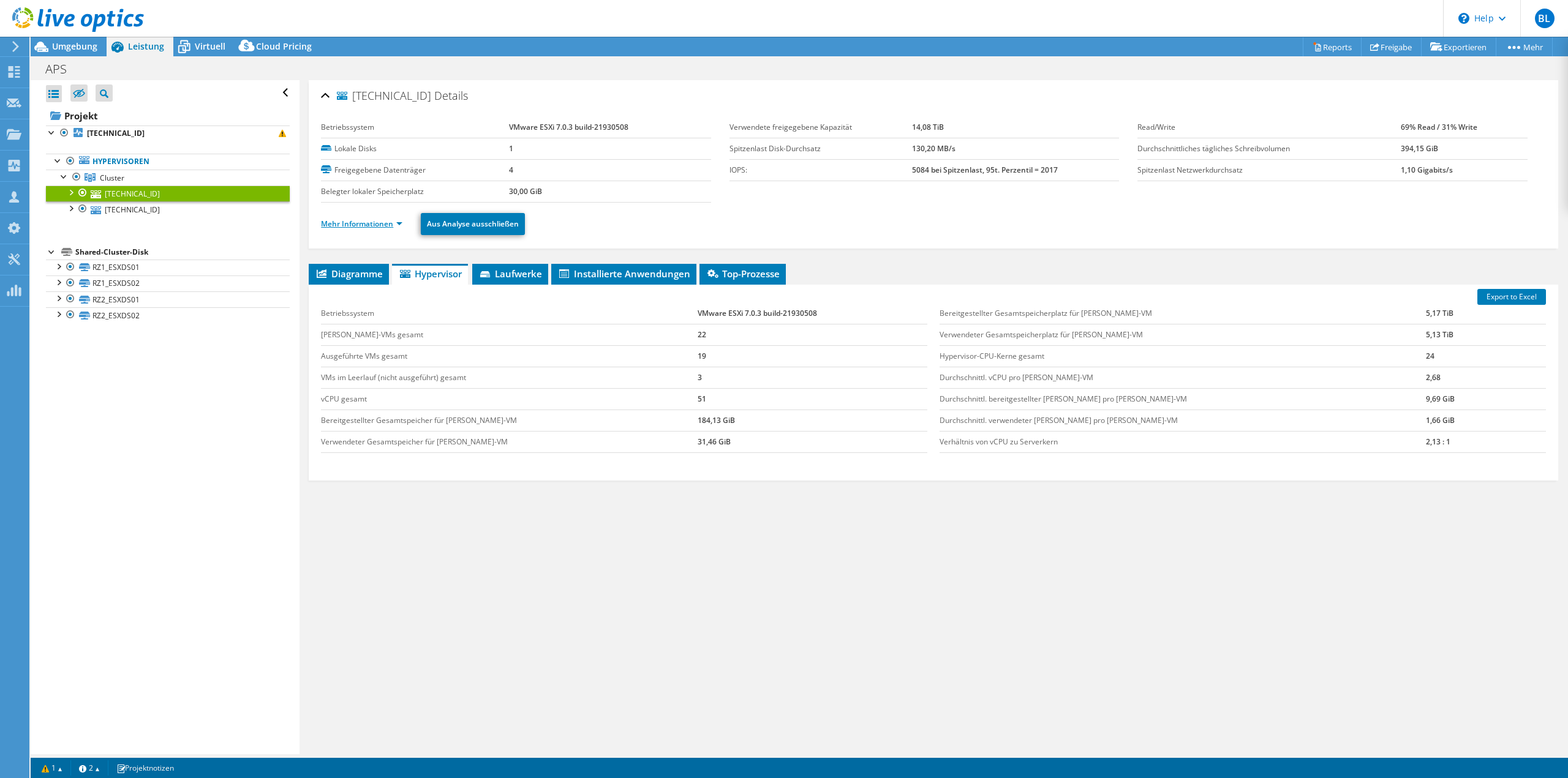
click at [345, 225] on link "Mehr Informationen" at bounding box center [361, 224] width 81 height 11
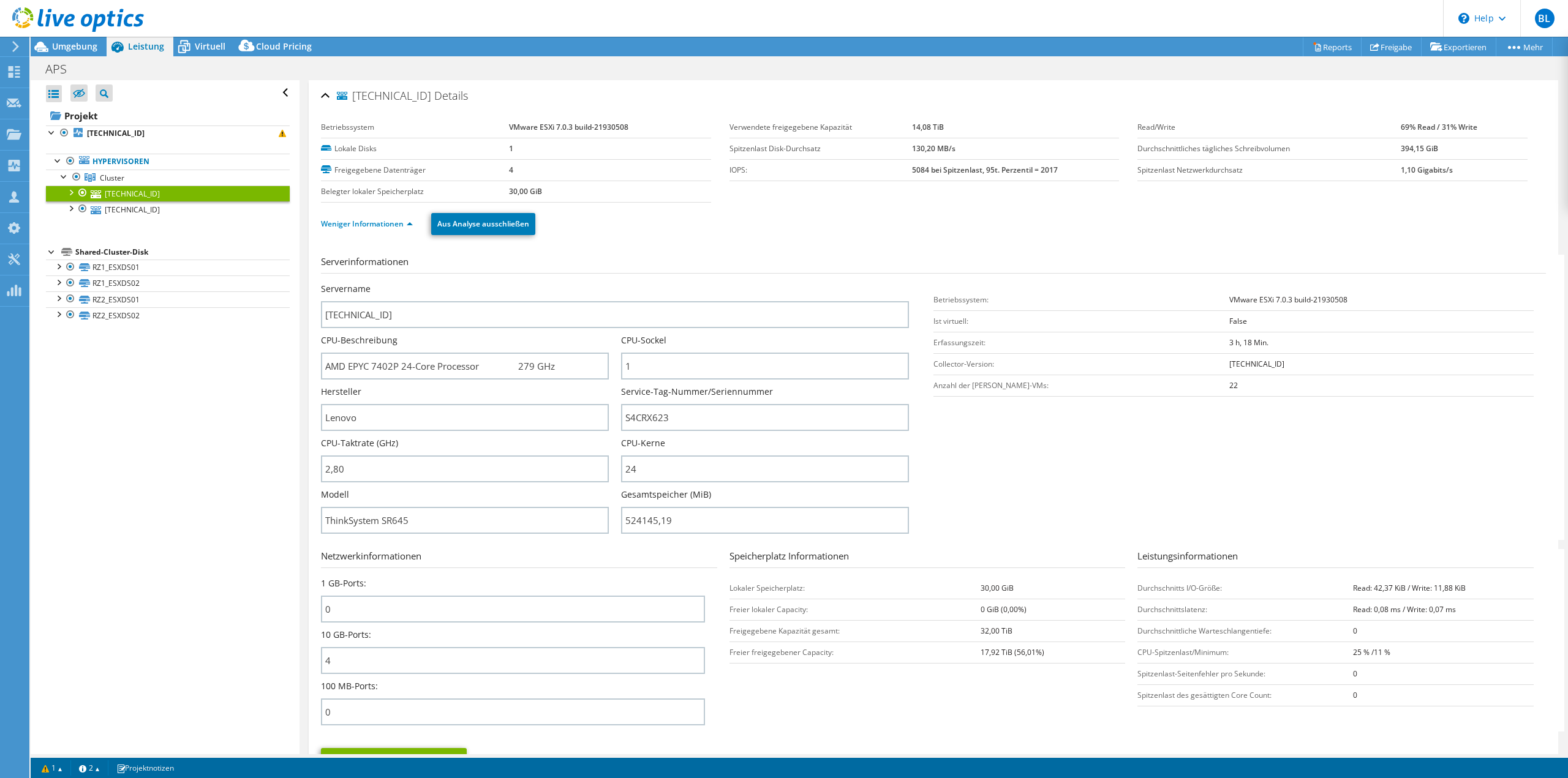
click at [952, 241] on div "Weniger Informationen Aus Analyse ausschließen" at bounding box center [933, 224] width 1225 height 43
click at [87, 48] on span "Umgebung" at bounding box center [75, 46] width 45 height 11
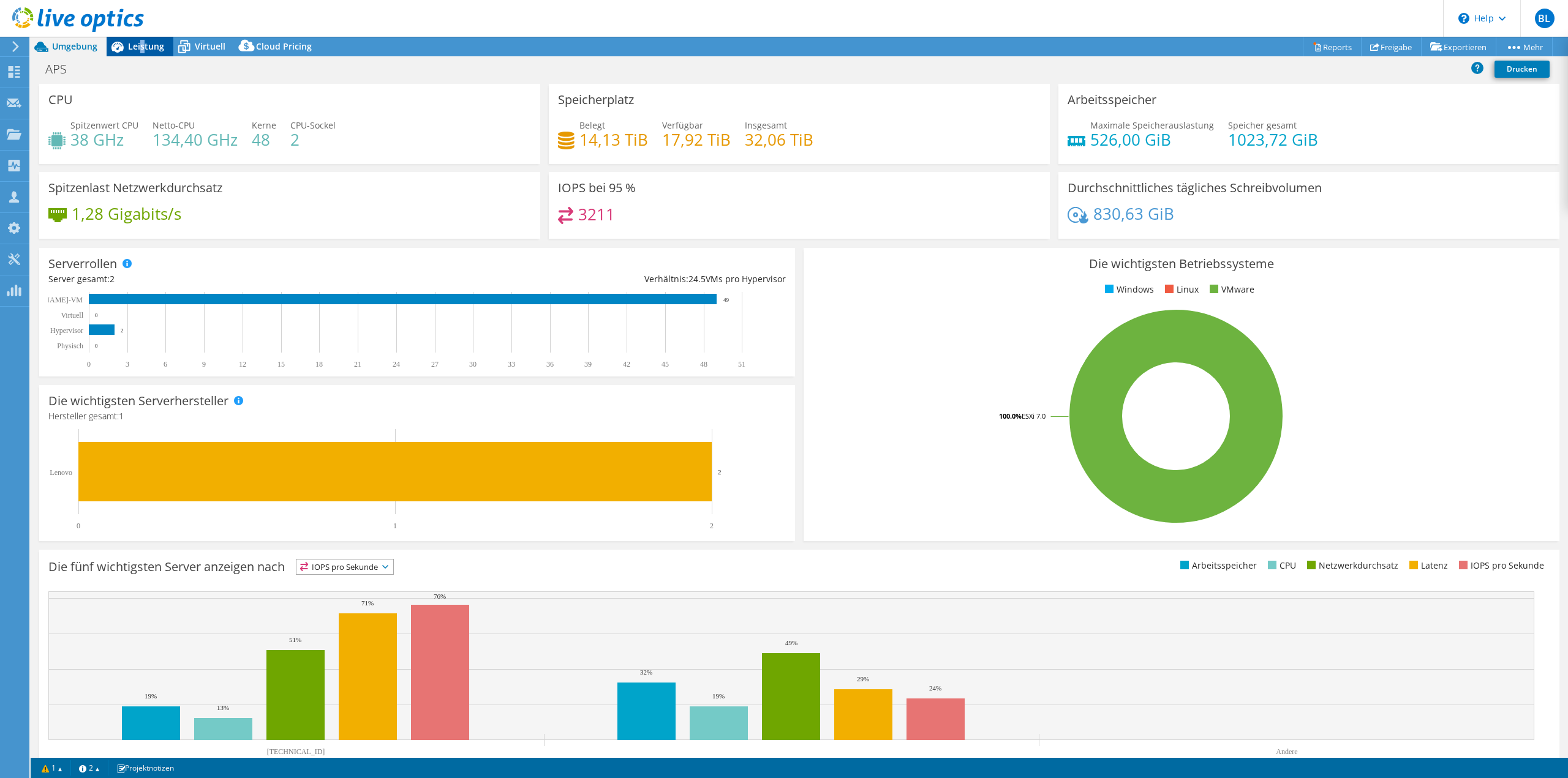
click at [142, 48] on span "Leistung" at bounding box center [146, 46] width 36 height 11
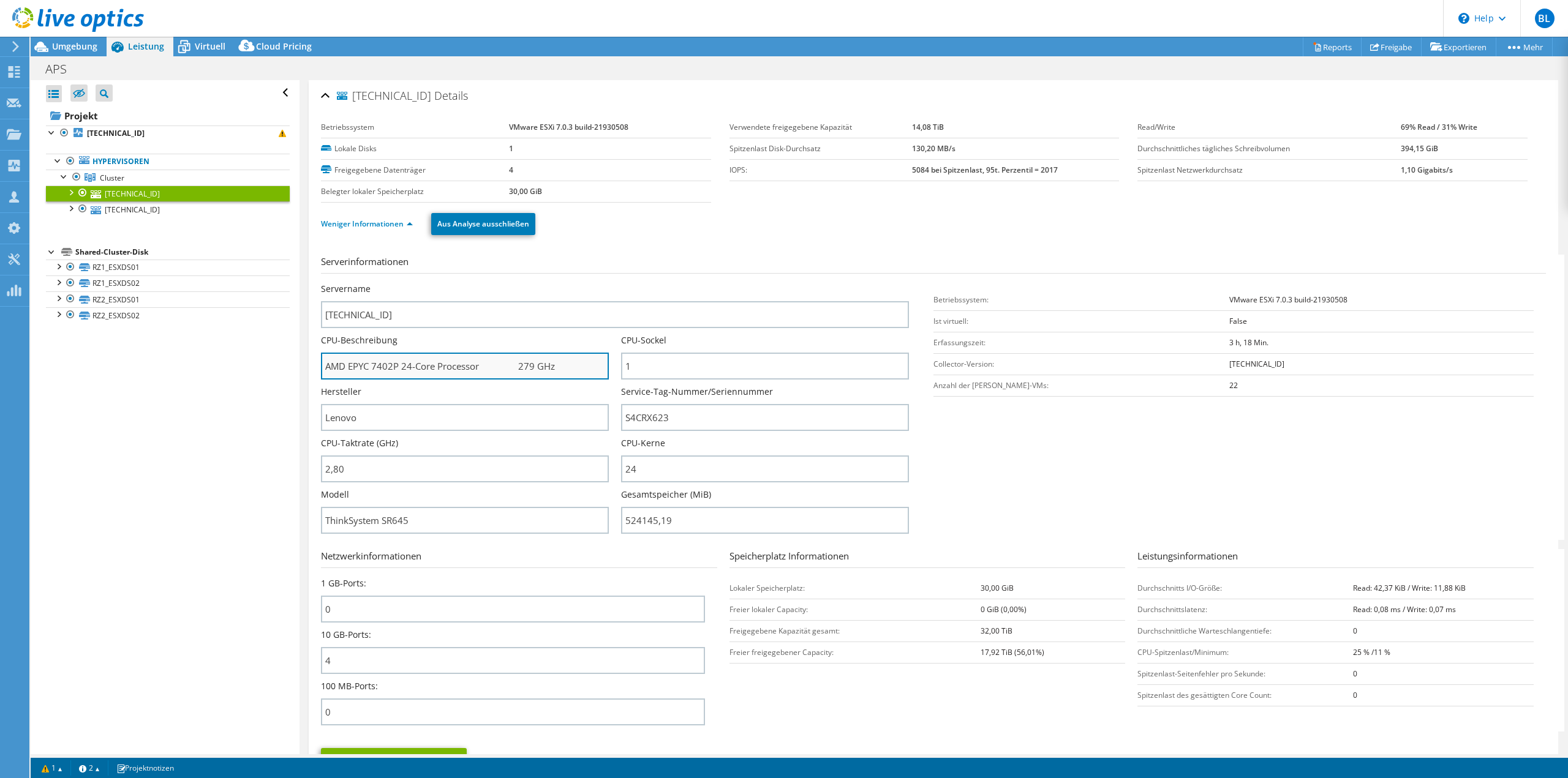
click at [459, 372] on input "AMD EPYC 7402P 24-Core Processor 279 GHz" at bounding box center [465, 366] width 288 height 27
click at [85, 45] on span "Umgebung" at bounding box center [75, 46] width 45 height 11
